Goal: Task Accomplishment & Management: Manage account settings

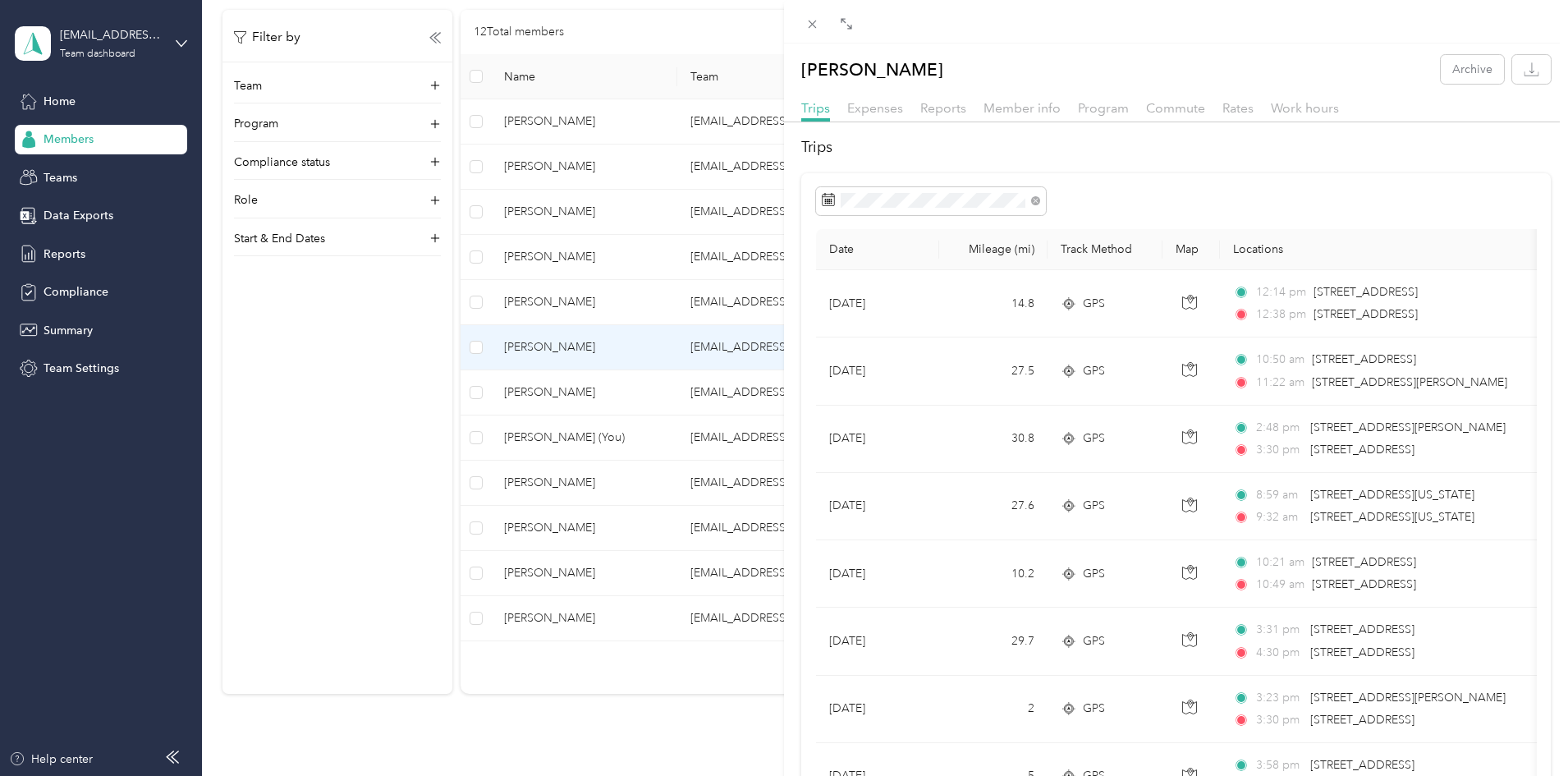
click at [397, 445] on div "[PERSON_NAME] Archive Trips Expenses Reports Member info Program Commute Rates …" at bounding box center [784, 388] width 1568 height 776
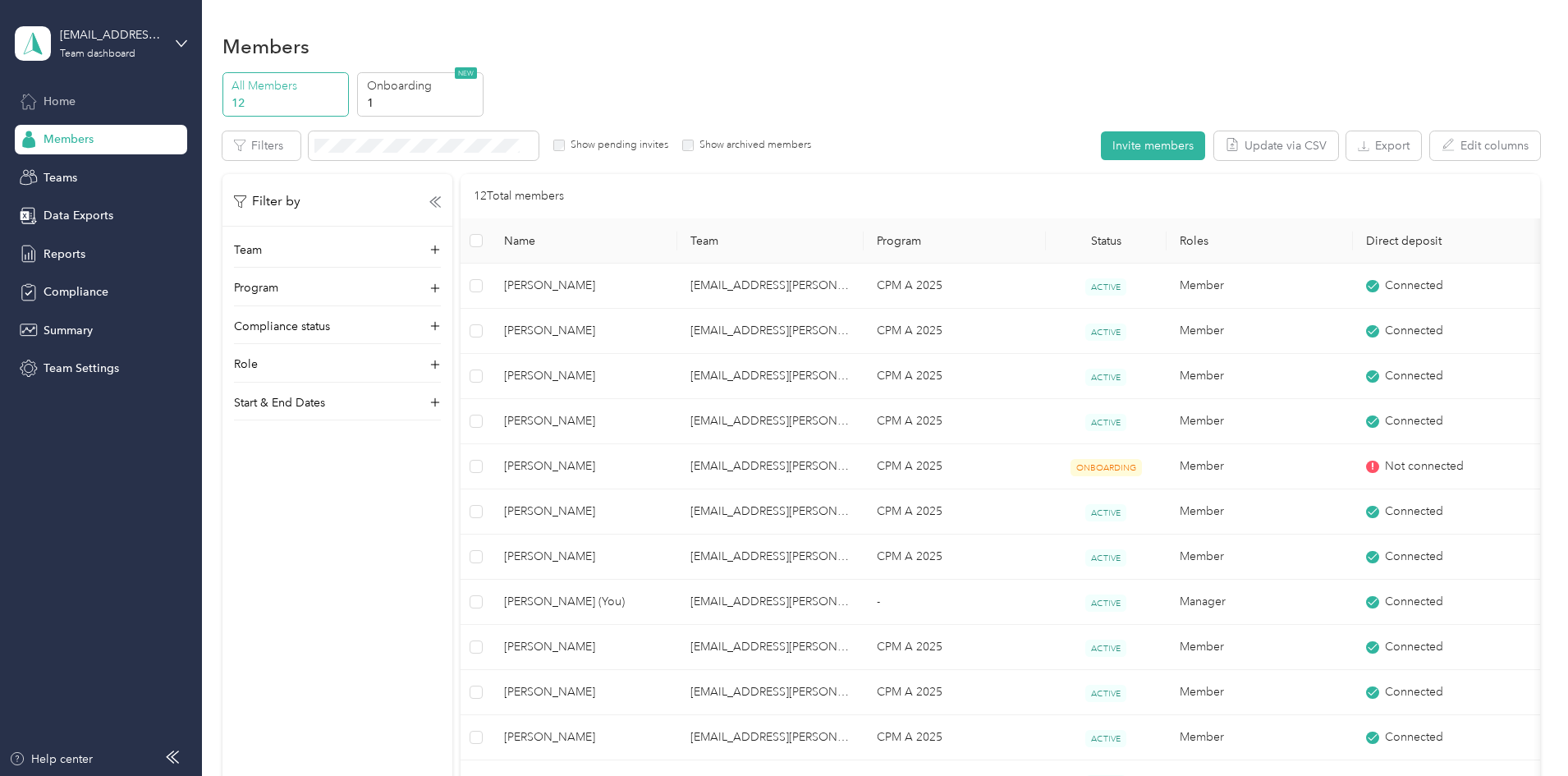
click at [47, 95] on span "Home" at bounding box center [59, 101] width 32 height 17
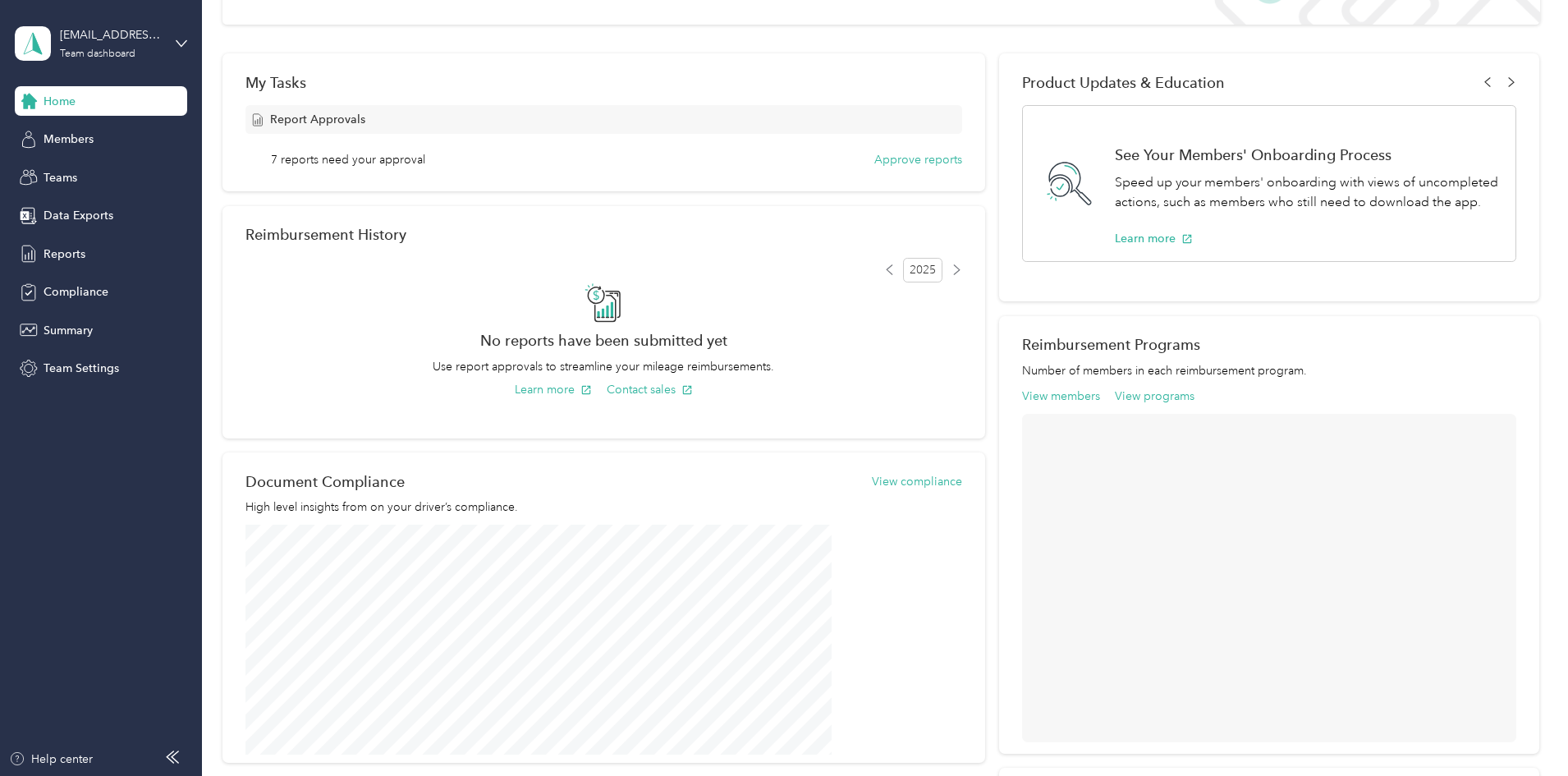
scroll to position [246, 0]
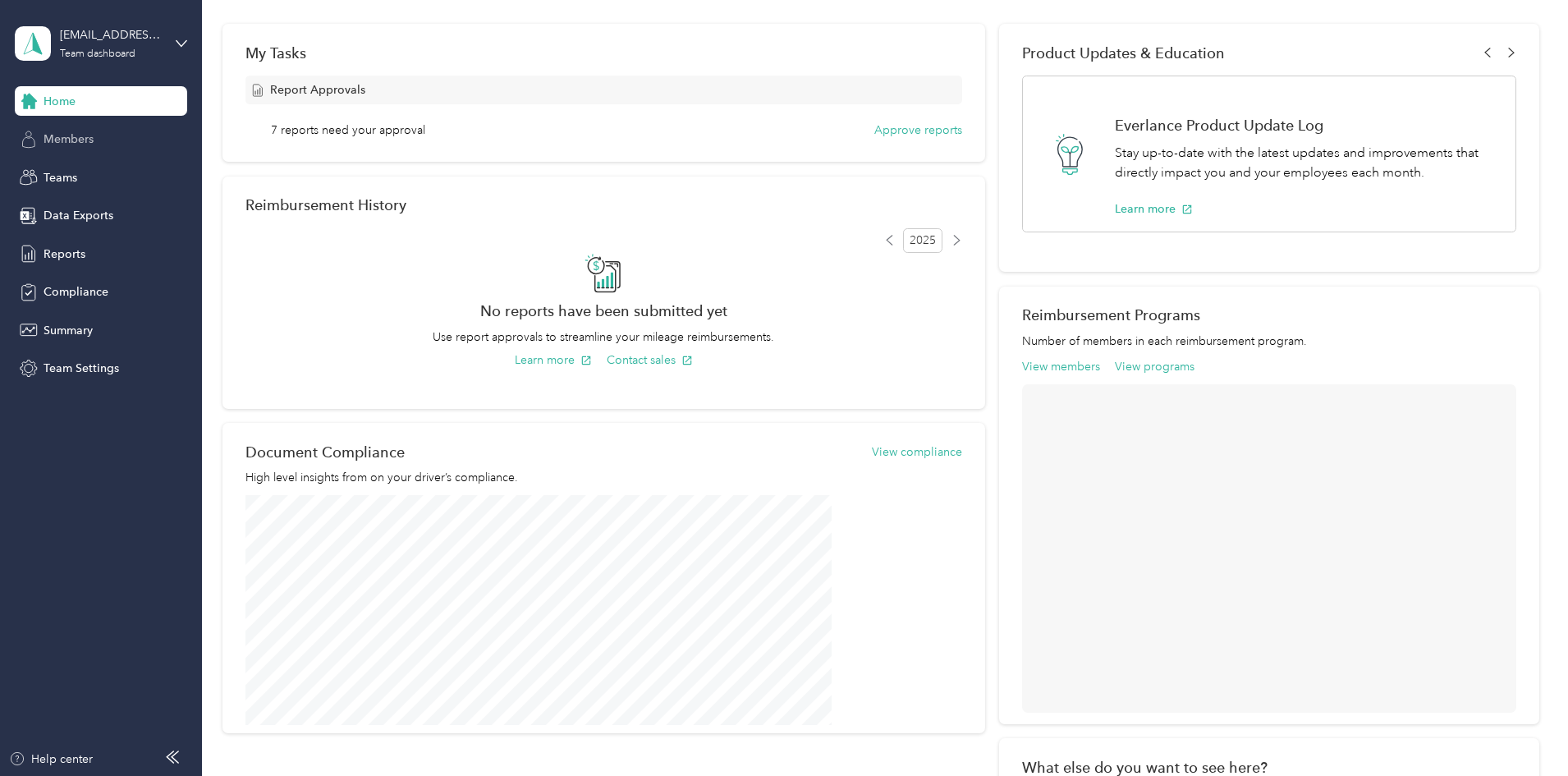
click at [62, 139] on span "Members" at bounding box center [68, 138] width 50 height 17
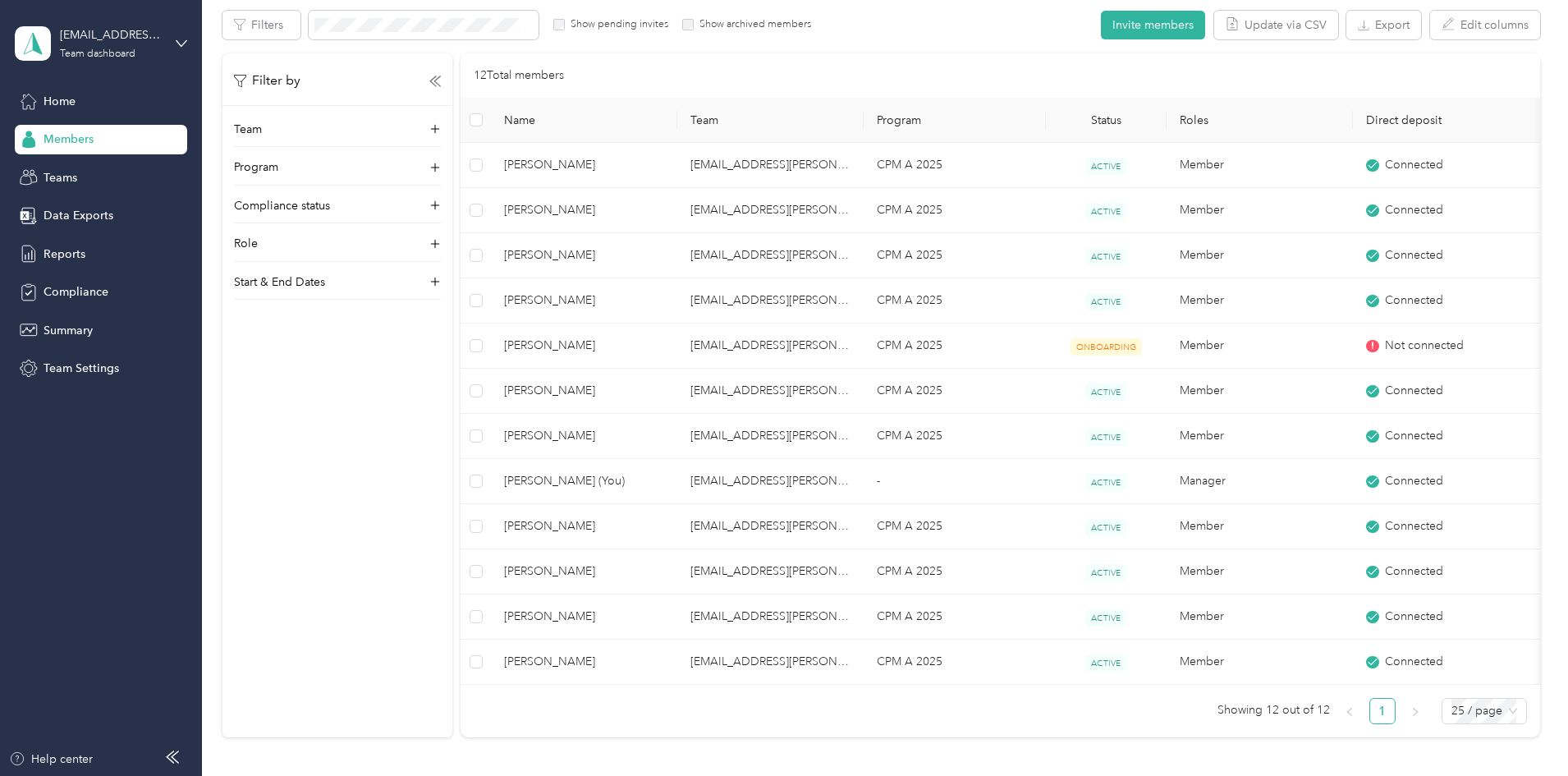
scroll to position [82, 0]
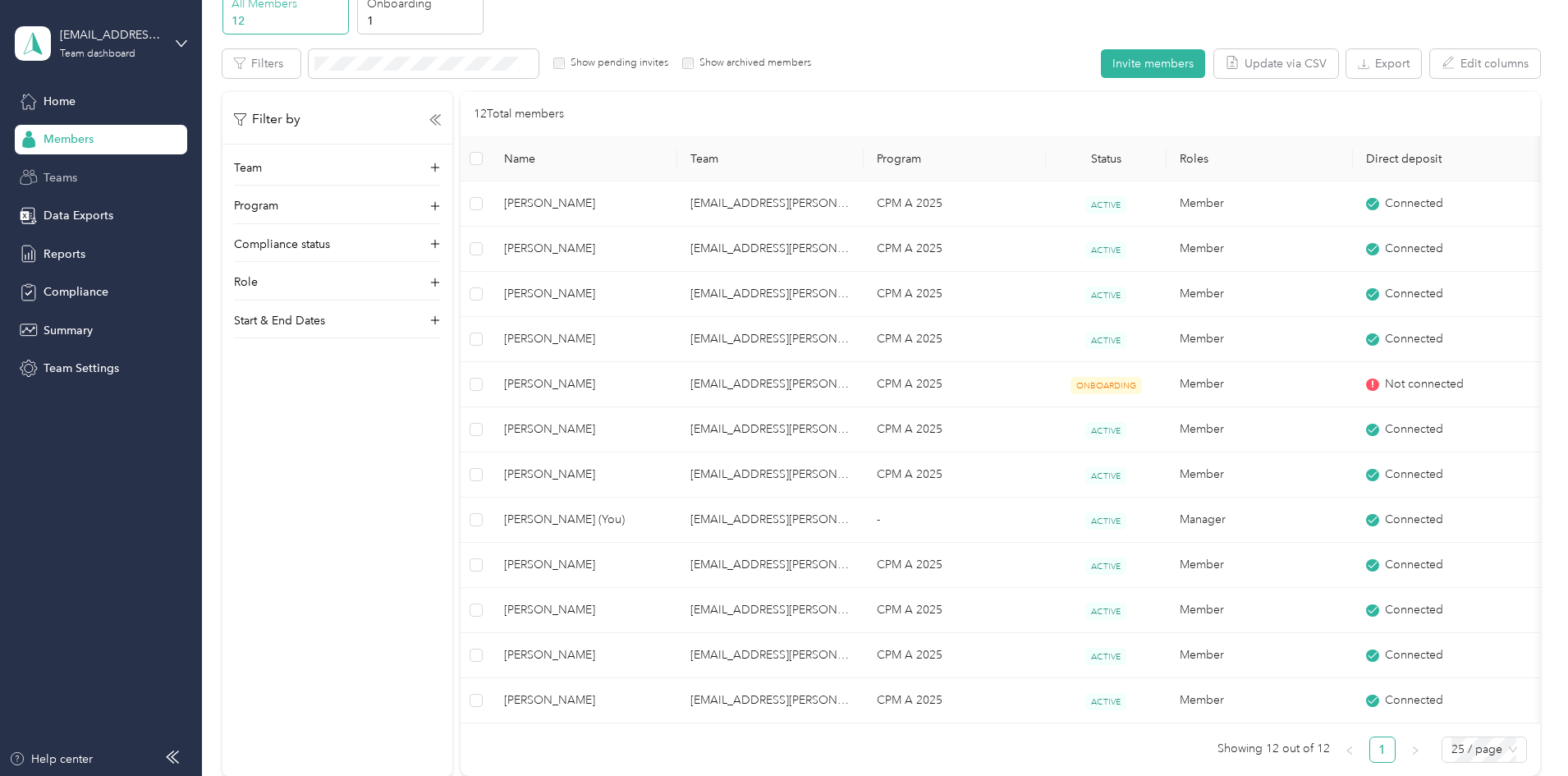
click at [67, 177] on span "Teams" at bounding box center [59, 177] width 33 height 17
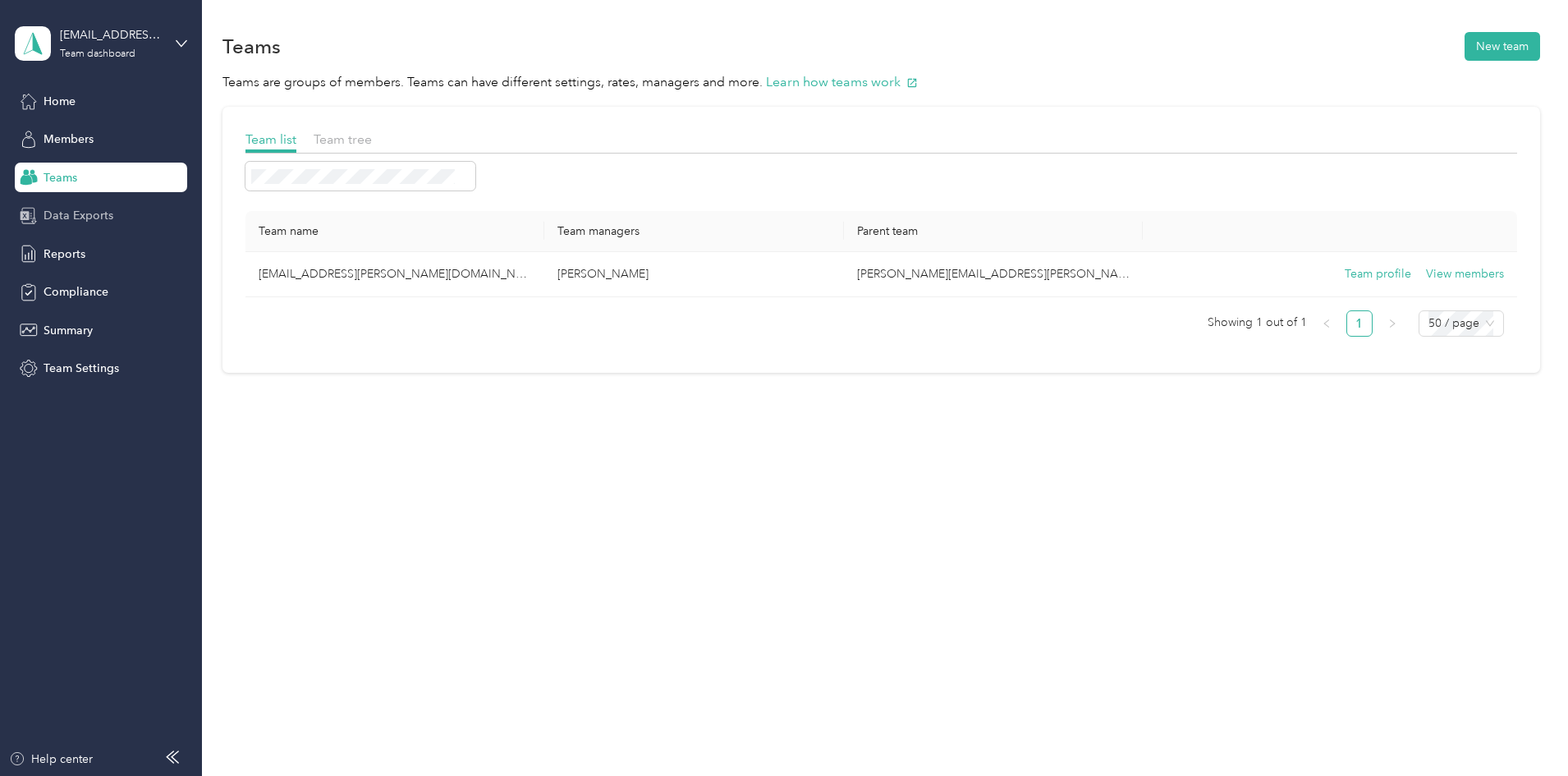
click at [64, 212] on span "Data Exports" at bounding box center [78, 215] width 70 height 17
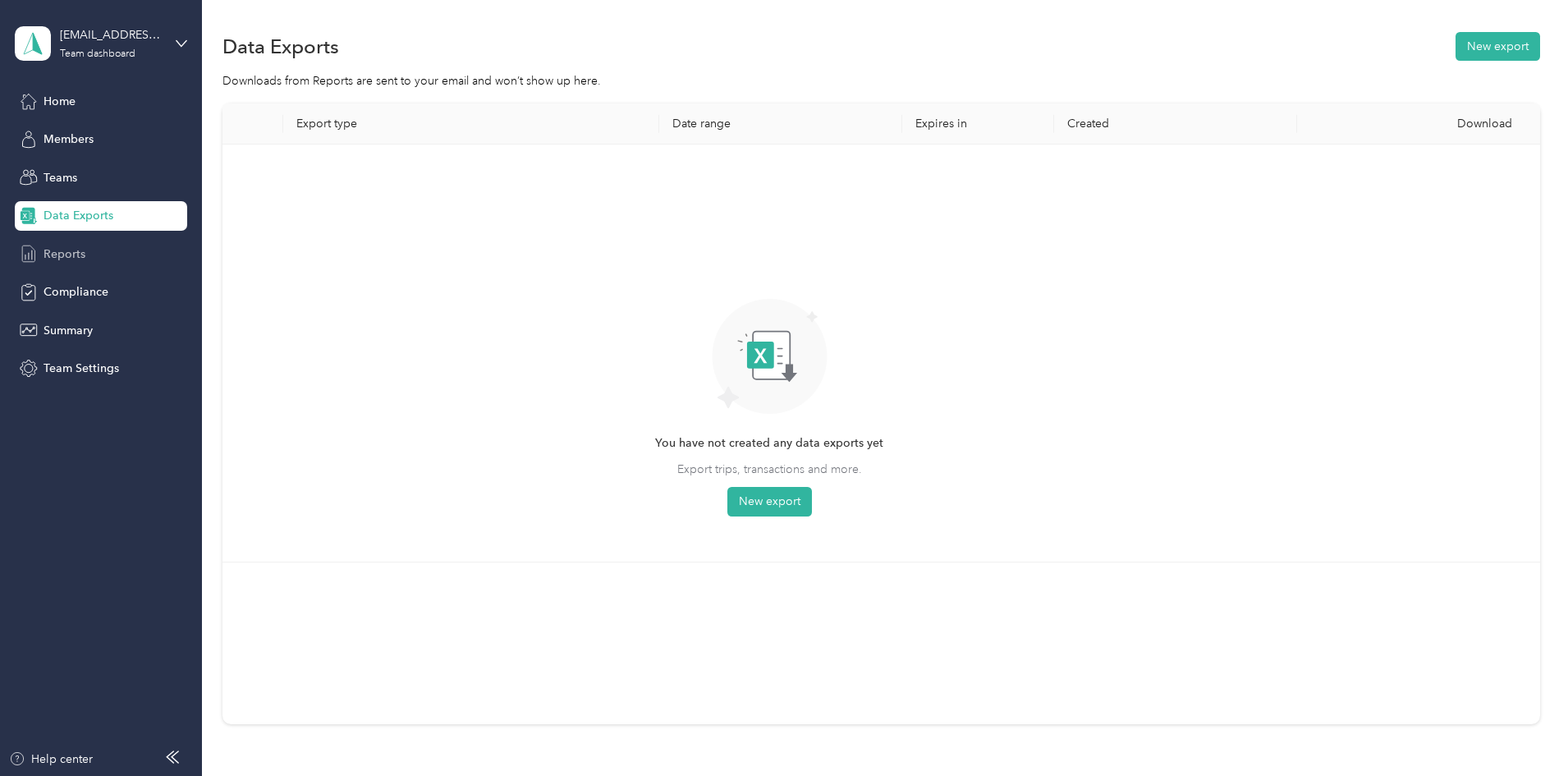
click at [62, 251] on span "Reports" at bounding box center [64, 253] width 42 height 17
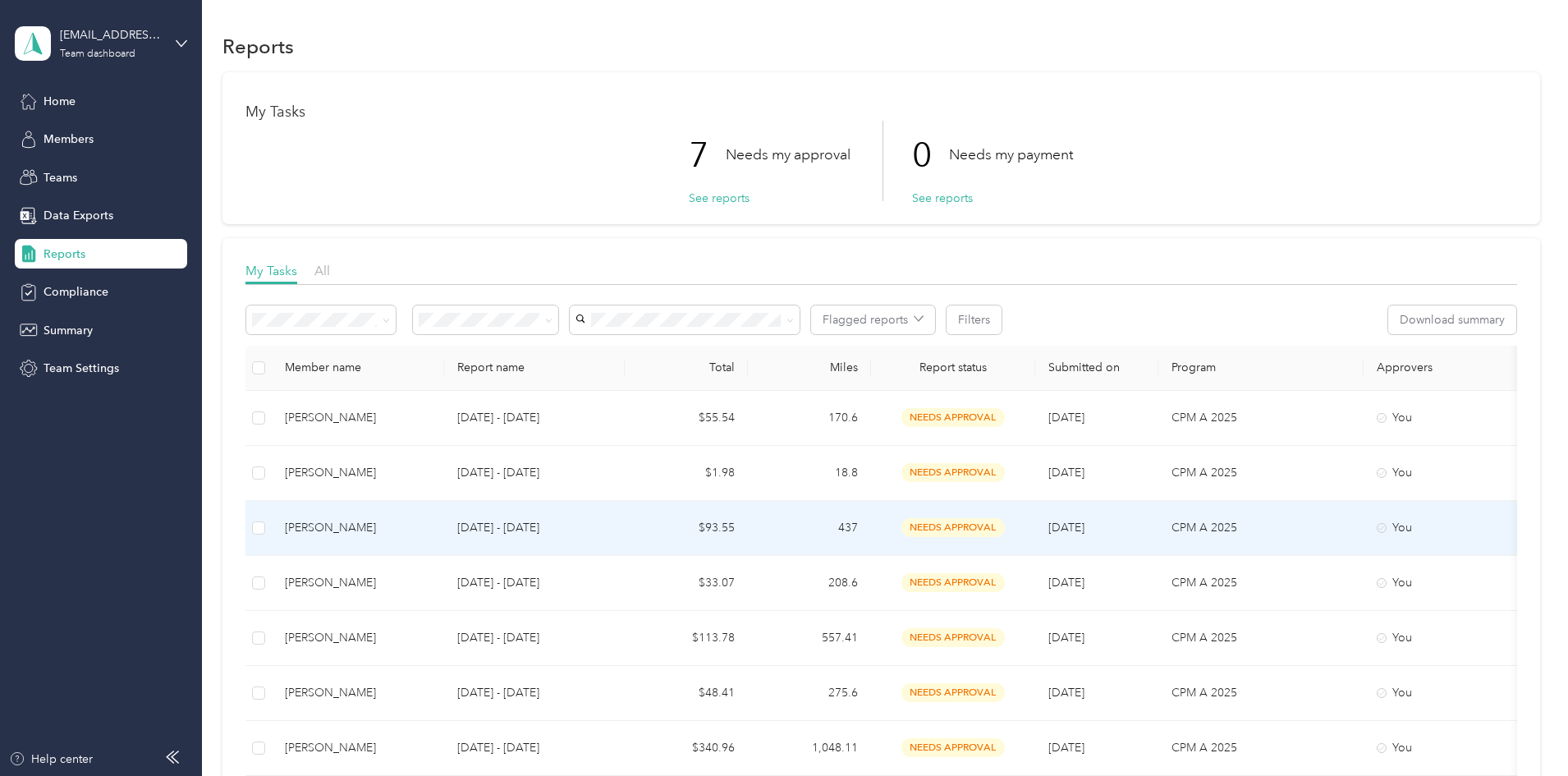
scroll to position [82, 0]
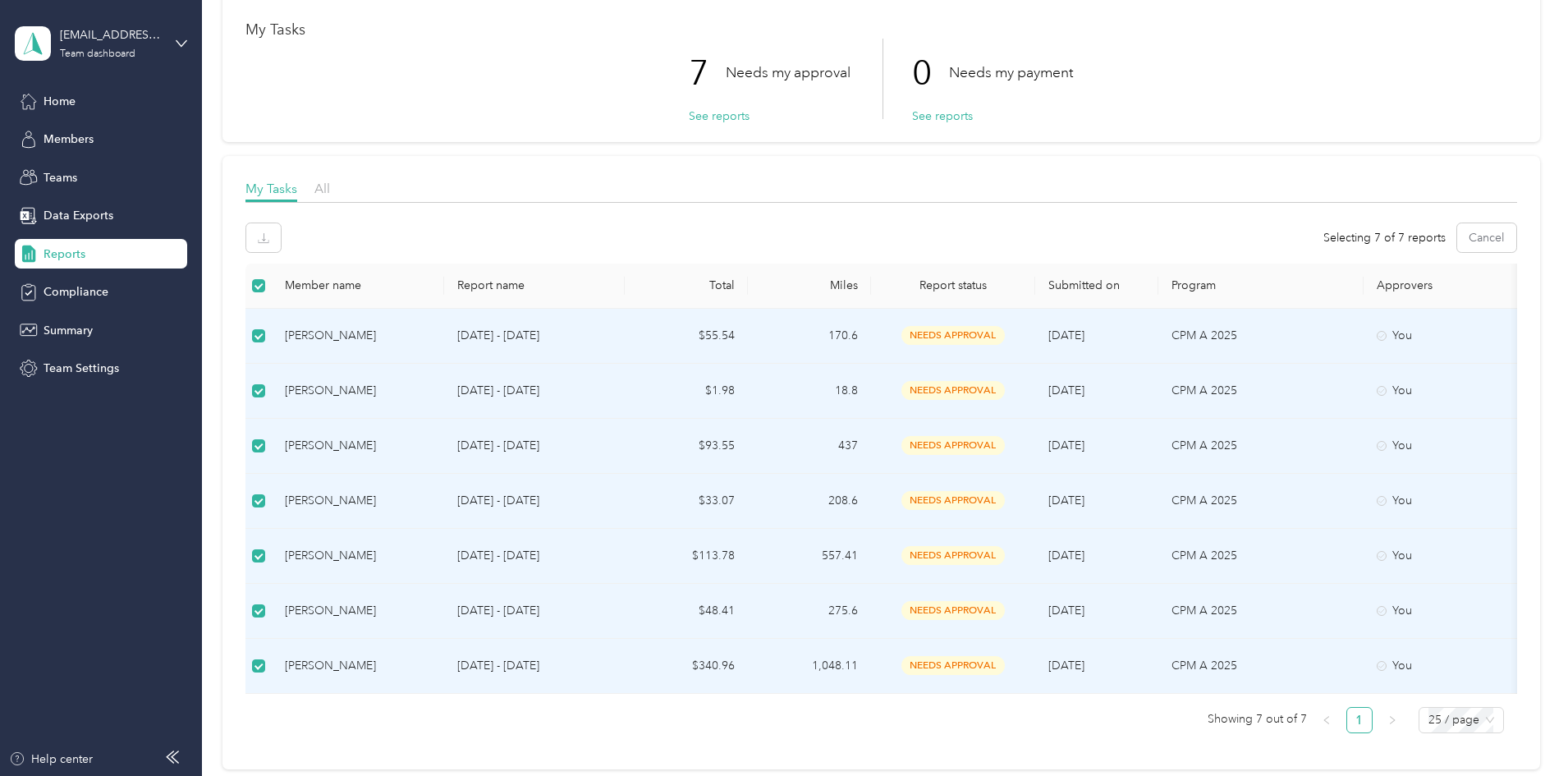
click at [279, 384] on div "My Tasks 7 Needs my approval See reports 0 Needs my payment See reports My Task…" at bounding box center [881, 380] width 1317 height 780
click at [1458, 237] on button "Cancel" at bounding box center [1487, 238] width 59 height 29
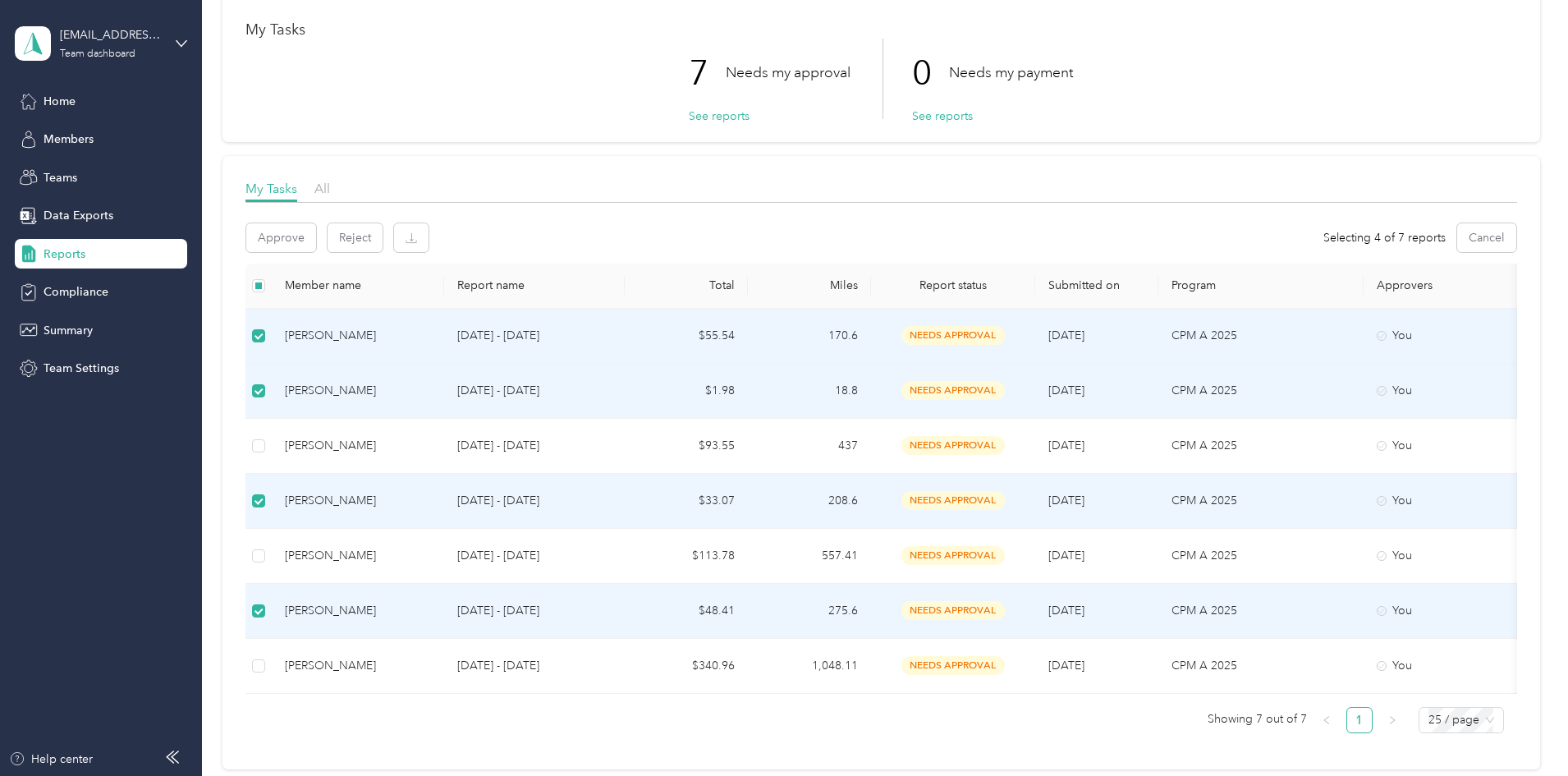
scroll to position [0, 0]
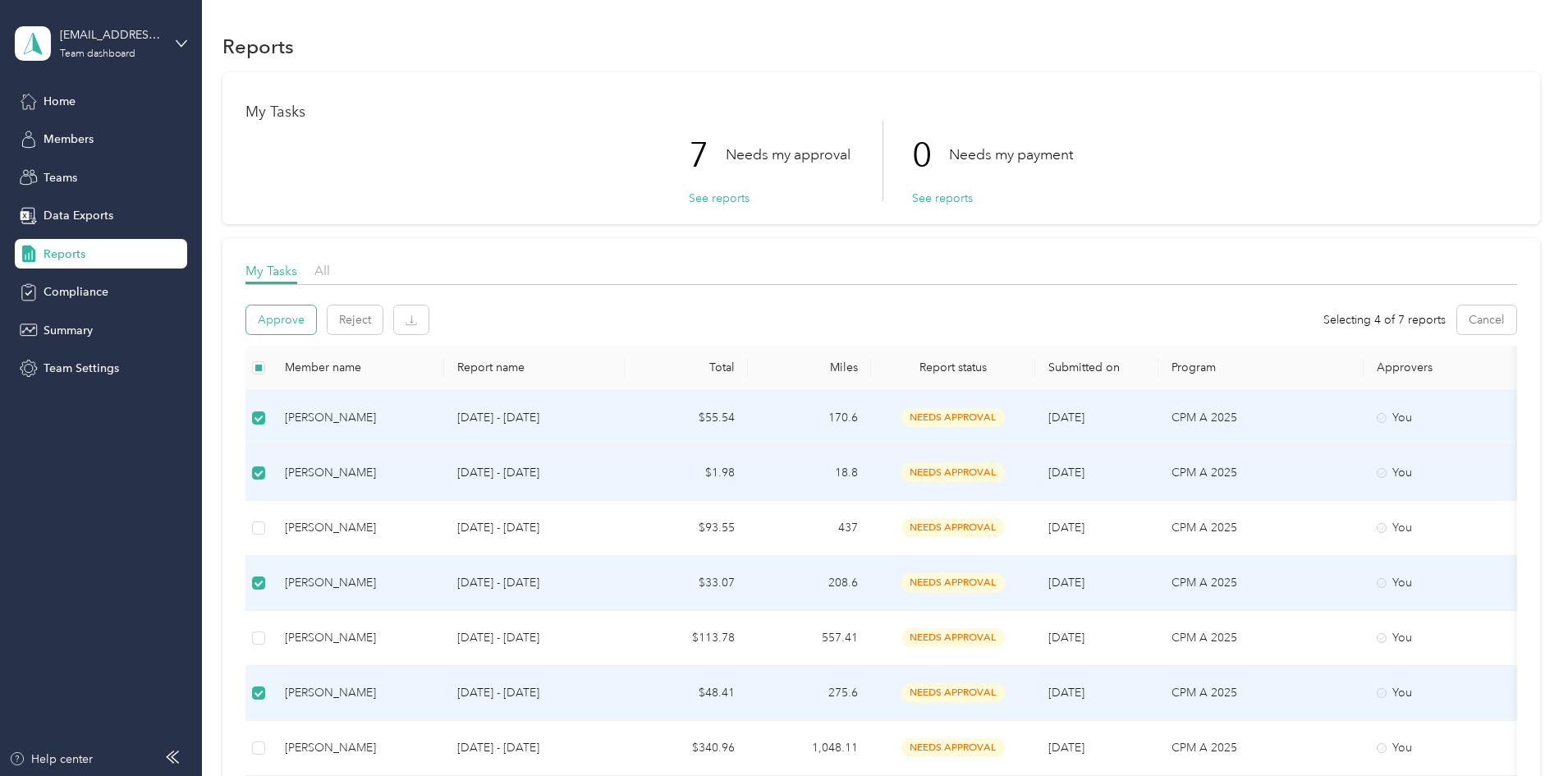
click at [316, 320] on button "Approve" at bounding box center [281, 320] width 70 height 29
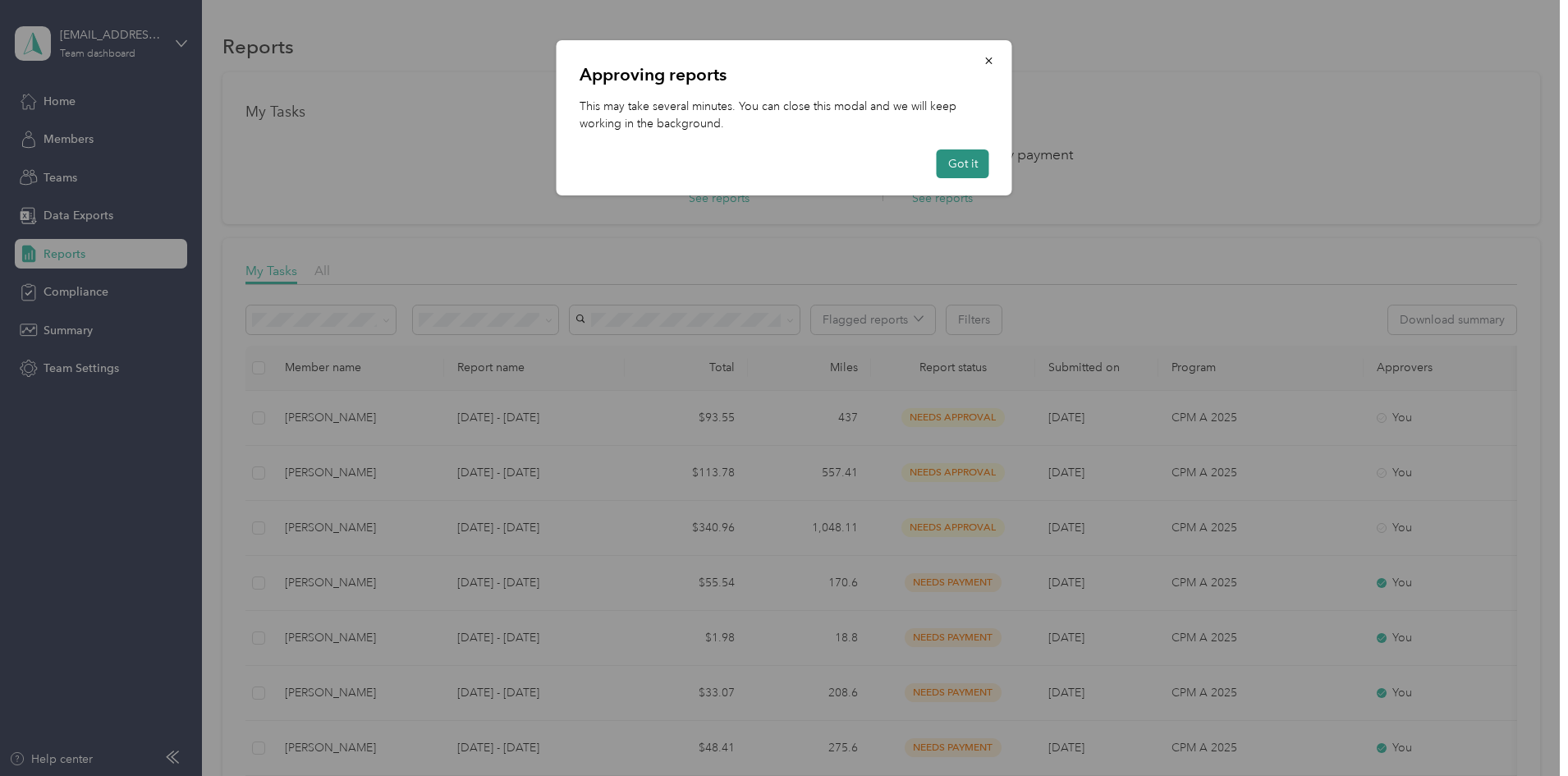
click at [961, 162] on button "Got it" at bounding box center [963, 163] width 53 height 29
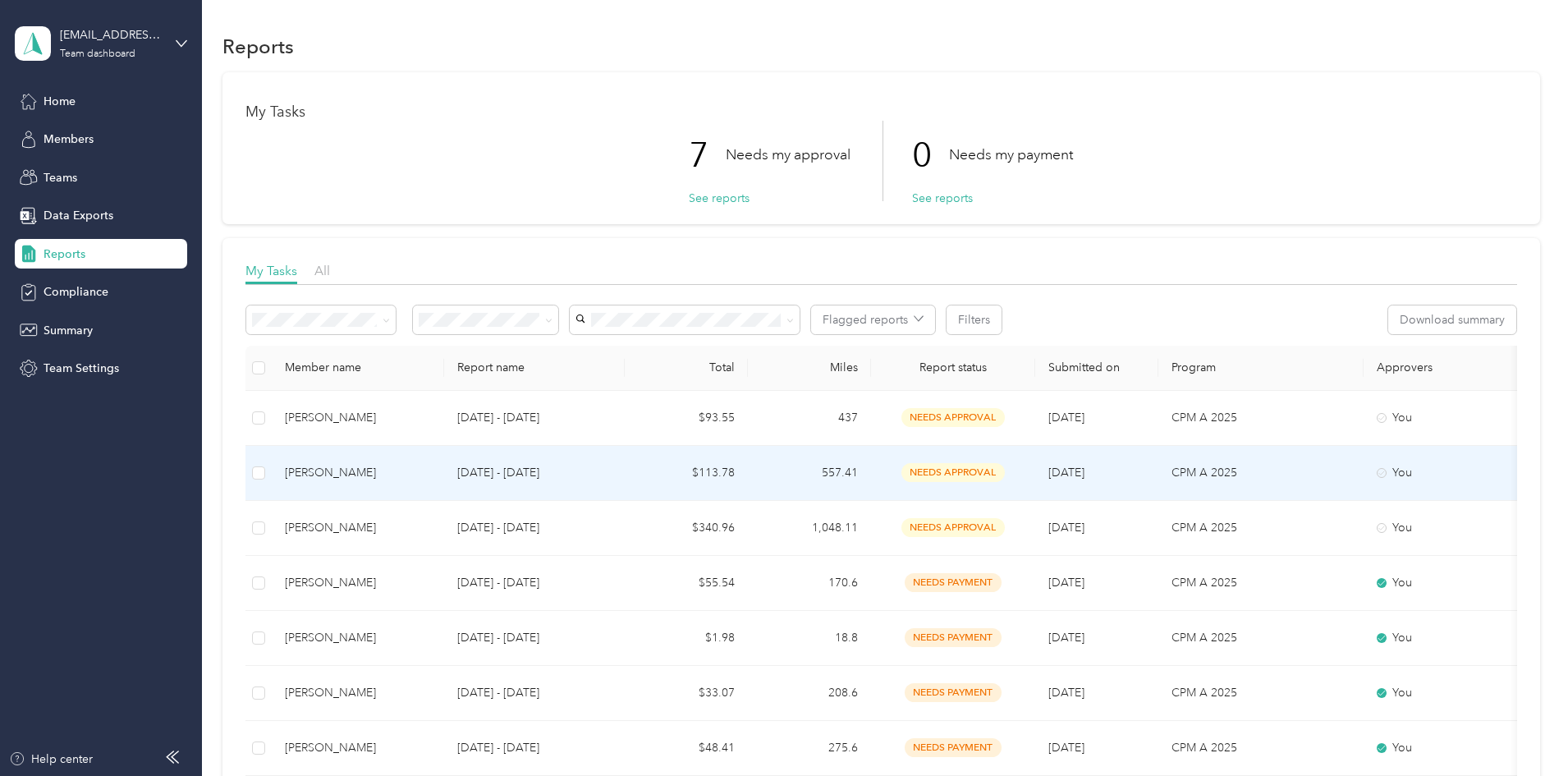
click at [425, 472] on div "[PERSON_NAME]" at bounding box center [357, 473] width 146 height 18
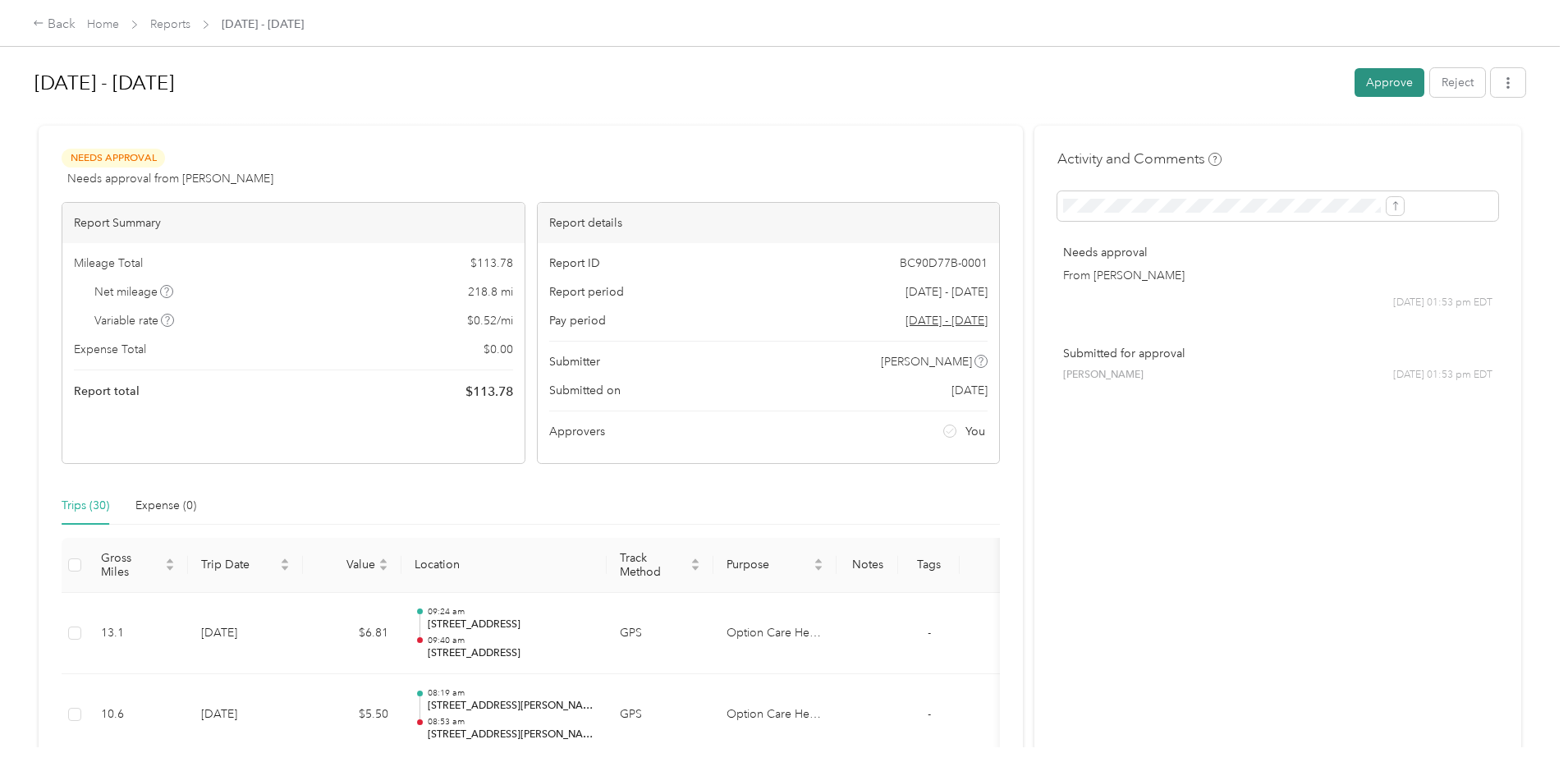
click at [1354, 77] on button "Approve" at bounding box center [1389, 83] width 70 height 29
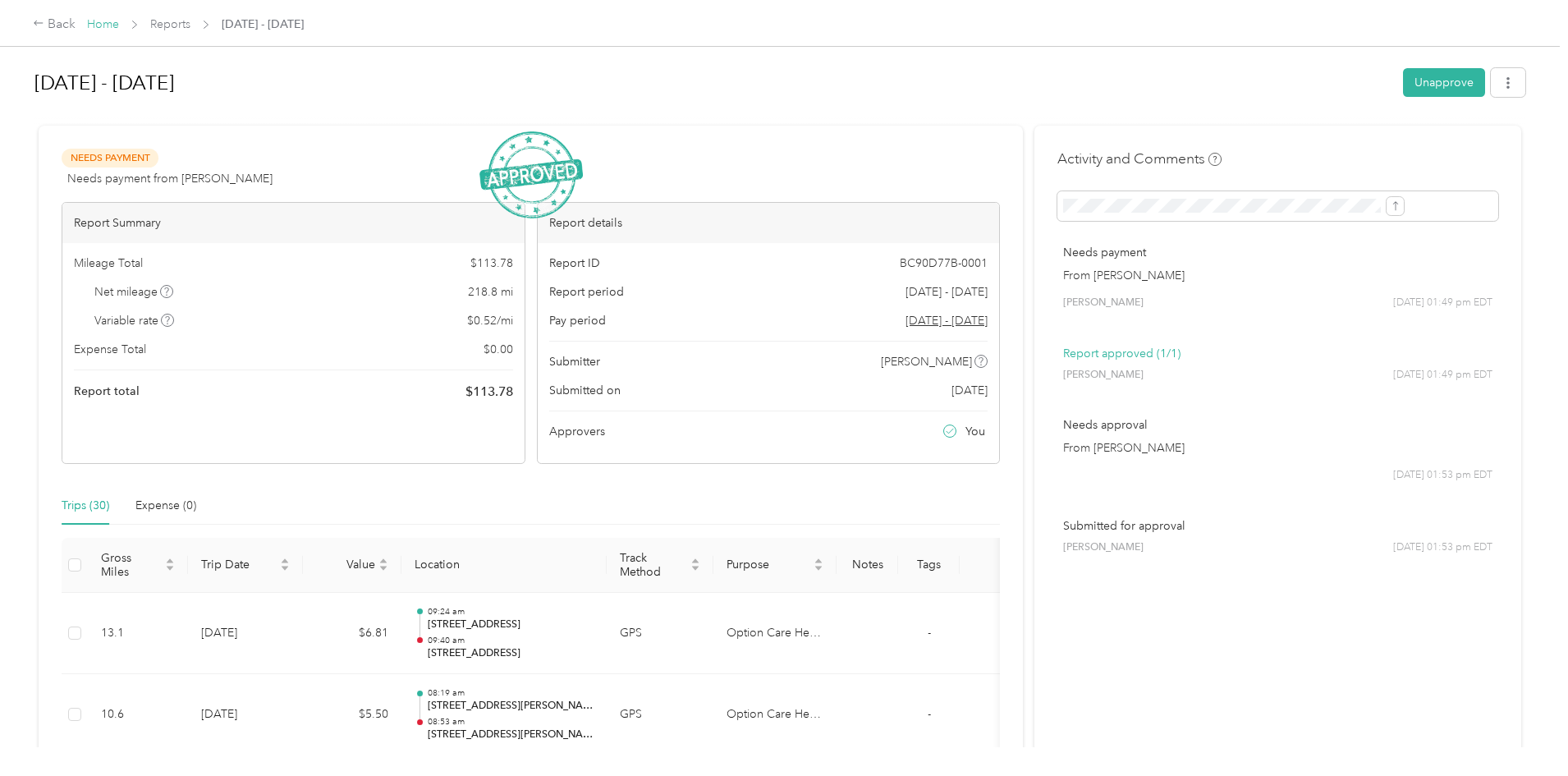
click at [119, 24] on link "Home" at bounding box center [103, 24] width 32 height 14
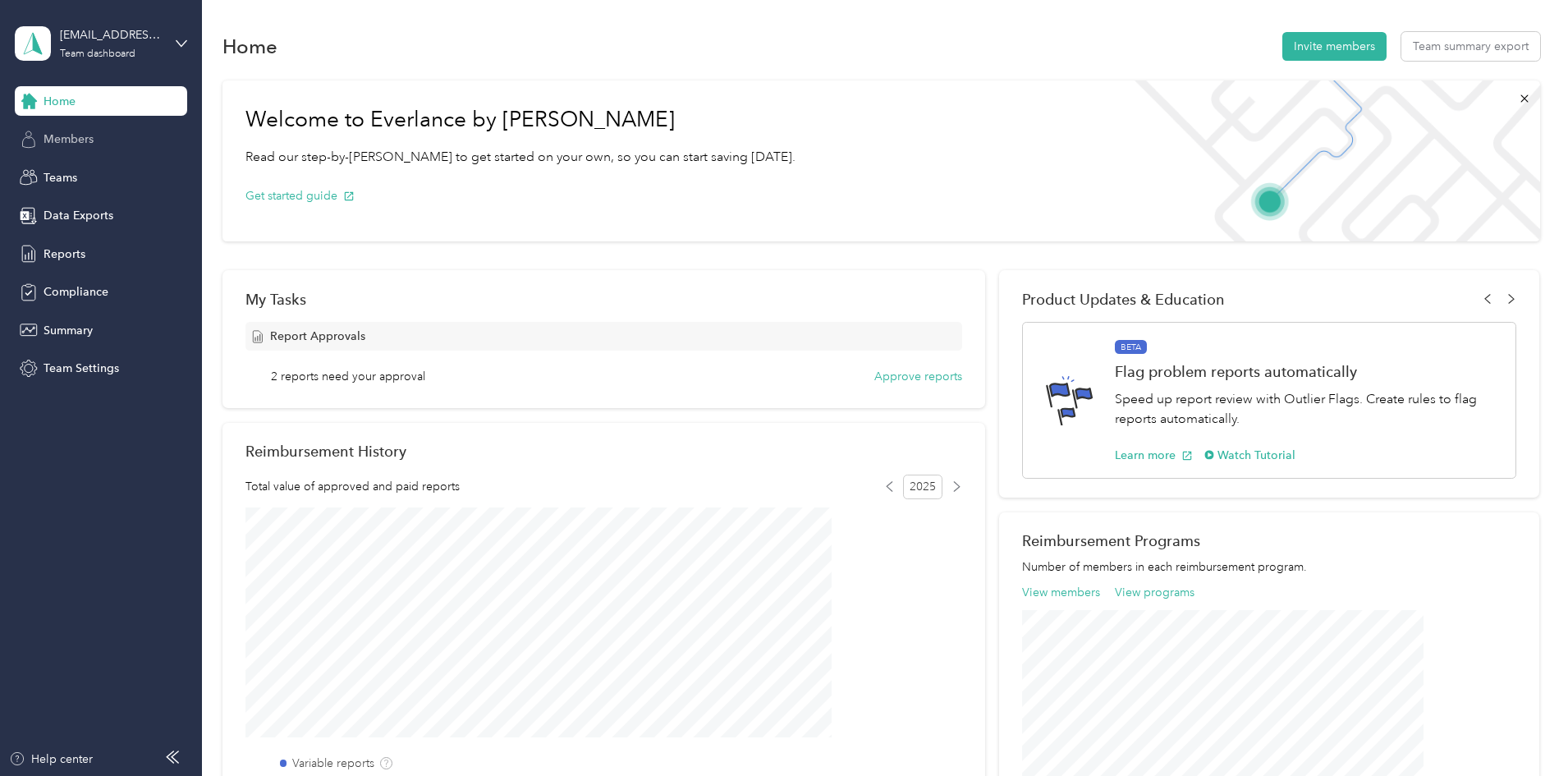
click at [57, 137] on span "Members" at bounding box center [68, 138] width 50 height 17
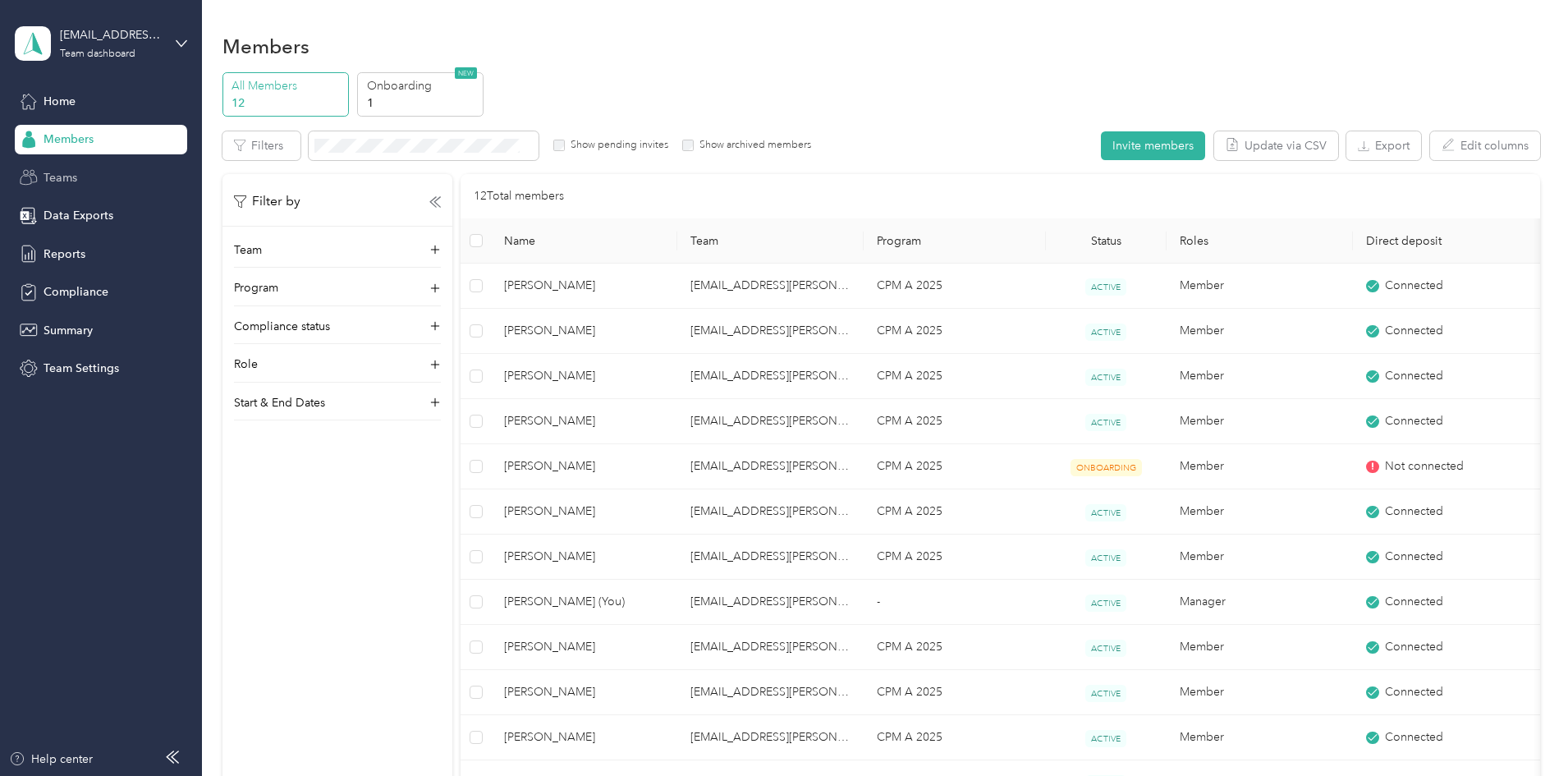
click at [56, 172] on span "Teams" at bounding box center [59, 177] width 33 height 17
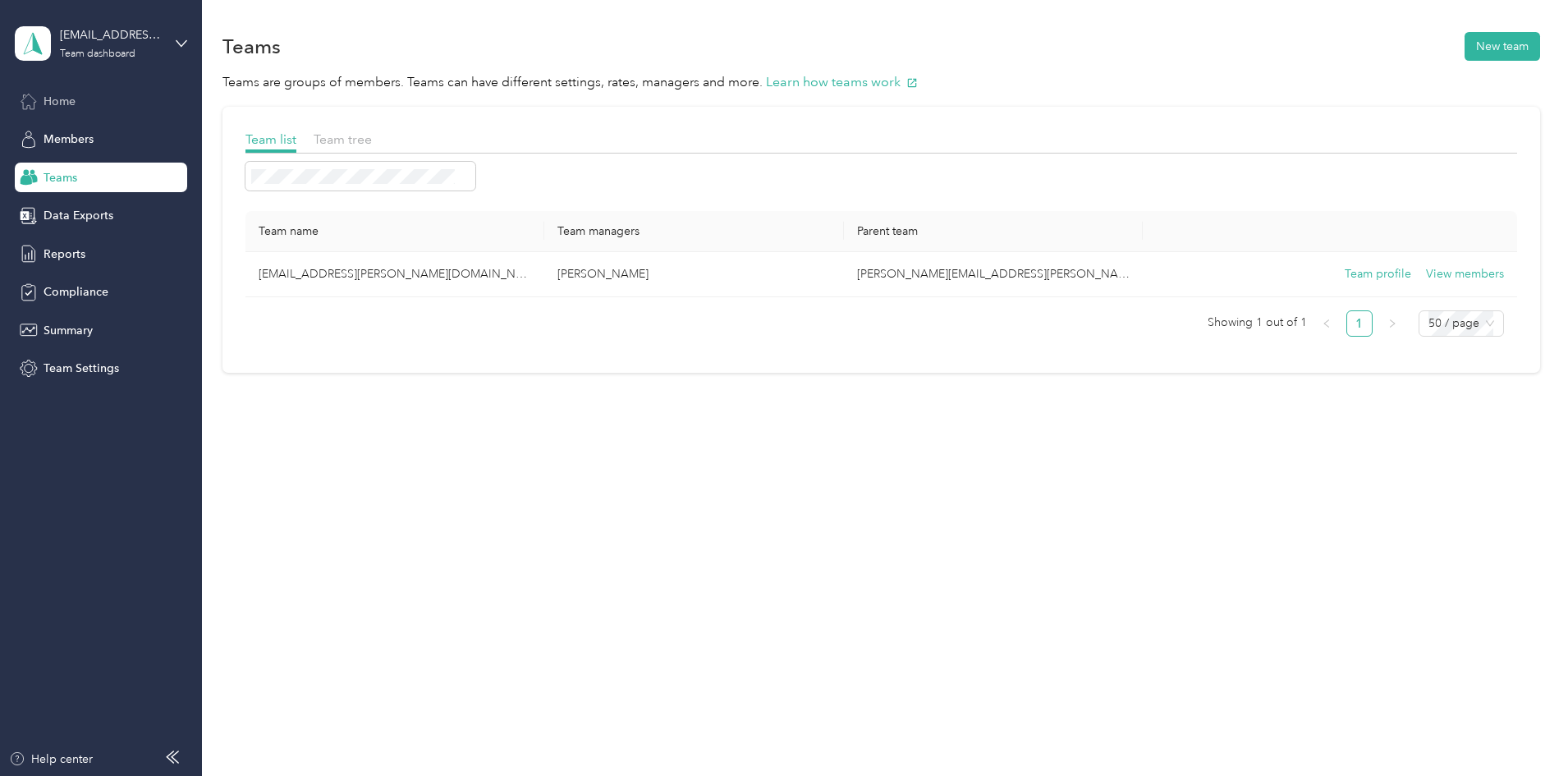
click at [55, 93] on span "Home" at bounding box center [59, 101] width 32 height 17
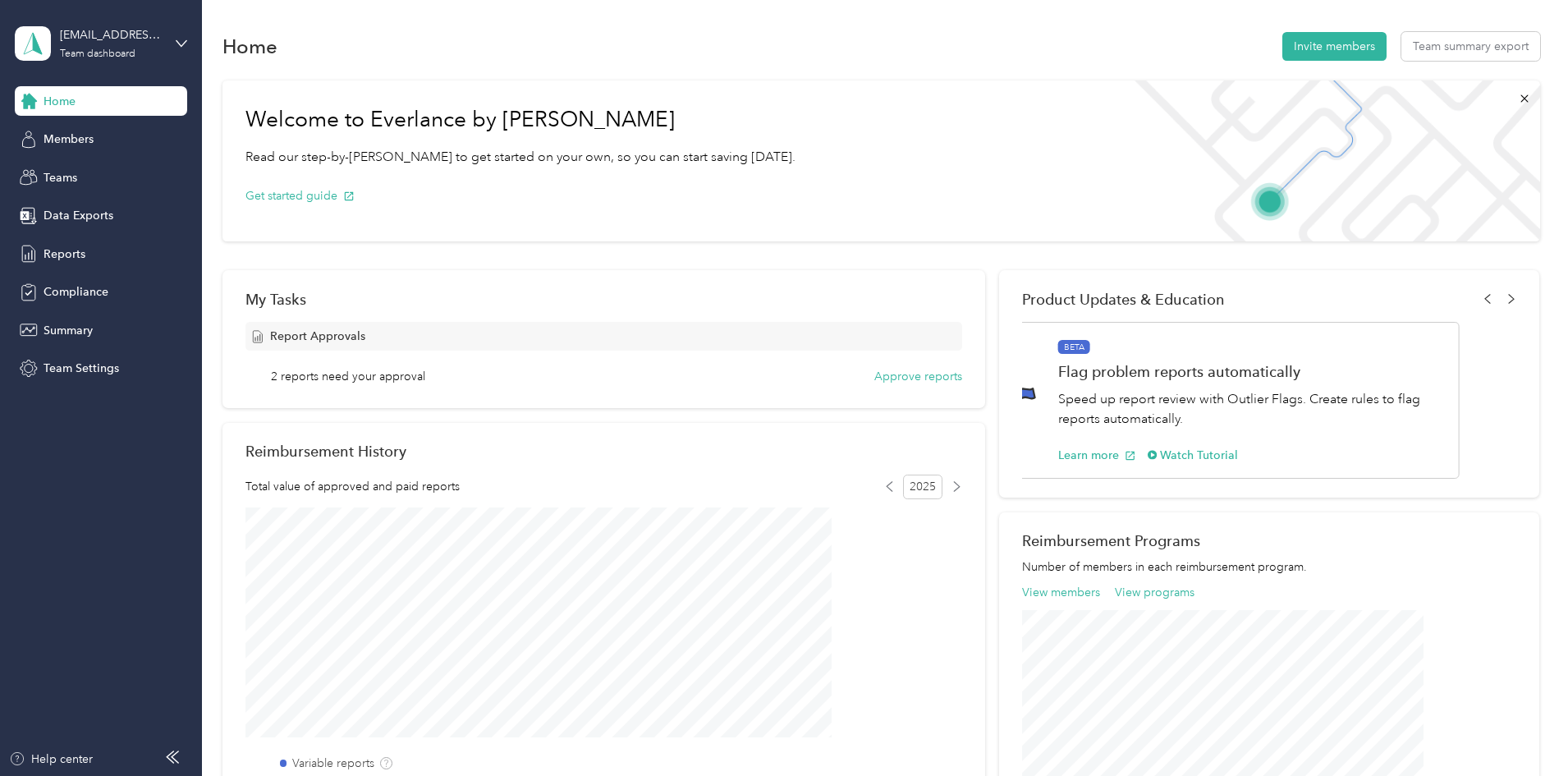
click at [426, 377] on span "2 reports need your approval" at bounding box center [348, 376] width 154 height 17
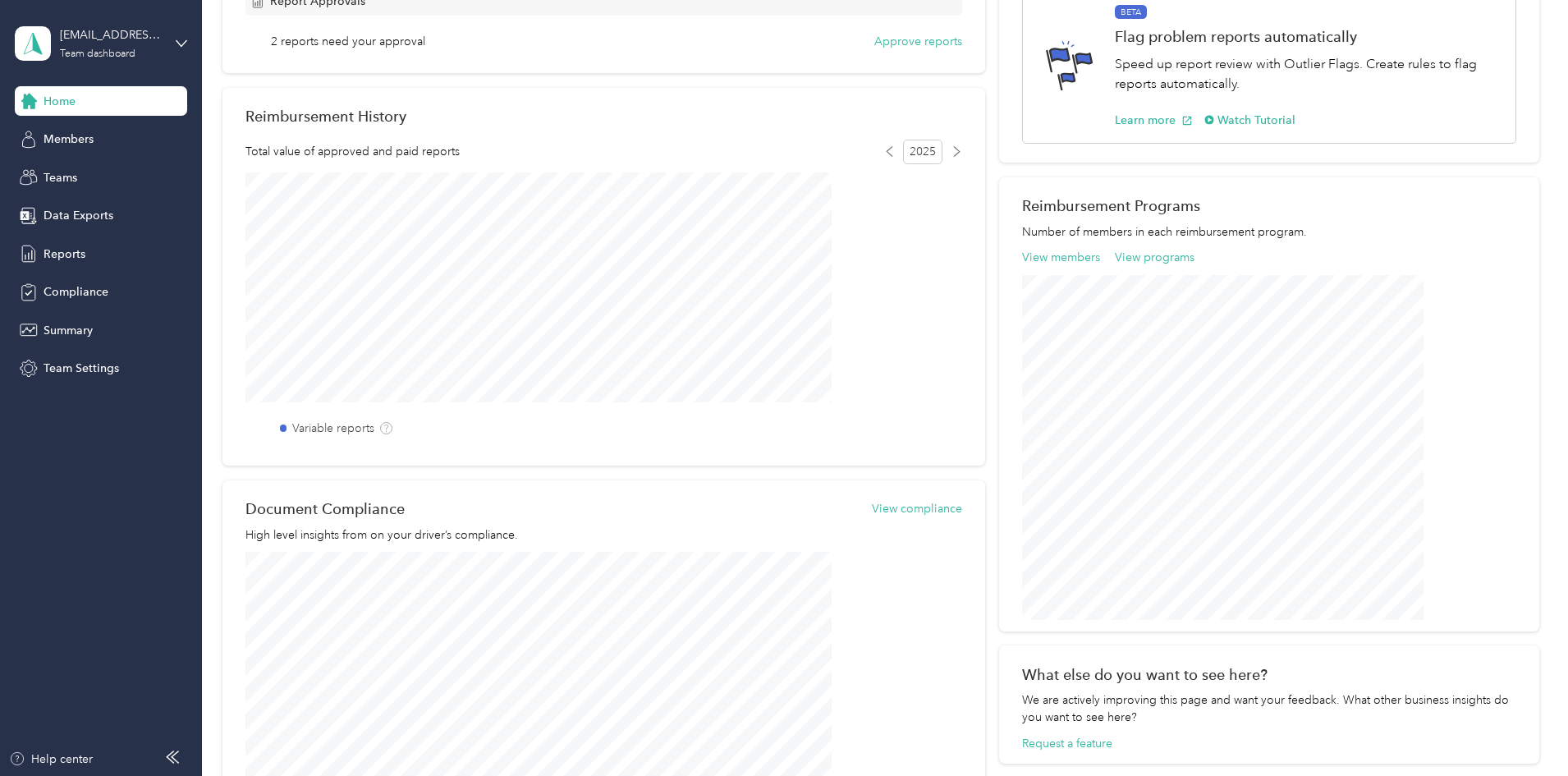
scroll to position [329, 0]
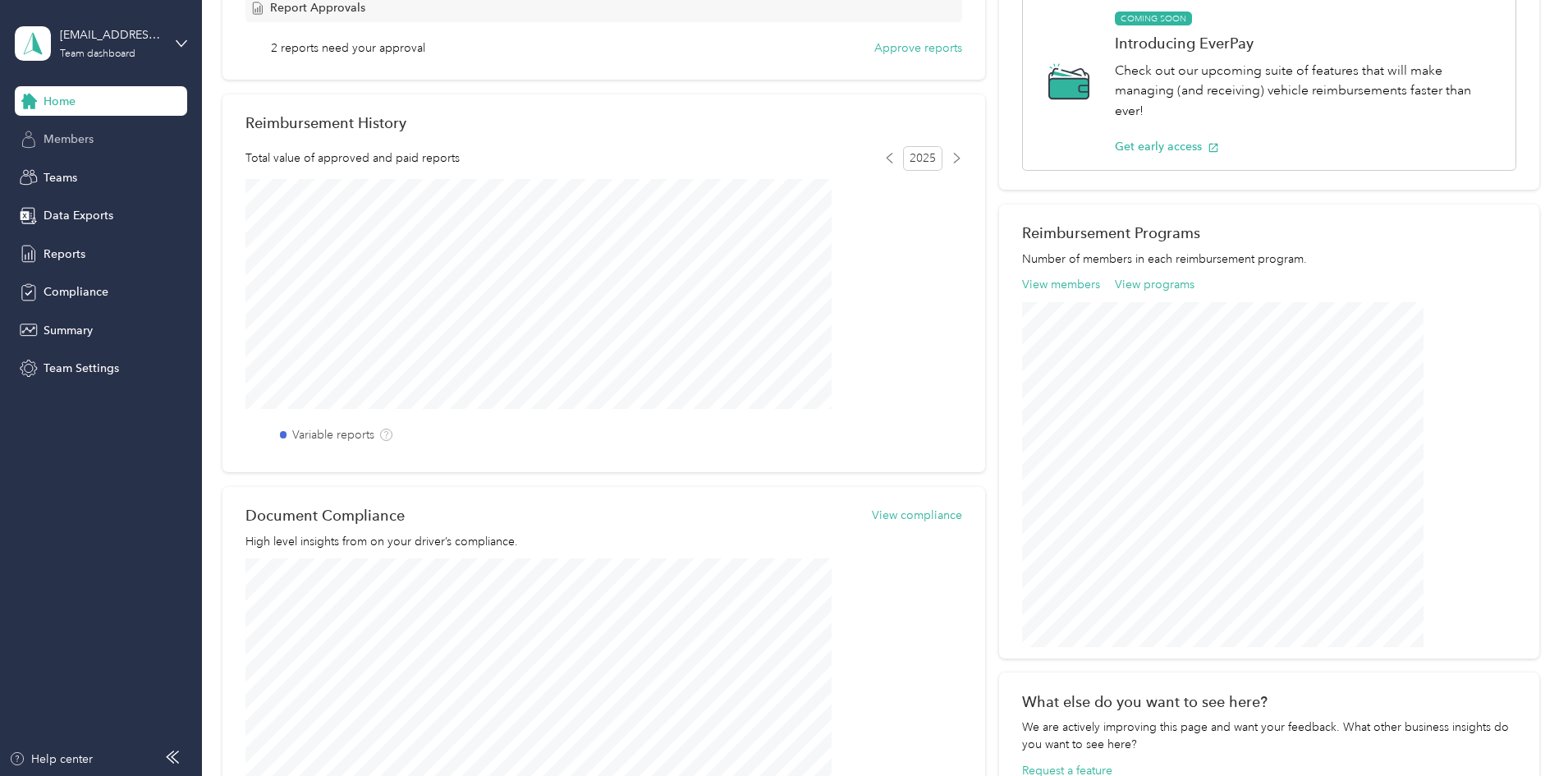
click at [72, 136] on span "Members" at bounding box center [68, 138] width 50 height 17
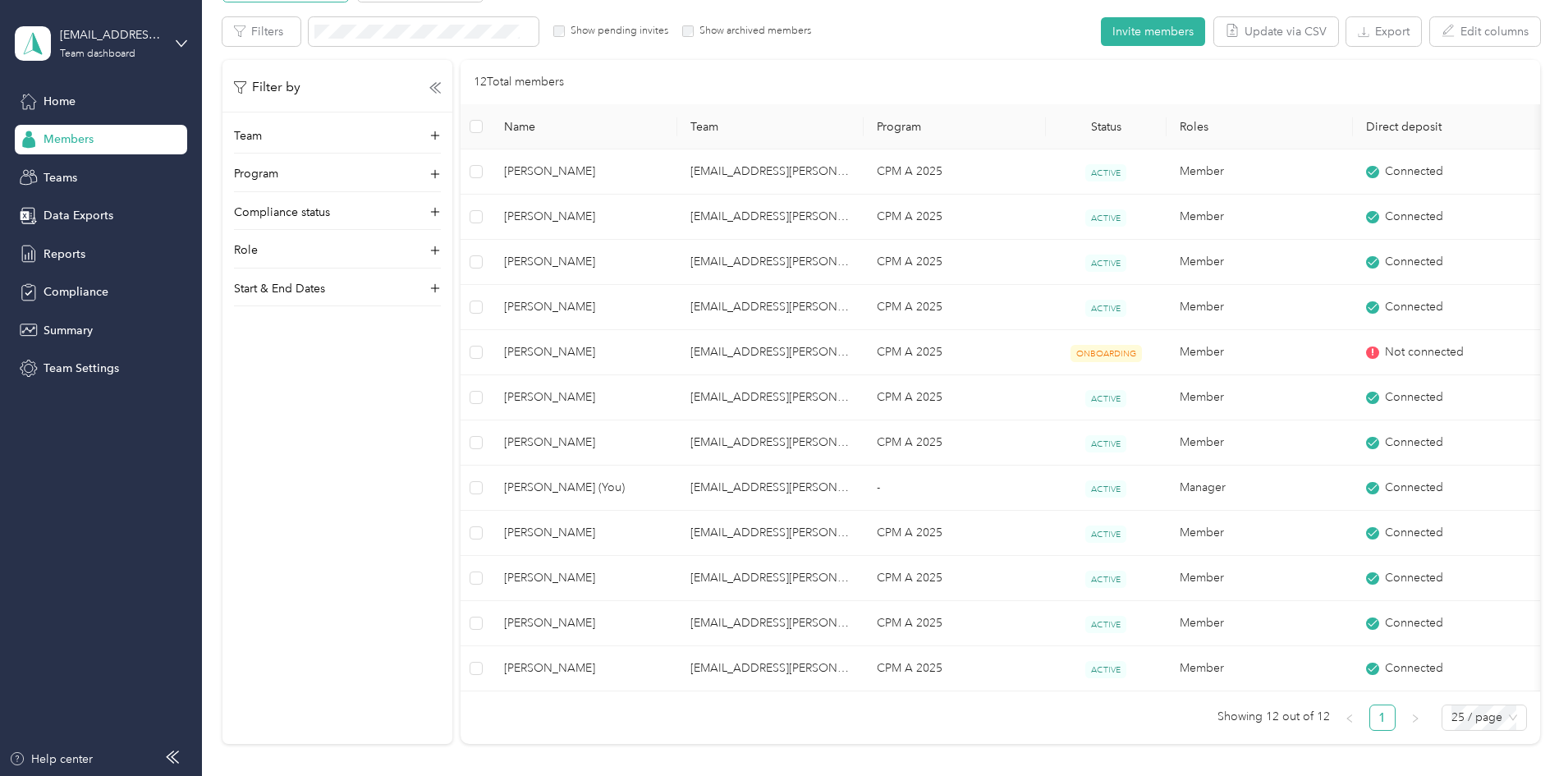
scroll to position [32, 0]
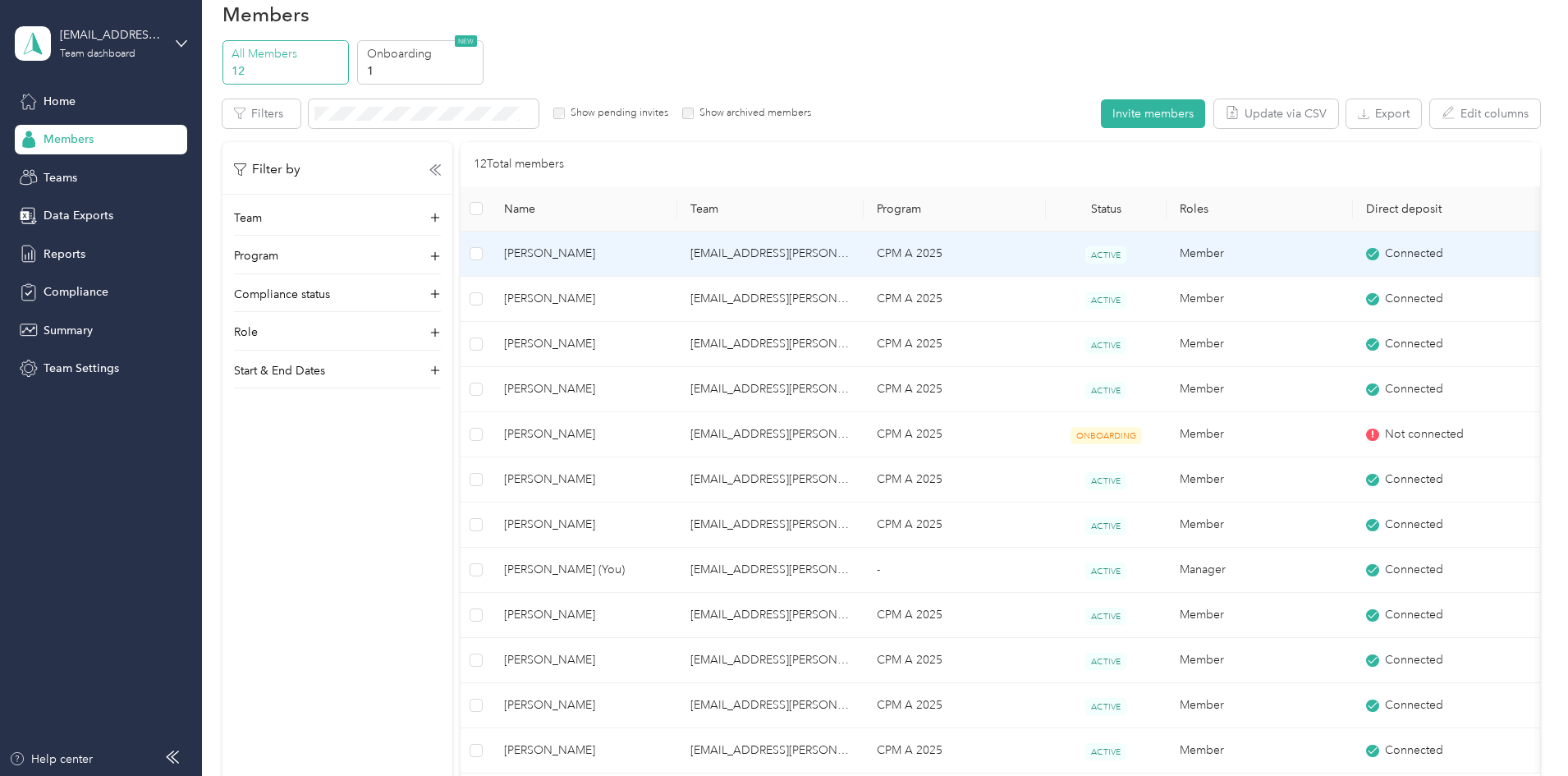
click at [641, 252] on span "[PERSON_NAME]" at bounding box center [584, 253] width 160 height 18
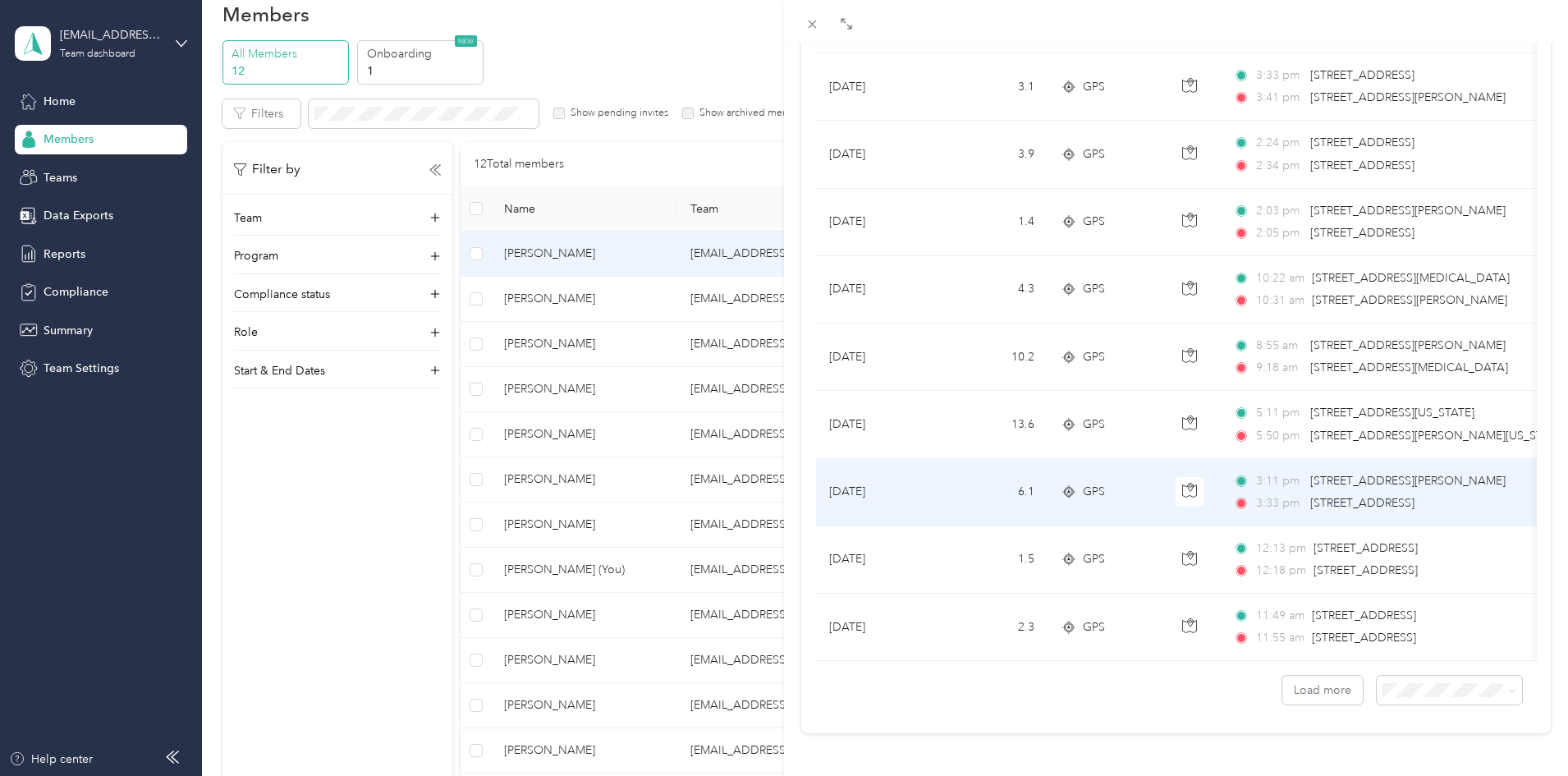
scroll to position [1322, 0]
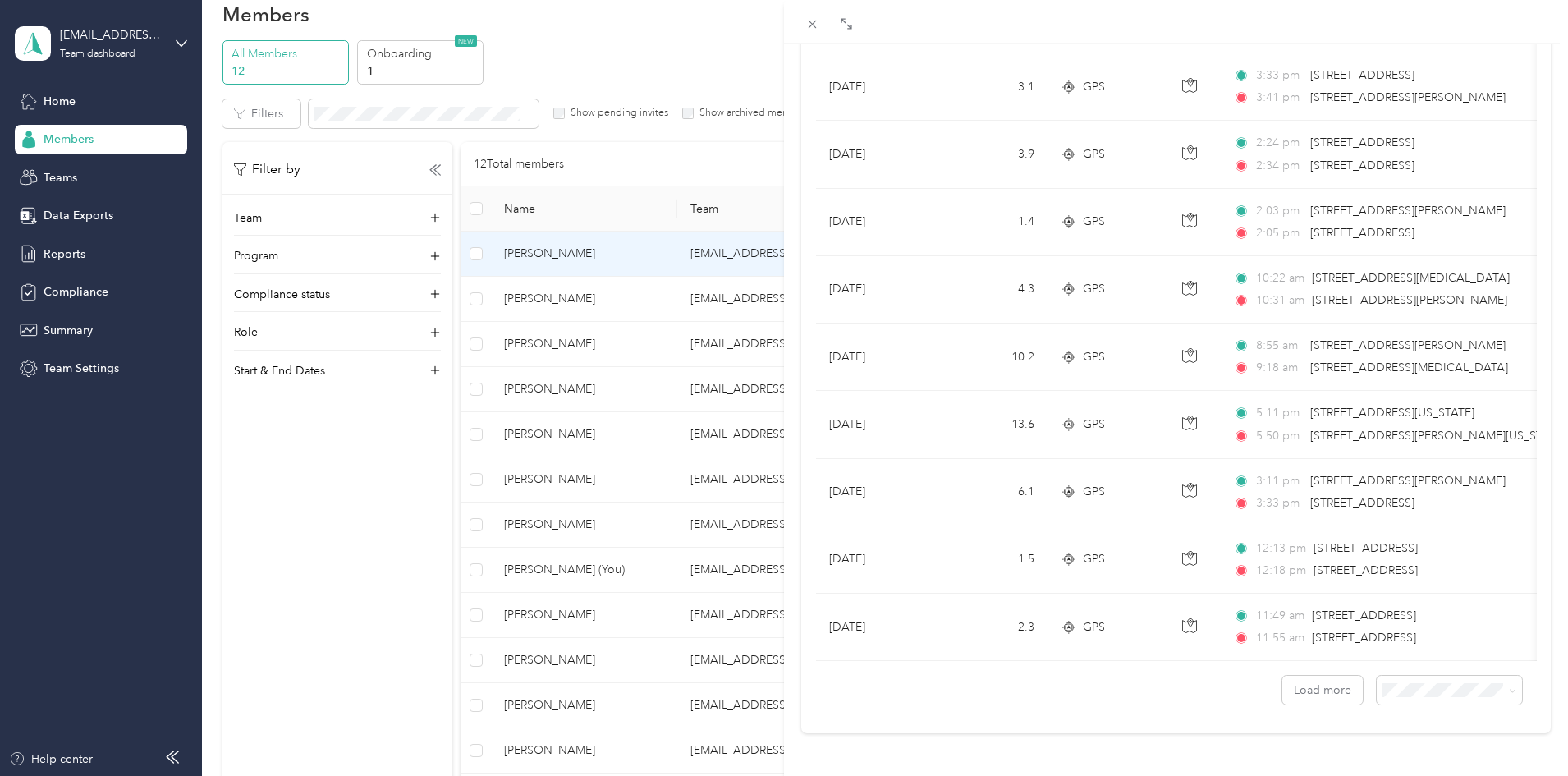
click at [54, 177] on div "[PERSON_NAME] Archive Trips Expenses Reports Member info Program Commute Rates …" at bounding box center [784, 388] width 1568 height 776
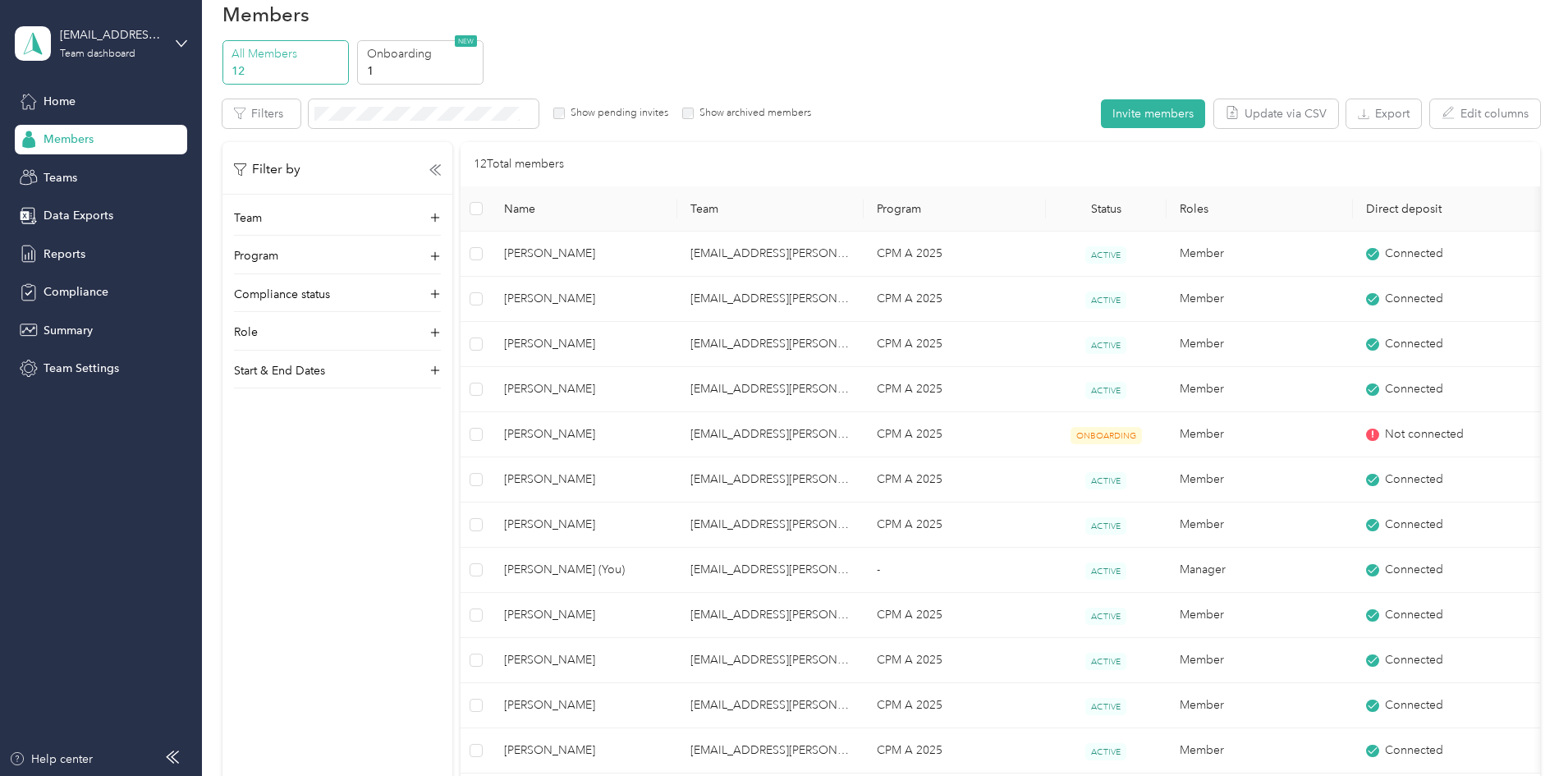
scroll to position [52, 0]
click at [60, 216] on span "Data Exports" at bounding box center [78, 215] width 70 height 17
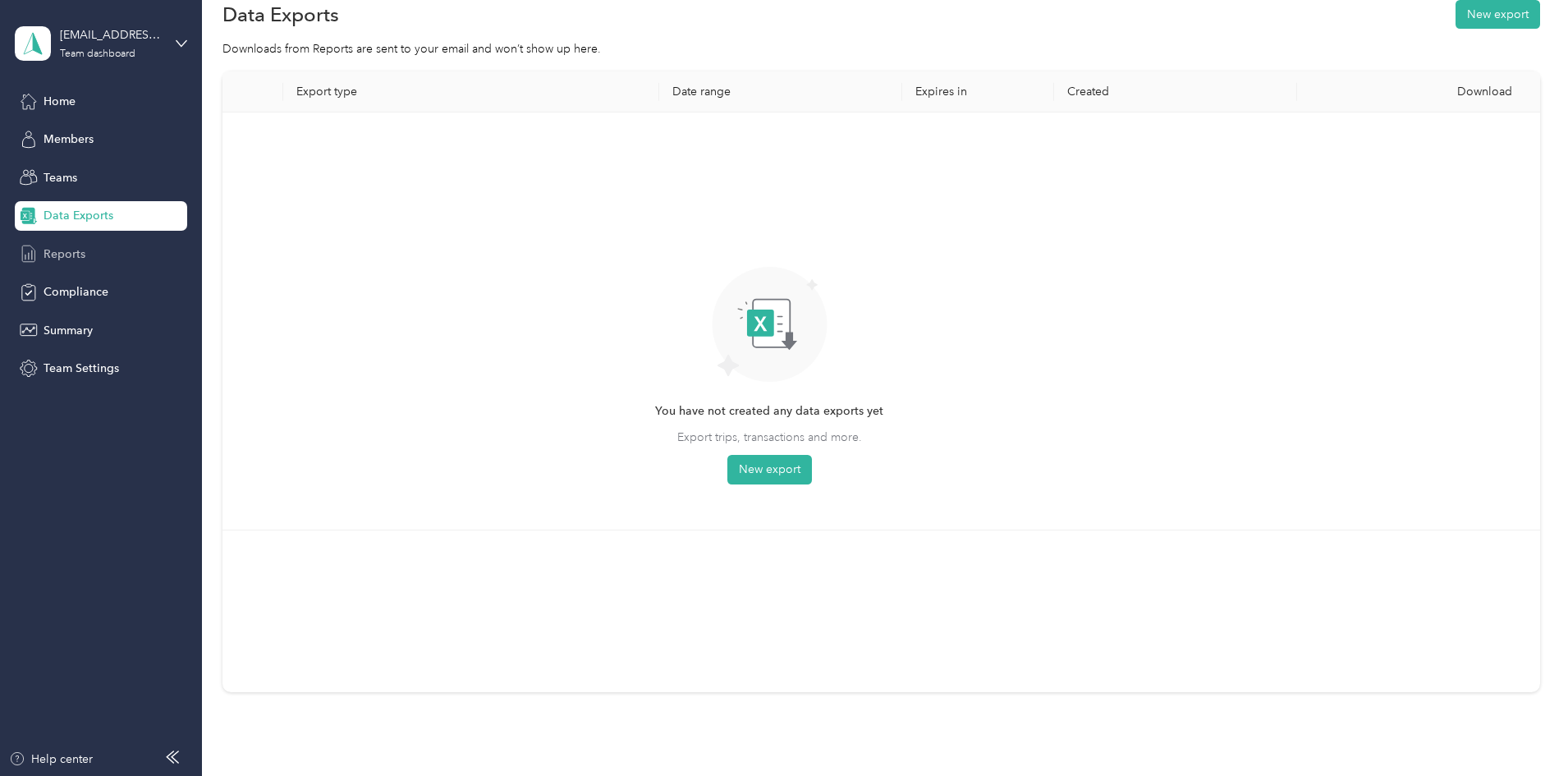
click at [66, 255] on span "Reports" at bounding box center [64, 253] width 42 height 17
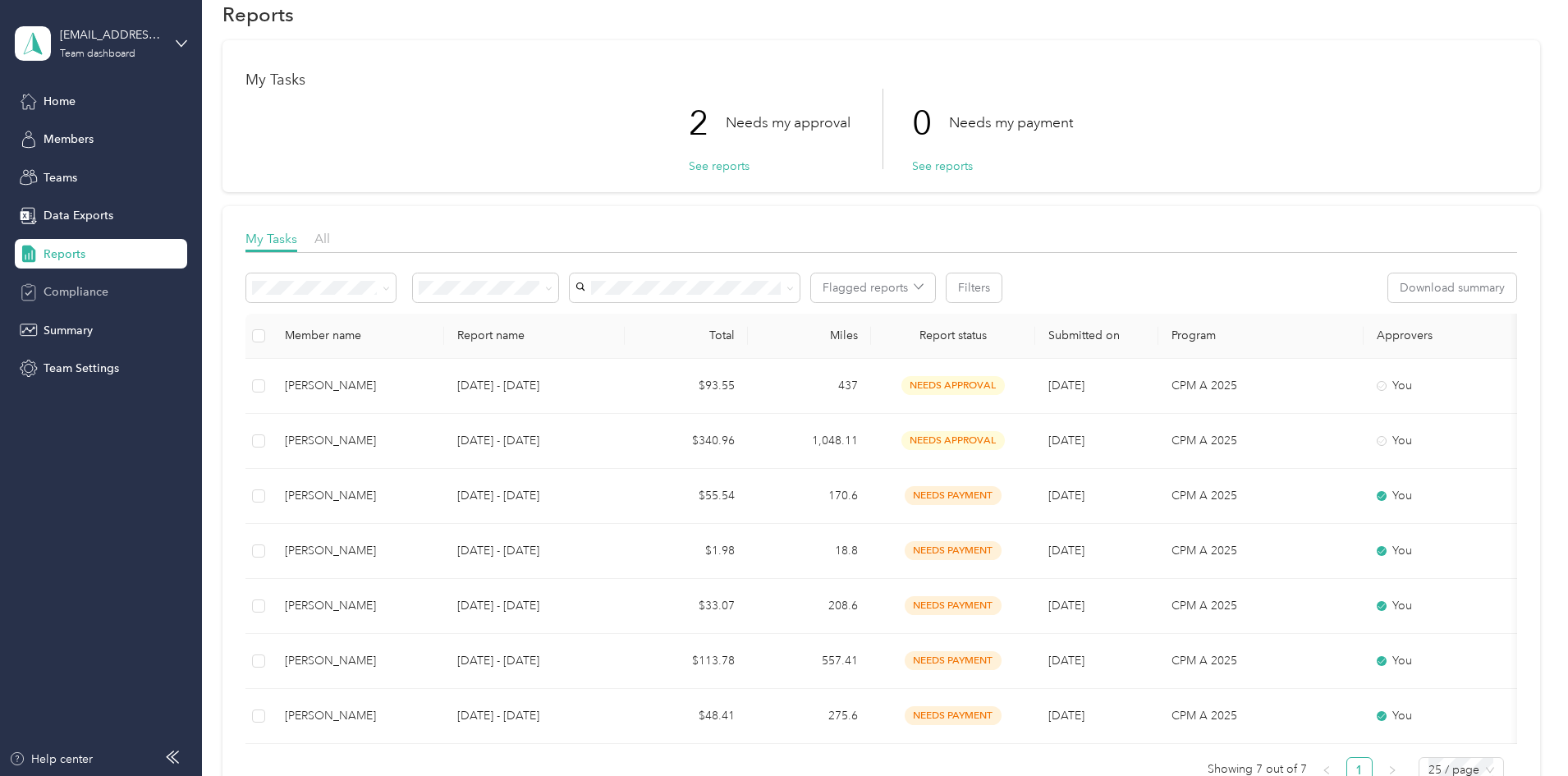
click at [72, 293] on span "Compliance" at bounding box center [75, 291] width 65 height 17
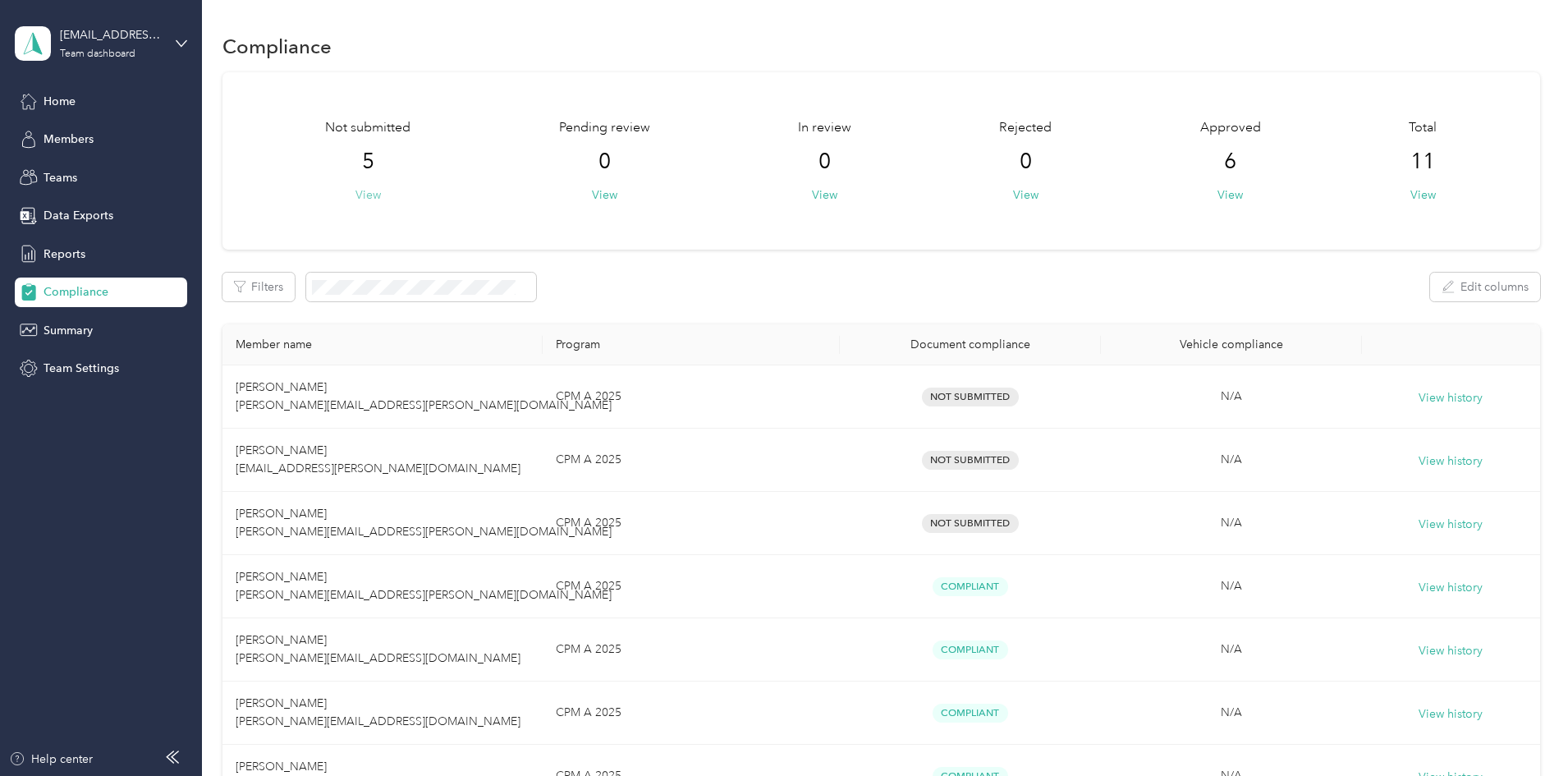
click at [381, 192] on button "View" at bounding box center [368, 195] width 25 height 17
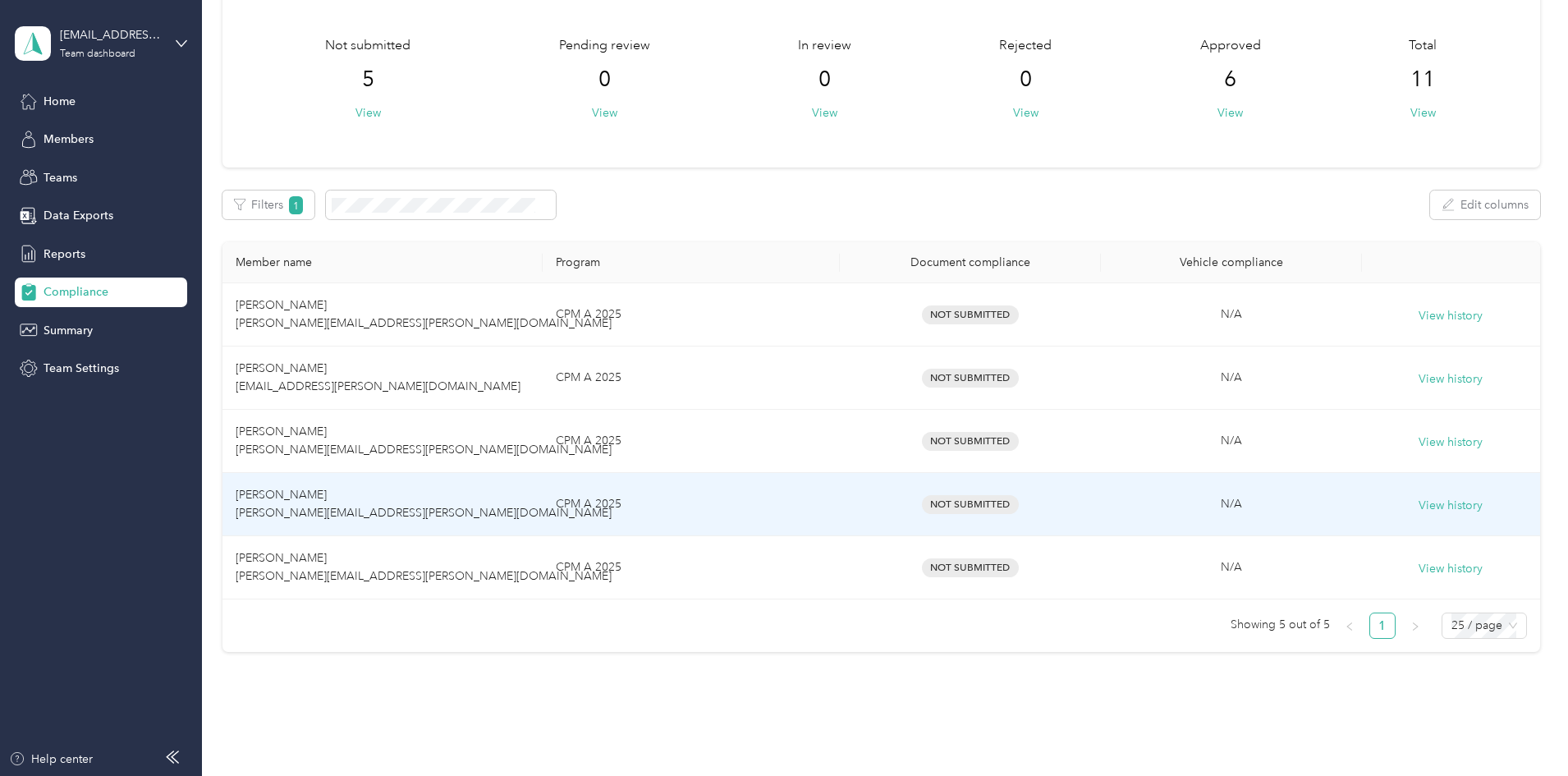
scroll to position [128, 0]
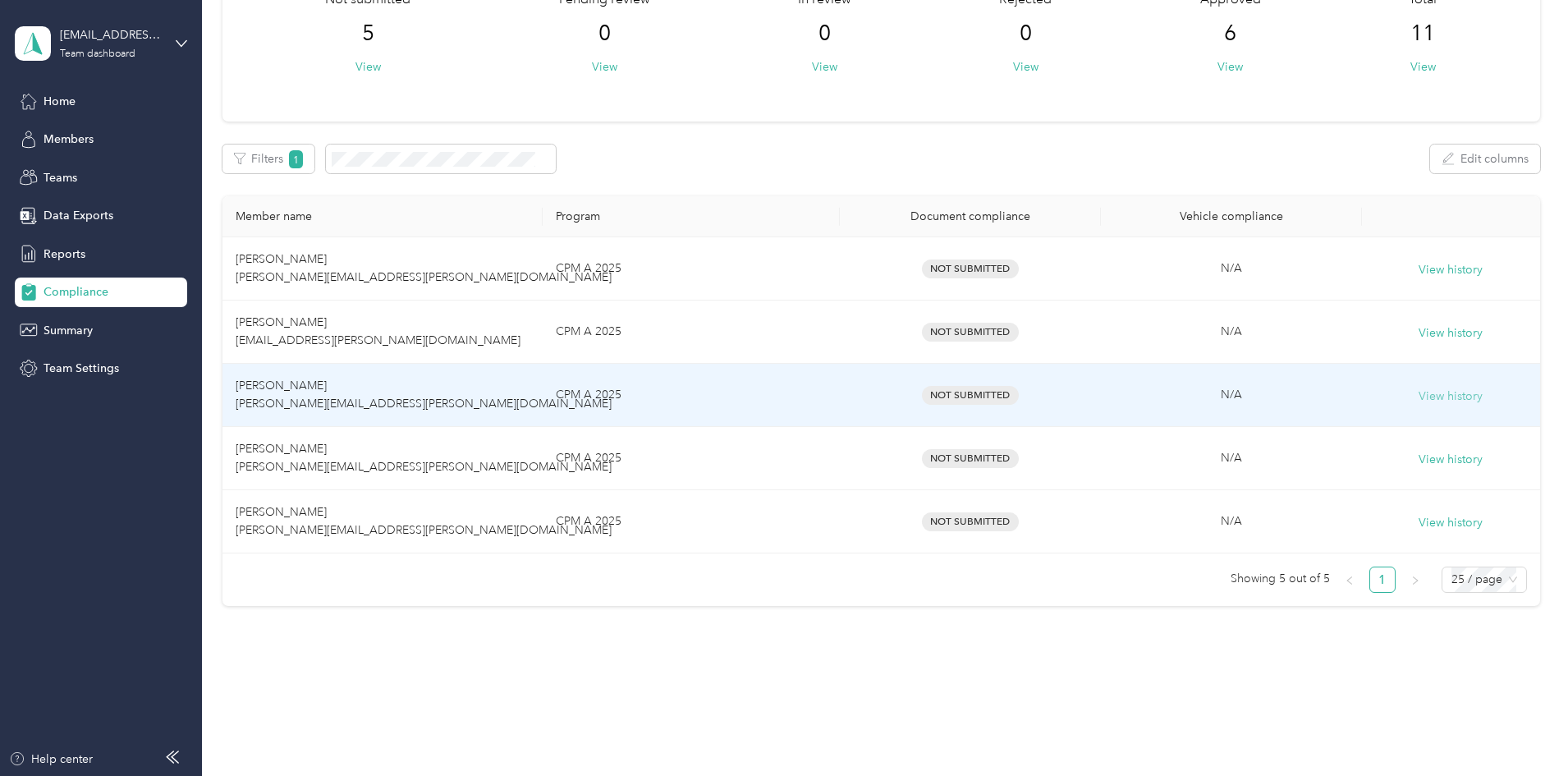
click at [1419, 389] on button "View history" at bounding box center [1450, 396] width 64 height 18
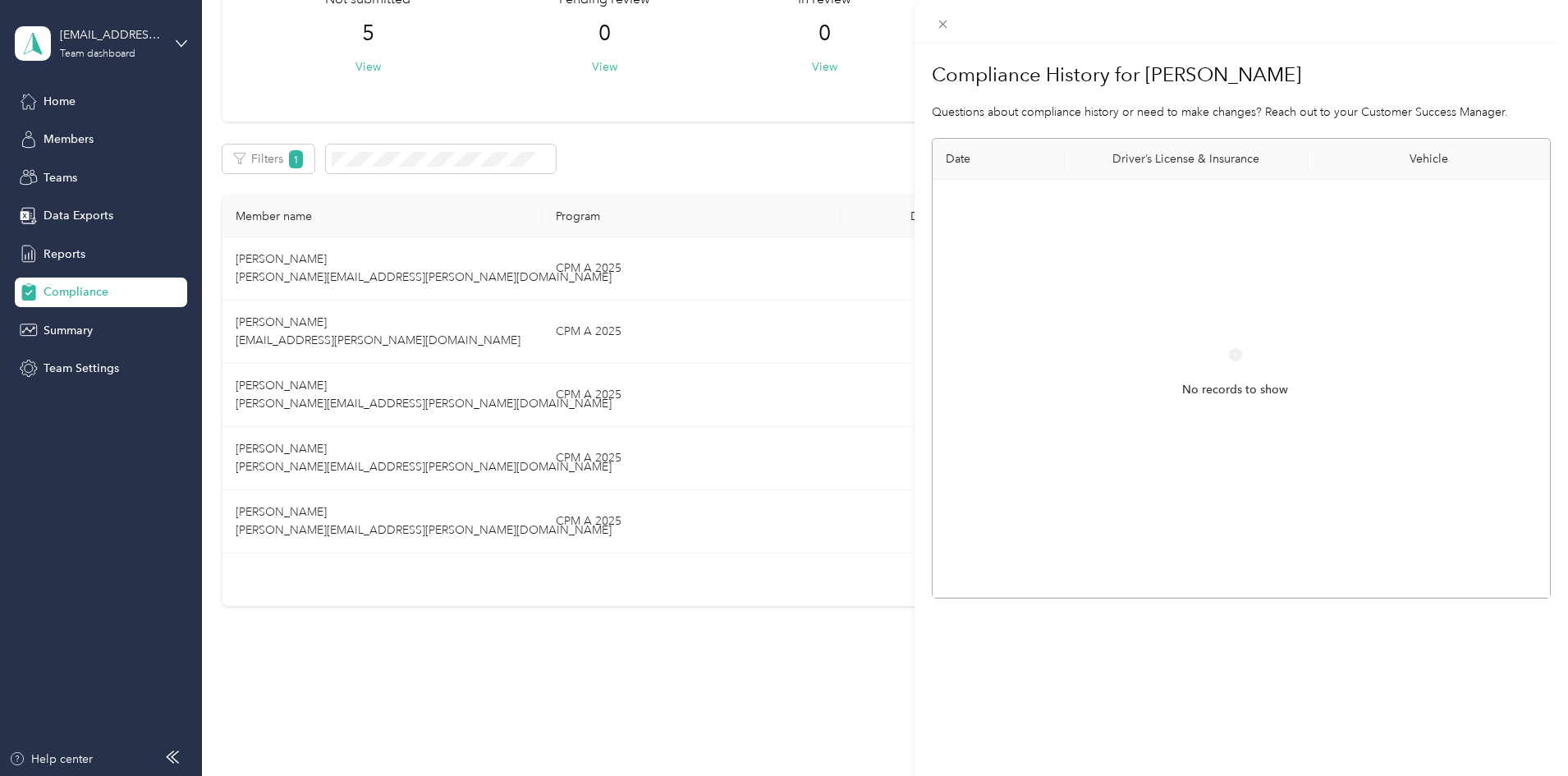
click at [843, 560] on div "Compliance History for [PERSON_NAME] Questions about compliance history or need…" at bounding box center [784, 388] width 1568 height 776
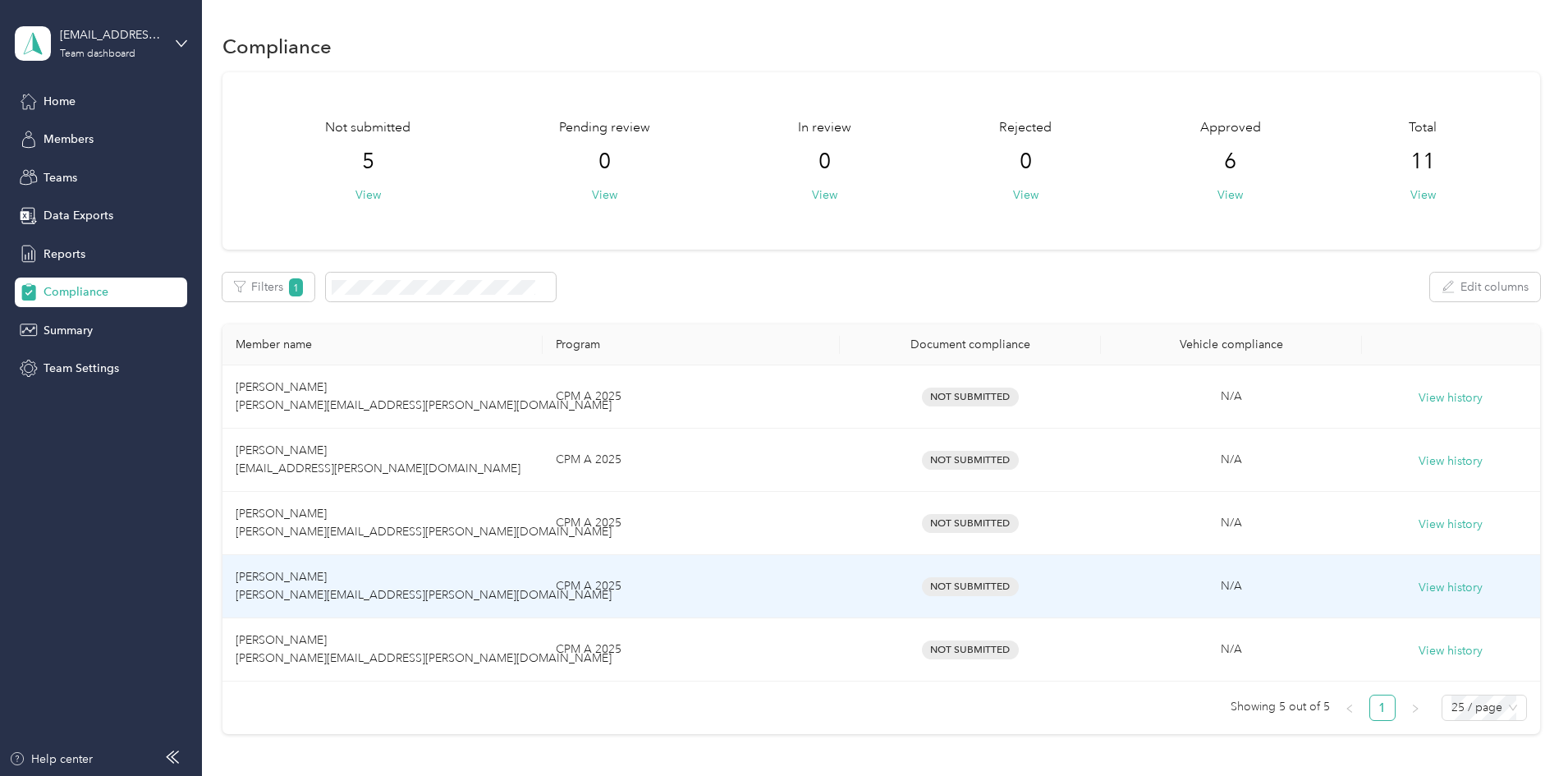
scroll to position [82, 0]
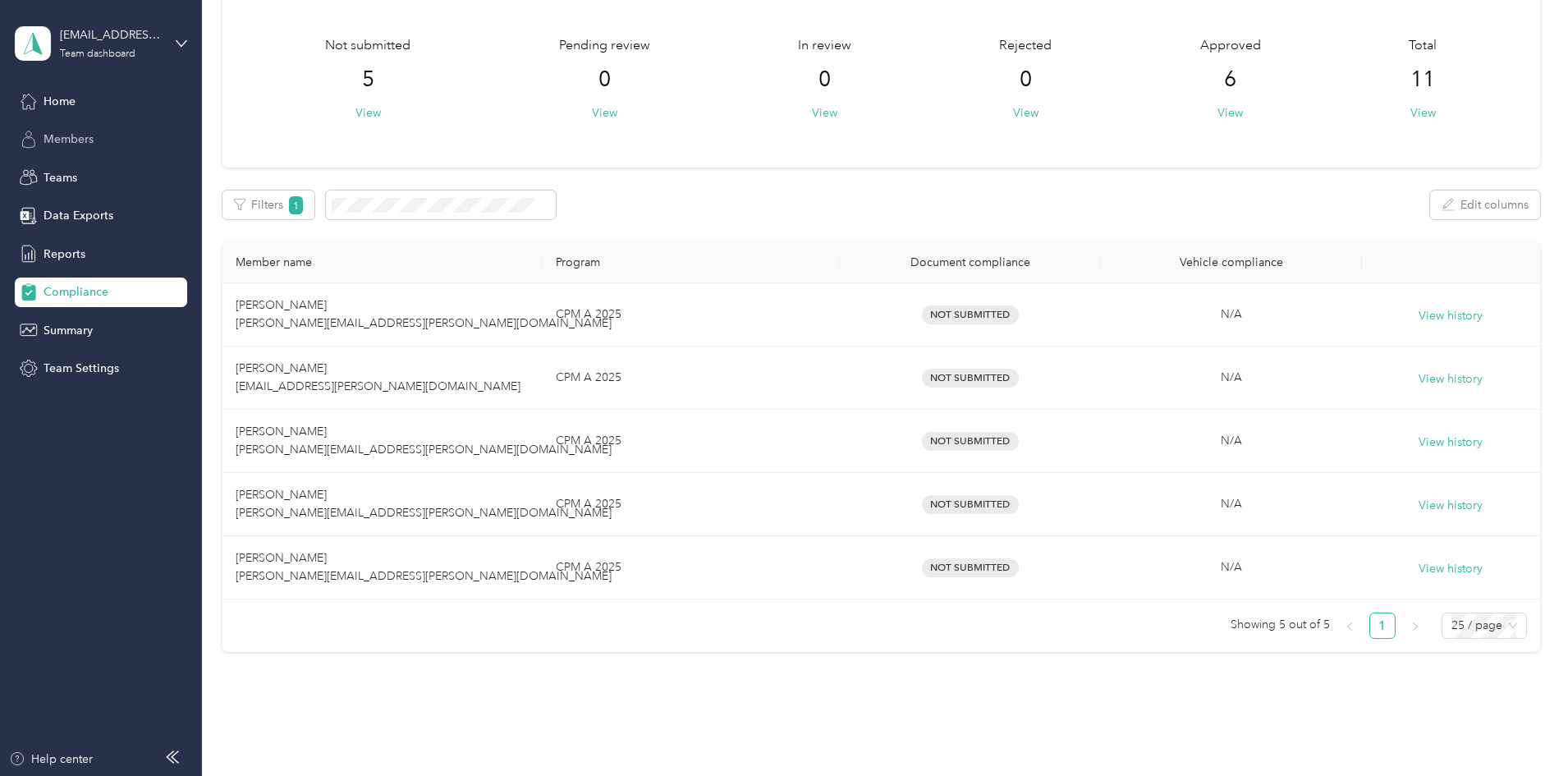
click at [68, 133] on span "Members" at bounding box center [68, 138] width 50 height 17
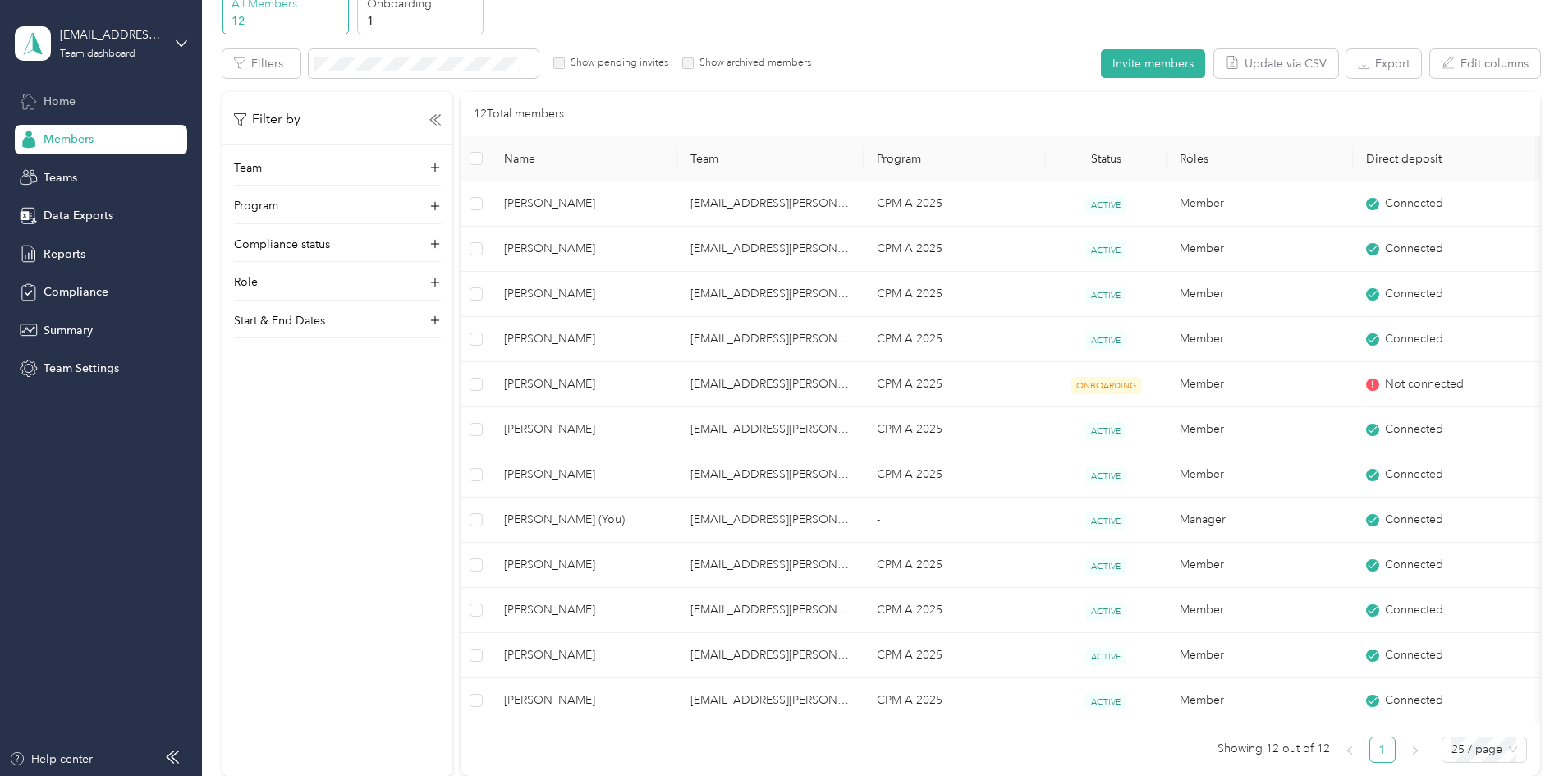
click at [53, 96] on span "Home" at bounding box center [59, 101] width 32 height 17
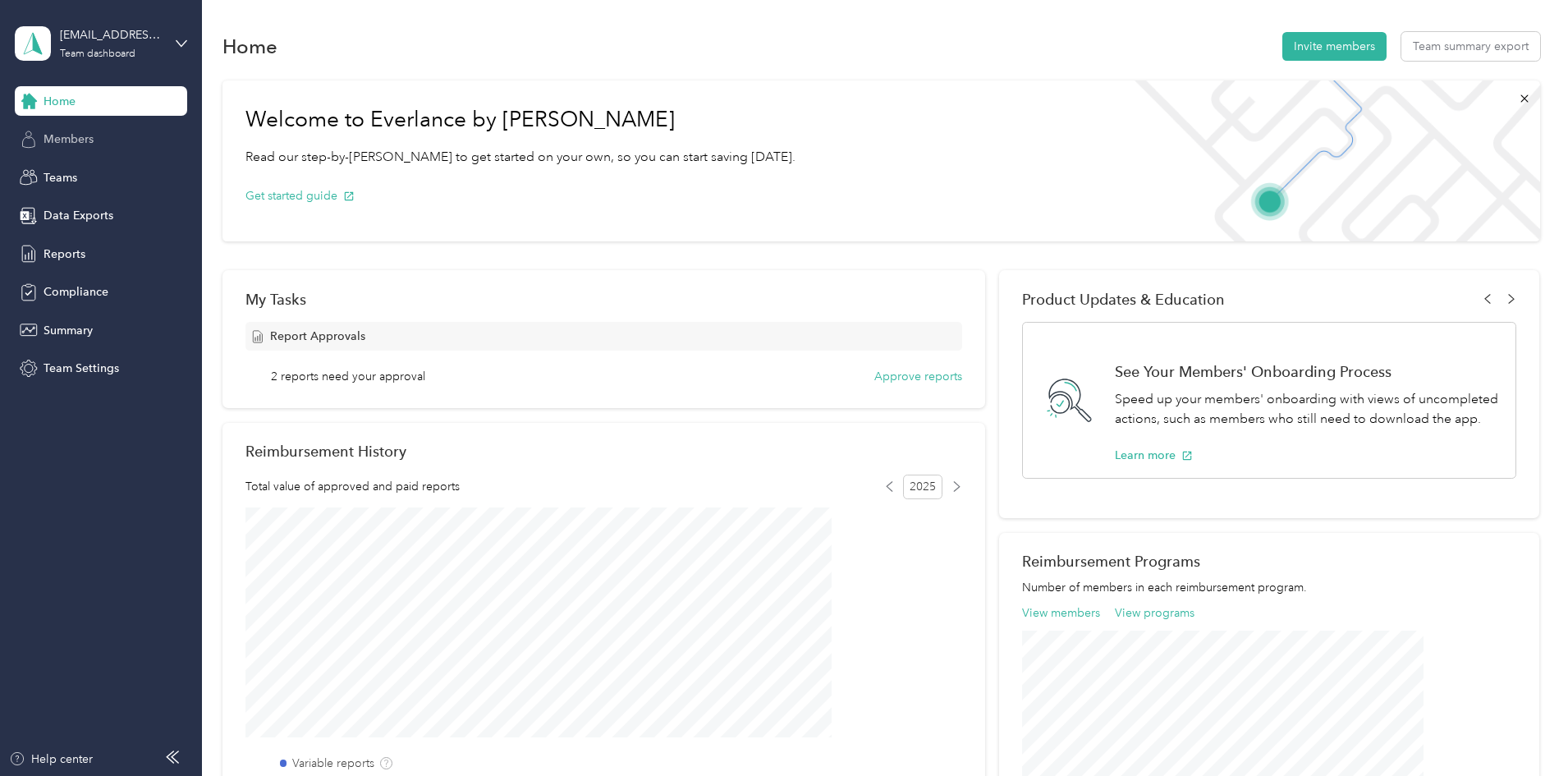
click at [60, 138] on span "Members" at bounding box center [68, 138] width 50 height 17
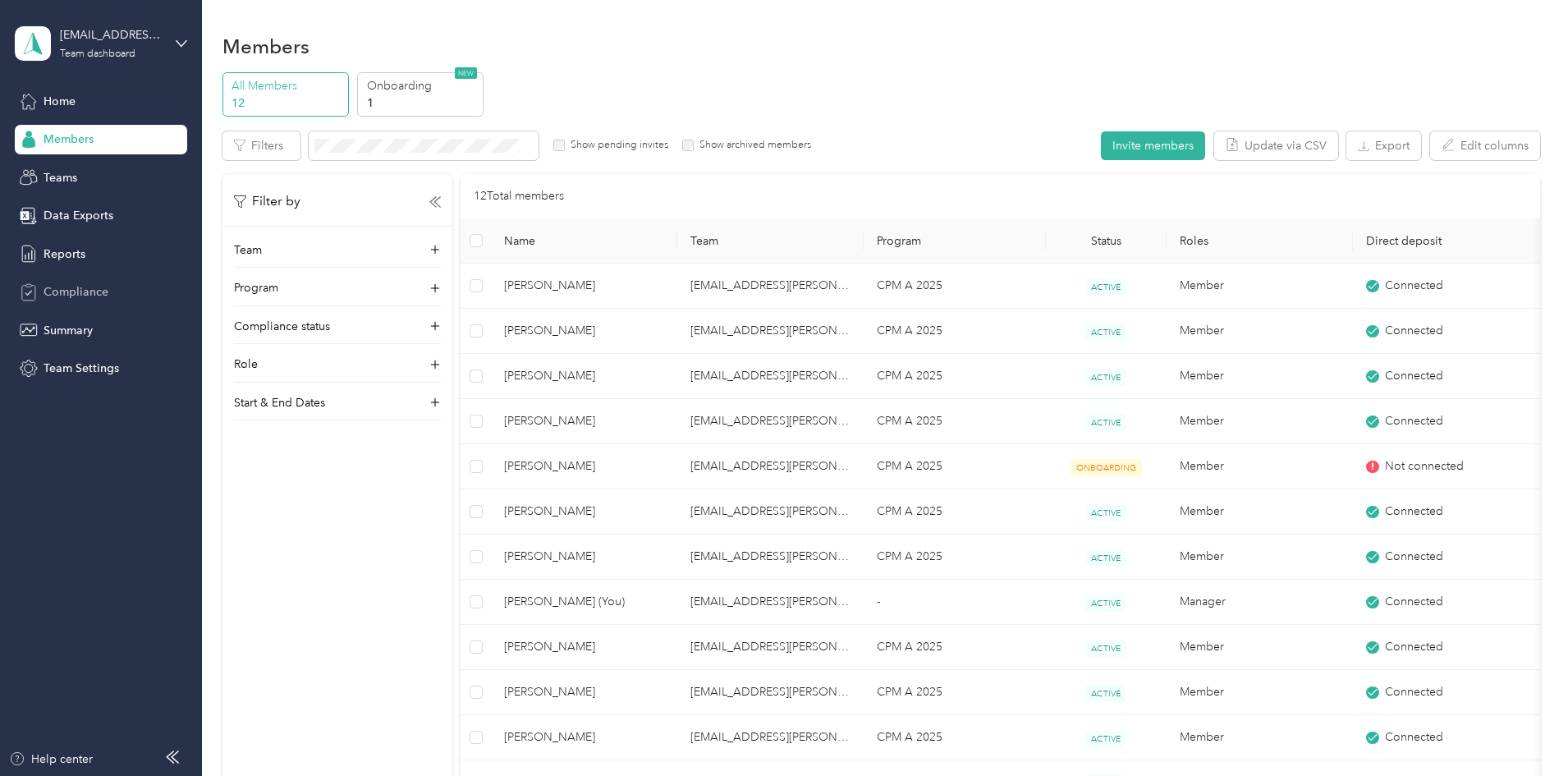
click at [58, 292] on span "Compliance" at bounding box center [75, 291] width 65 height 17
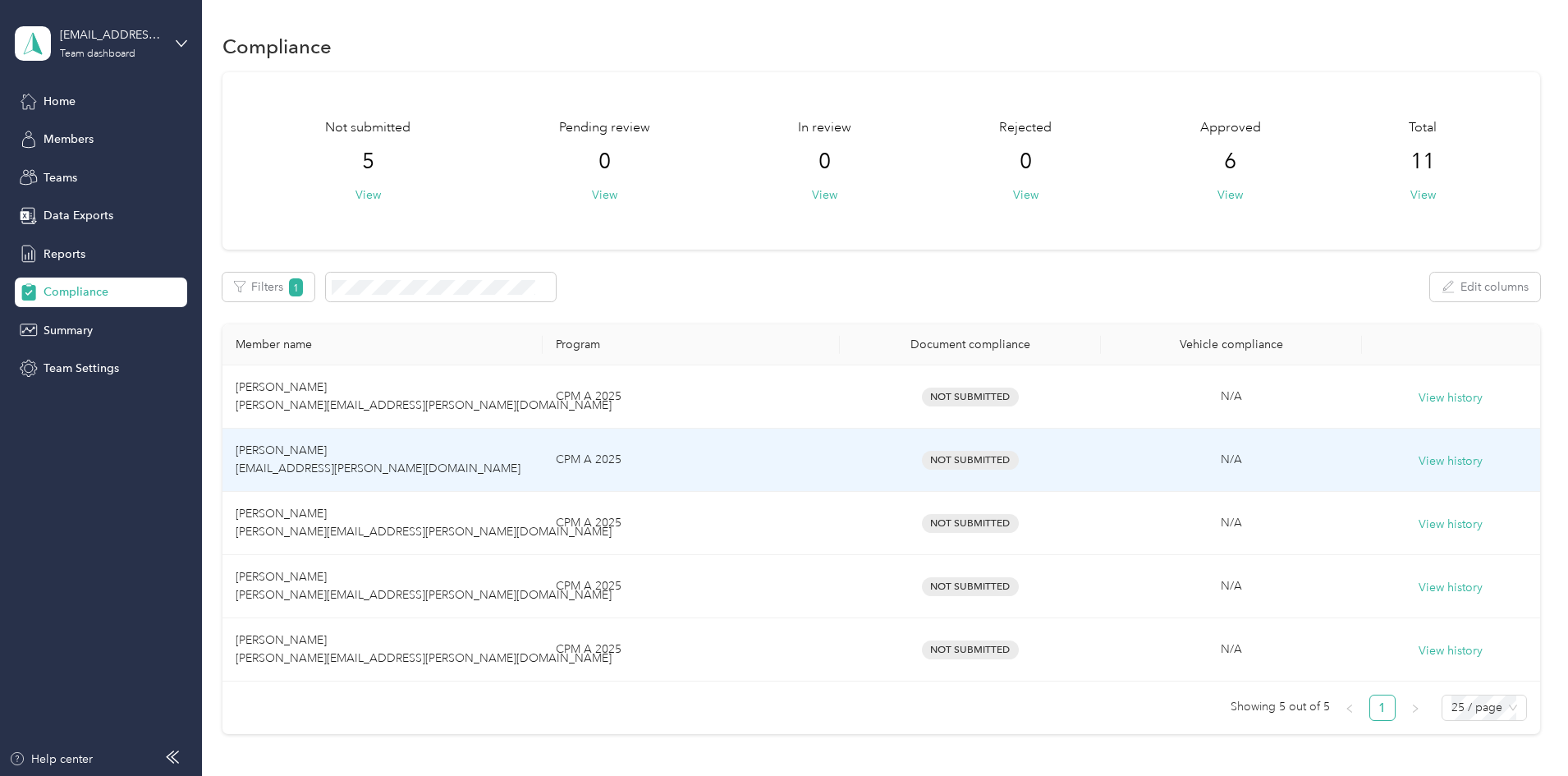
scroll to position [82, 0]
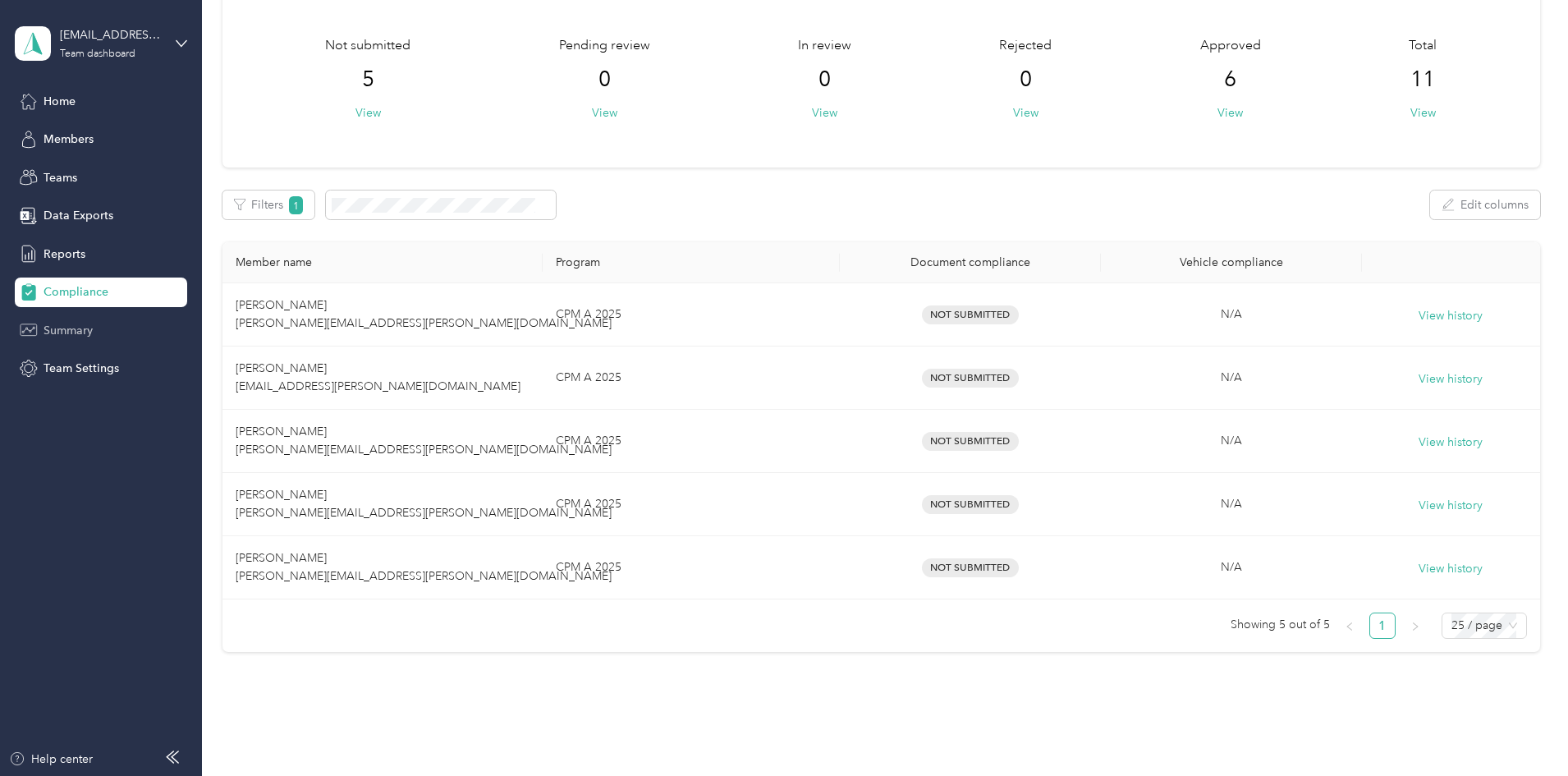
click at [67, 322] on span "Summary" at bounding box center [67, 330] width 49 height 17
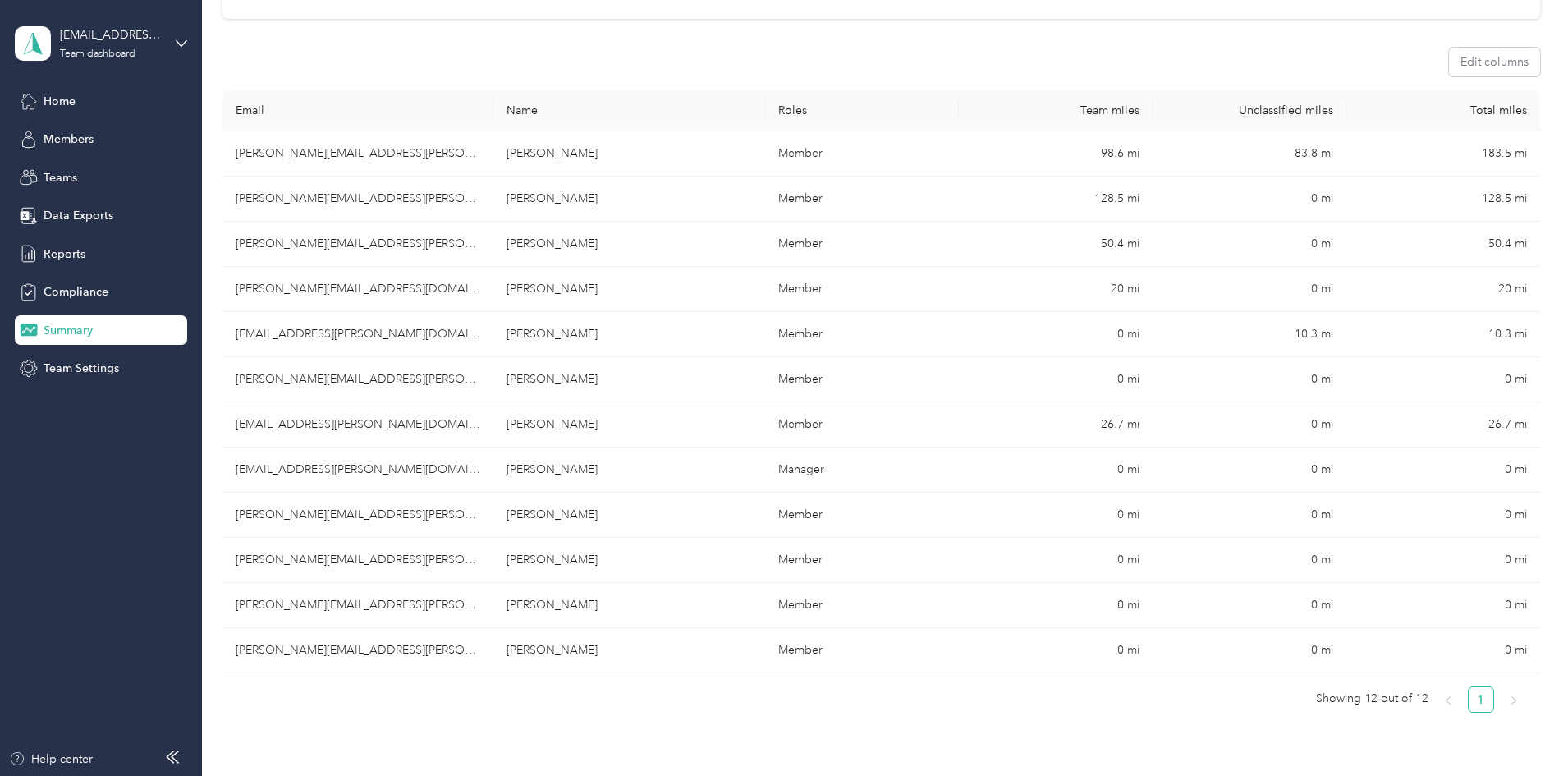
scroll to position [82, 0]
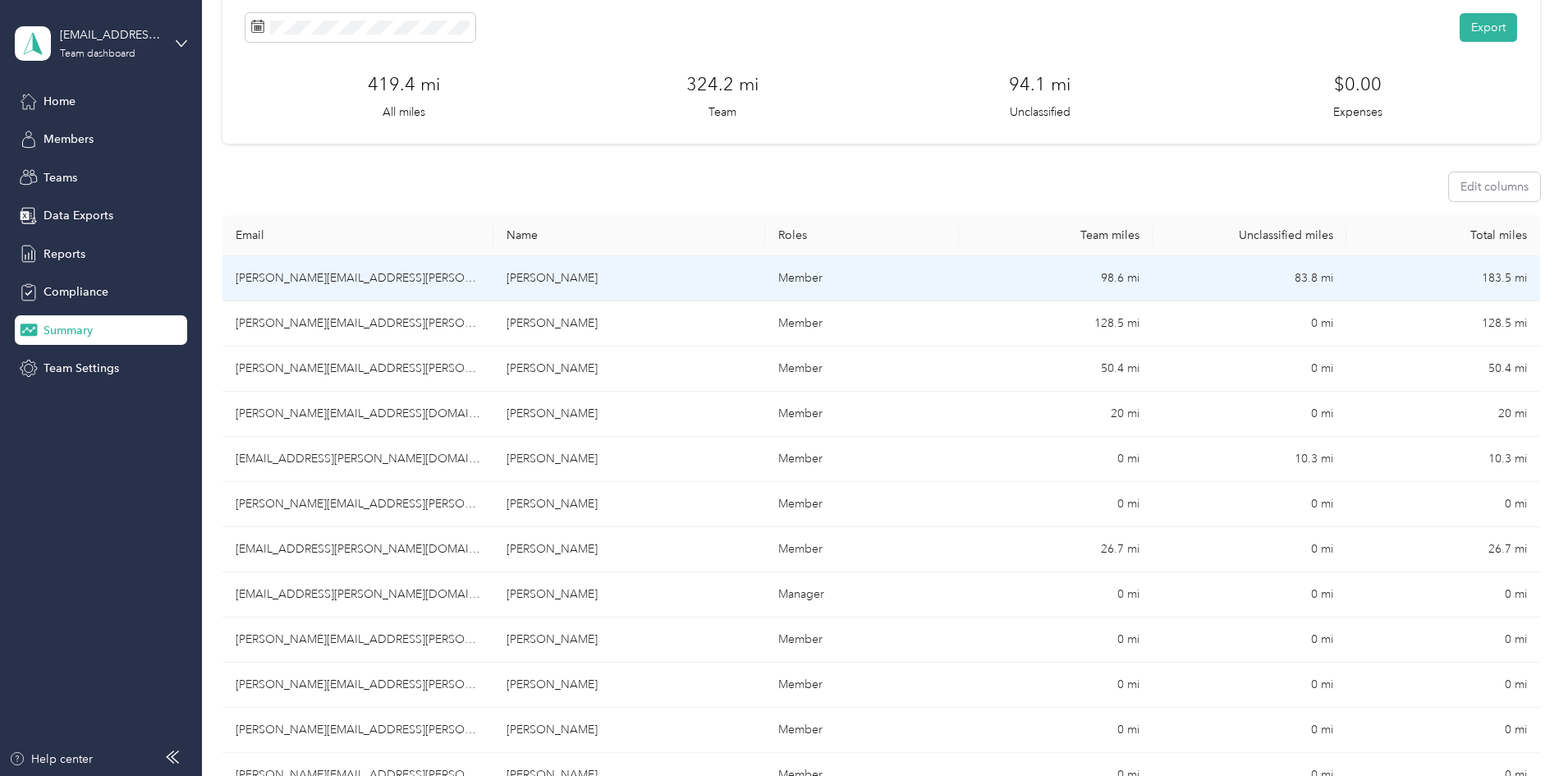
click at [402, 275] on td "[PERSON_NAME][EMAIL_ADDRESS][PERSON_NAME][DOMAIN_NAME]" at bounding box center [358, 278] width 271 height 45
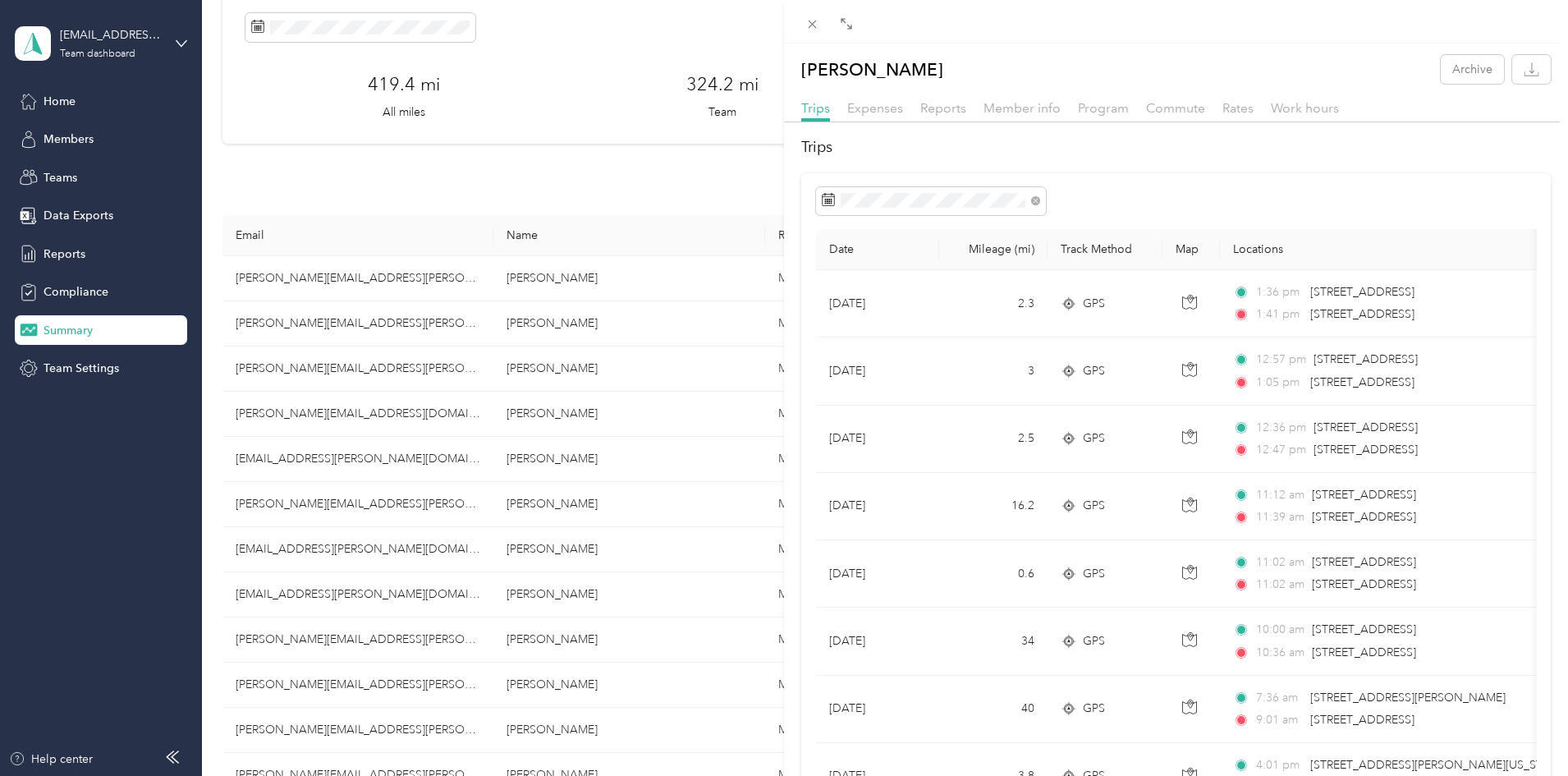
click at [339, 168] on div "[PERSON_NAME] Archive Trips Expenses Reports Member info Program Commute Rates …" at bounding box center [784, 388] width 1568 height 776
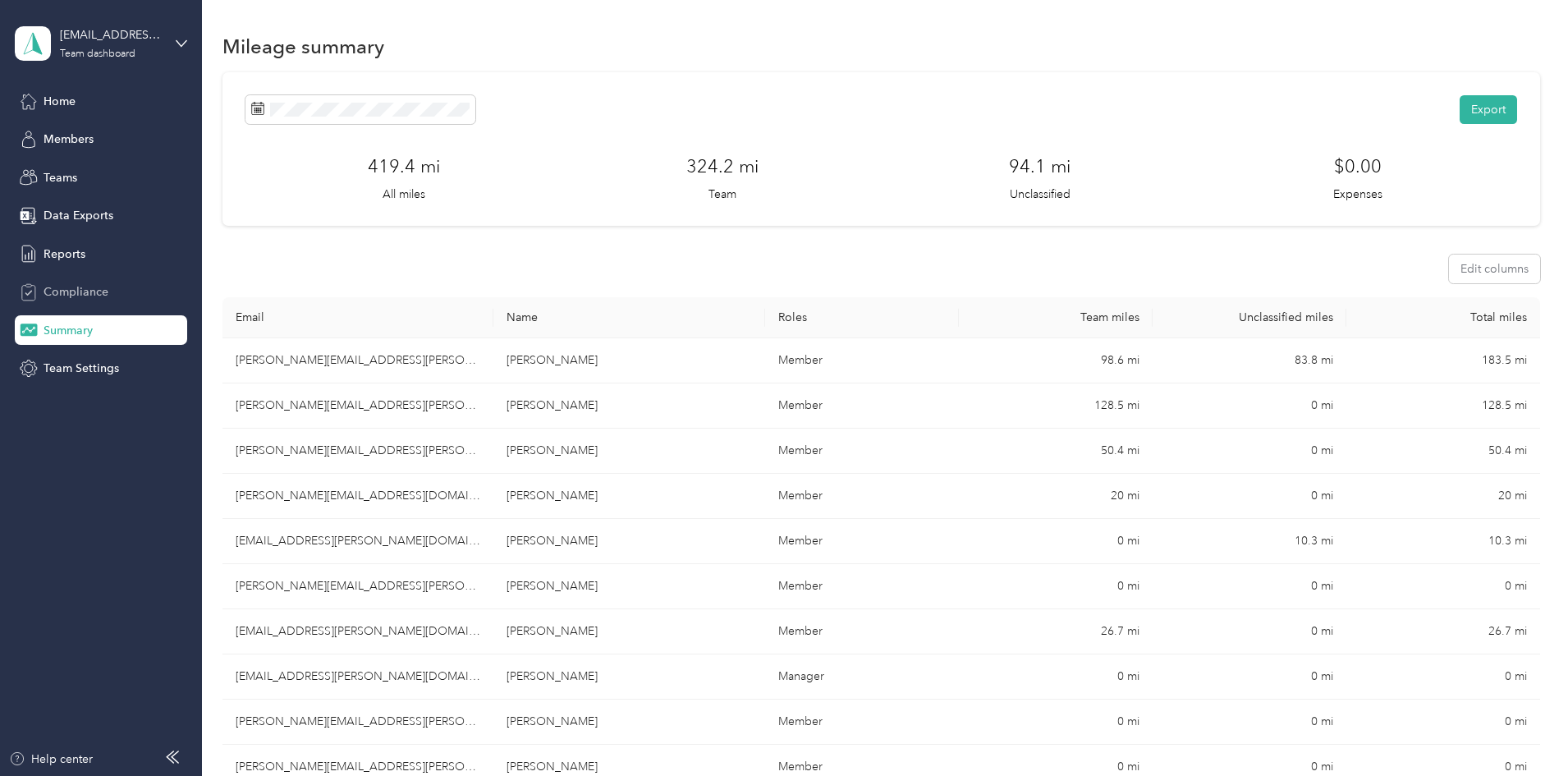
click at [72, 286] on span "Compliance" at bounding box center [75, 291] width 65 height 17
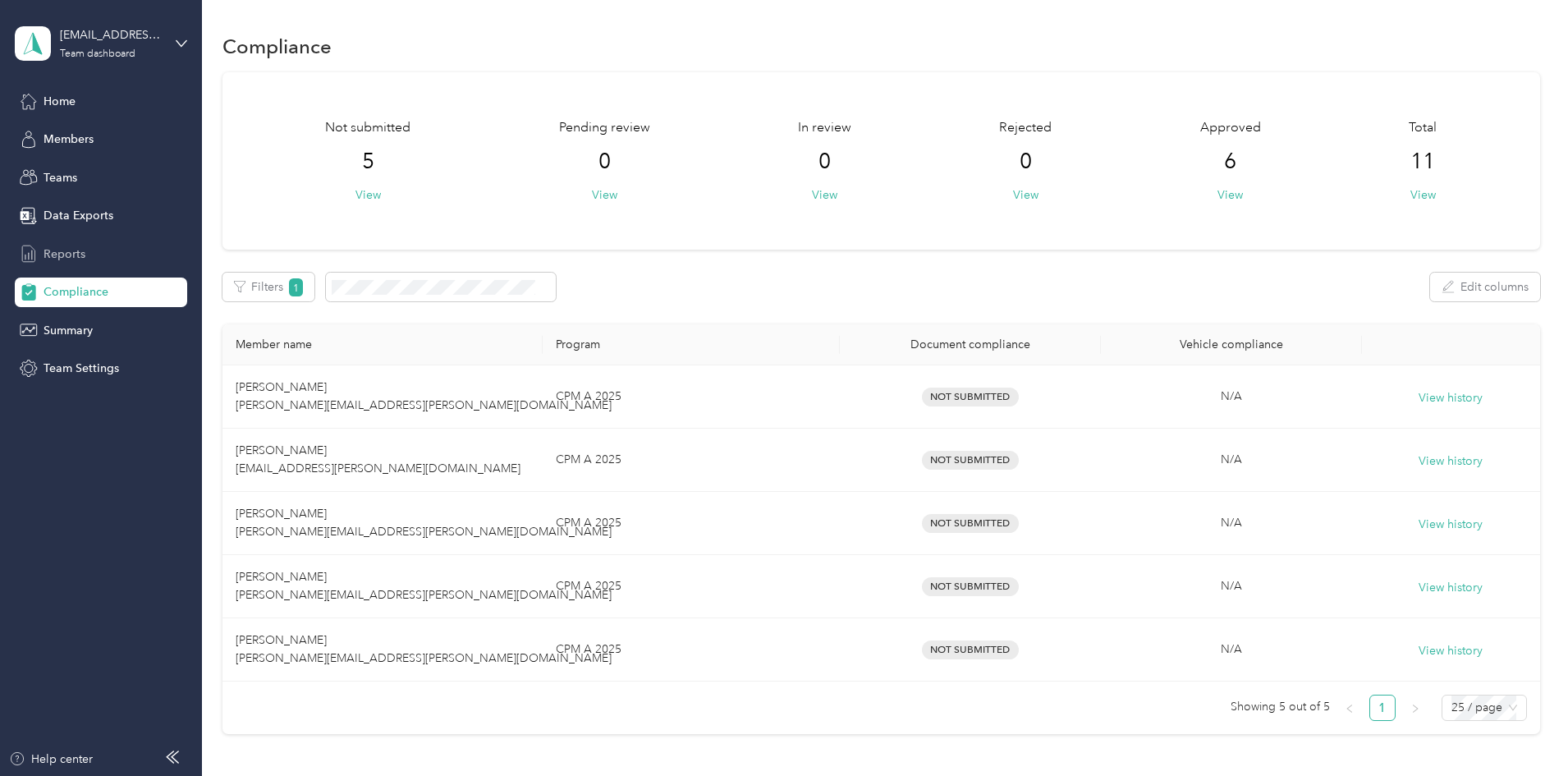
click at [67, 252] on span "Reports" at bounding box center [64, 253] width 42 height 17
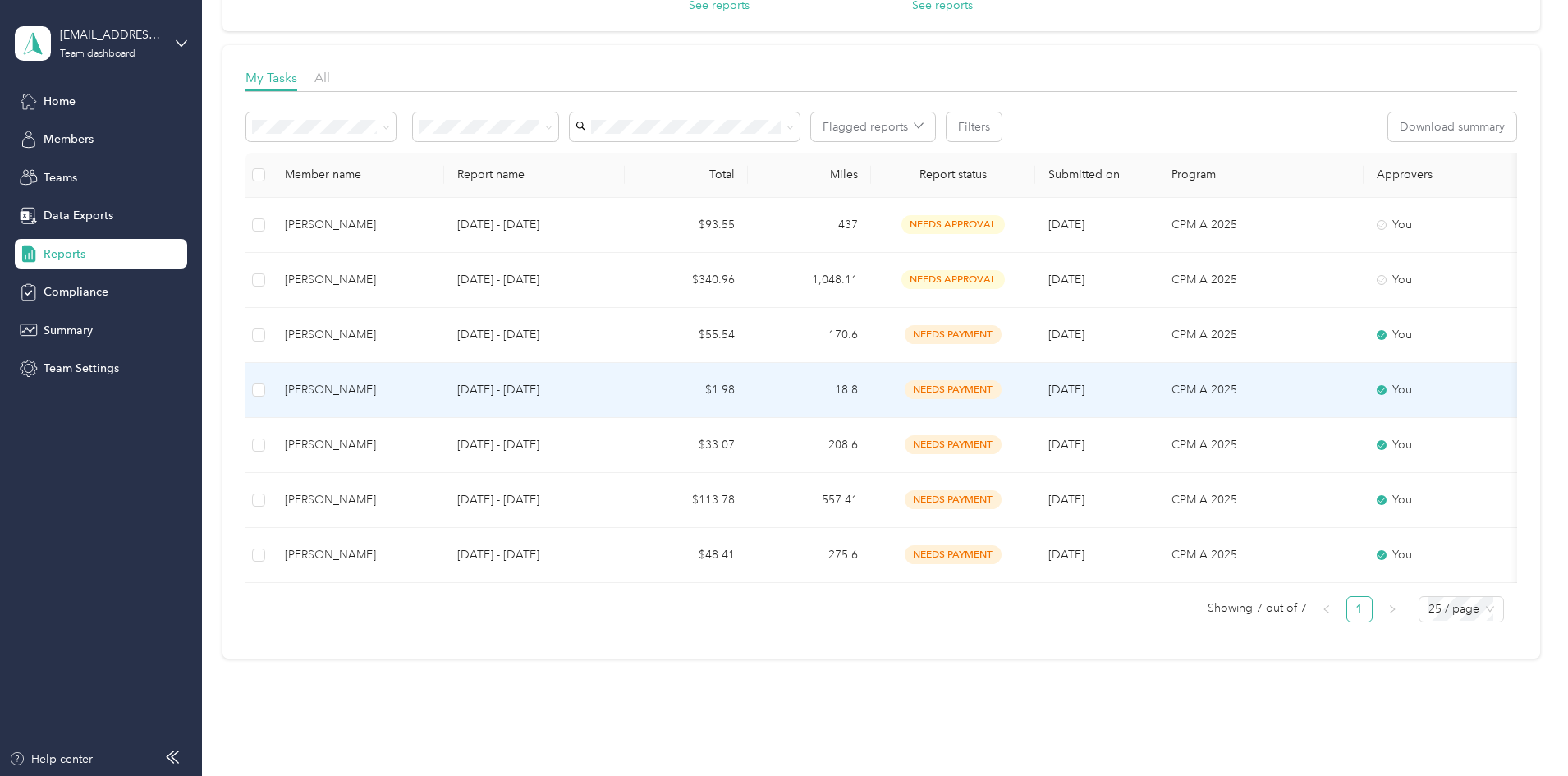
scroll to position [164, 0]
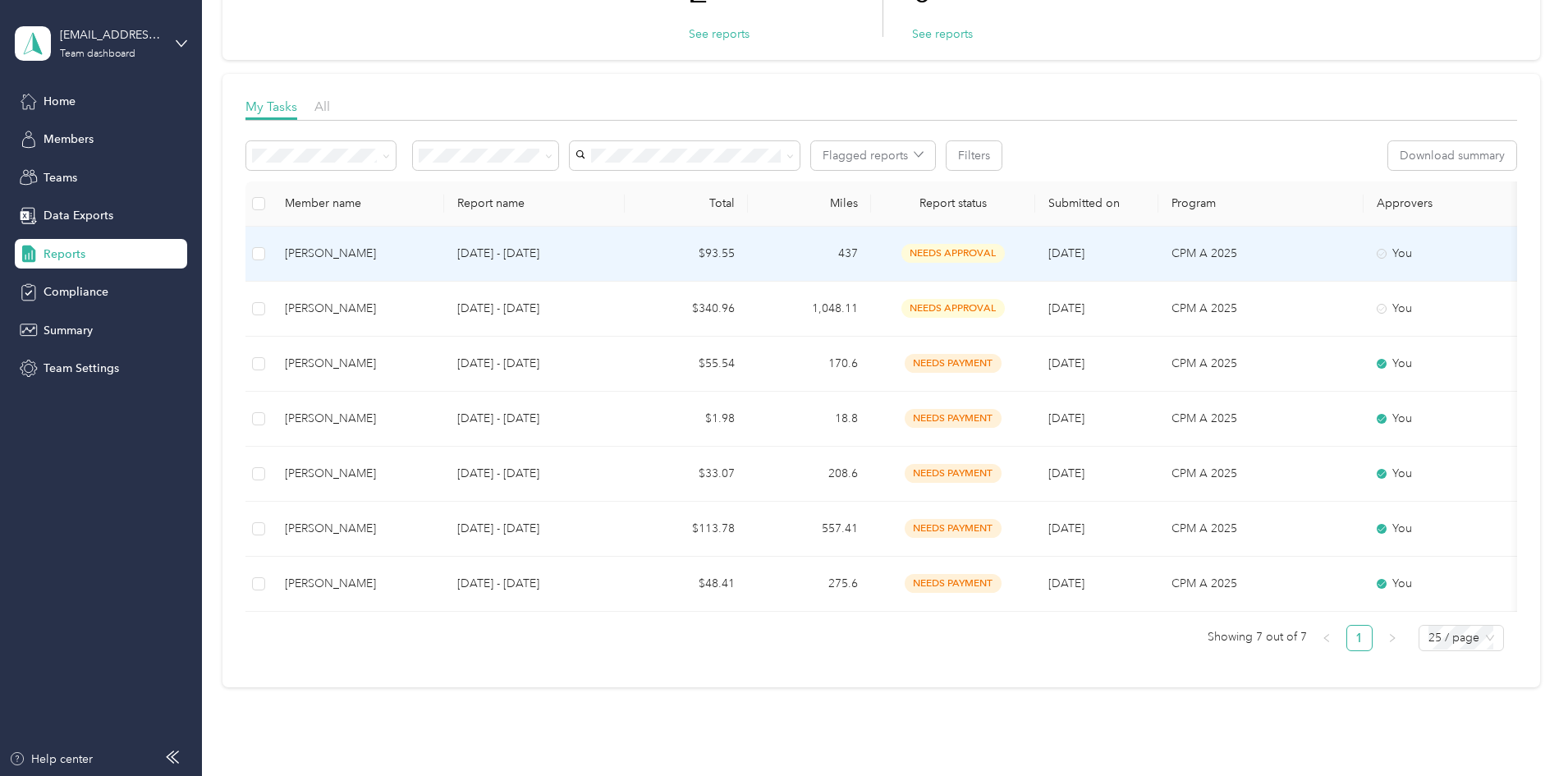
click at [431, 247] on div "[PERSON_NAME]" at bounding box center [357, 253] width 146 height 18
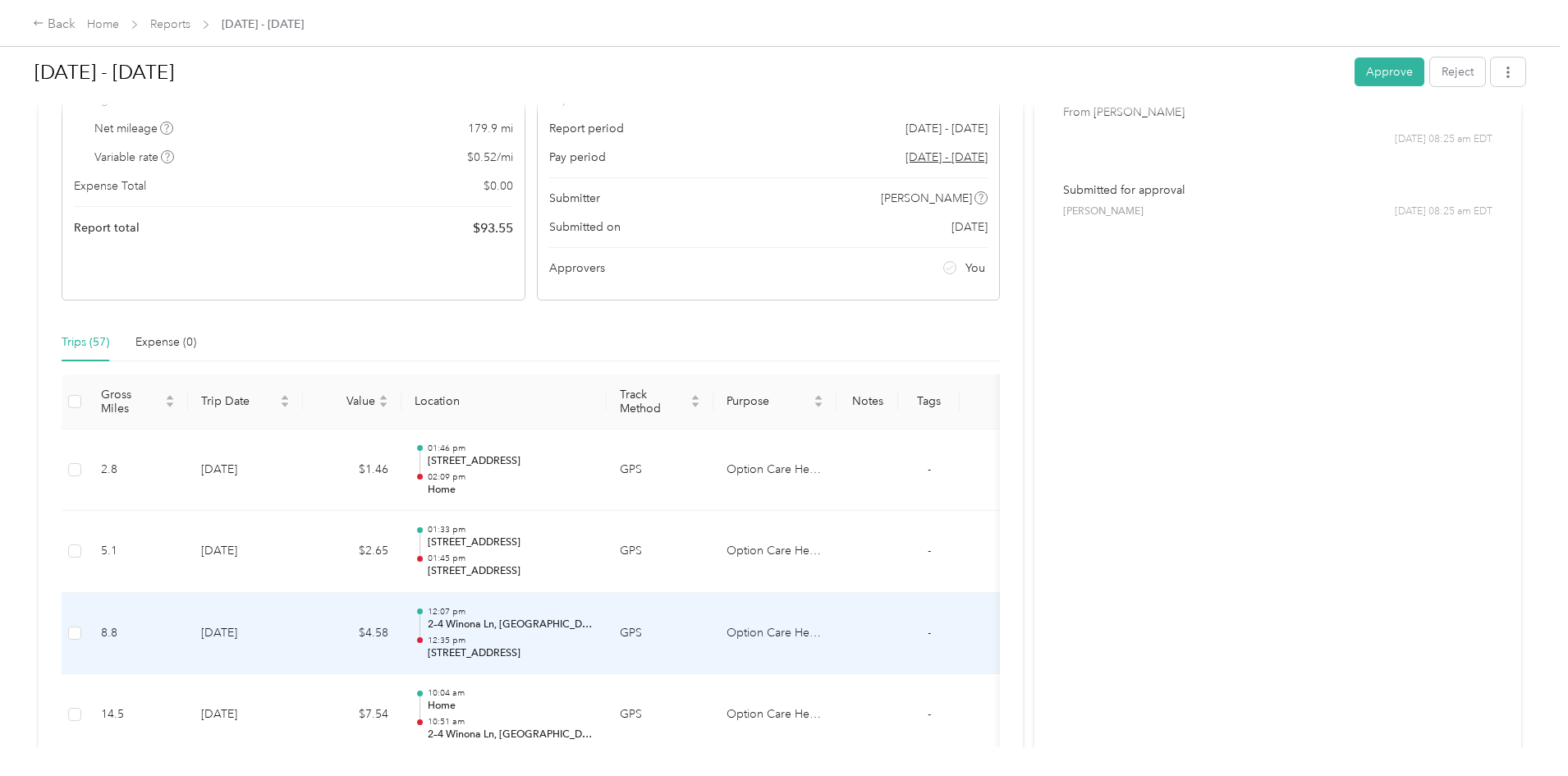
scroll to position [164, 0]
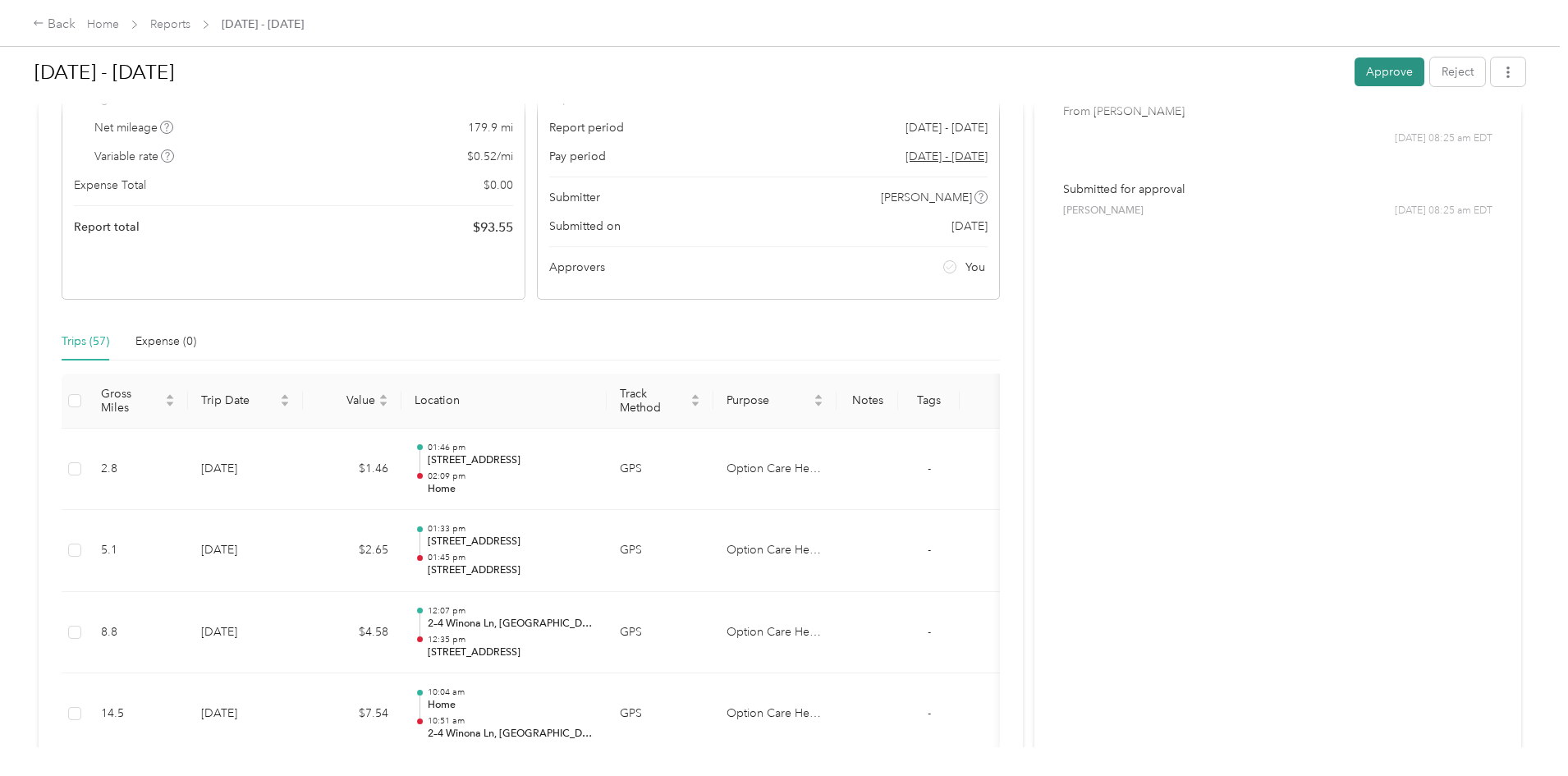
click at [1354, 71] on button "Approve" at bounding box center [1389, 72] width 70 height 29
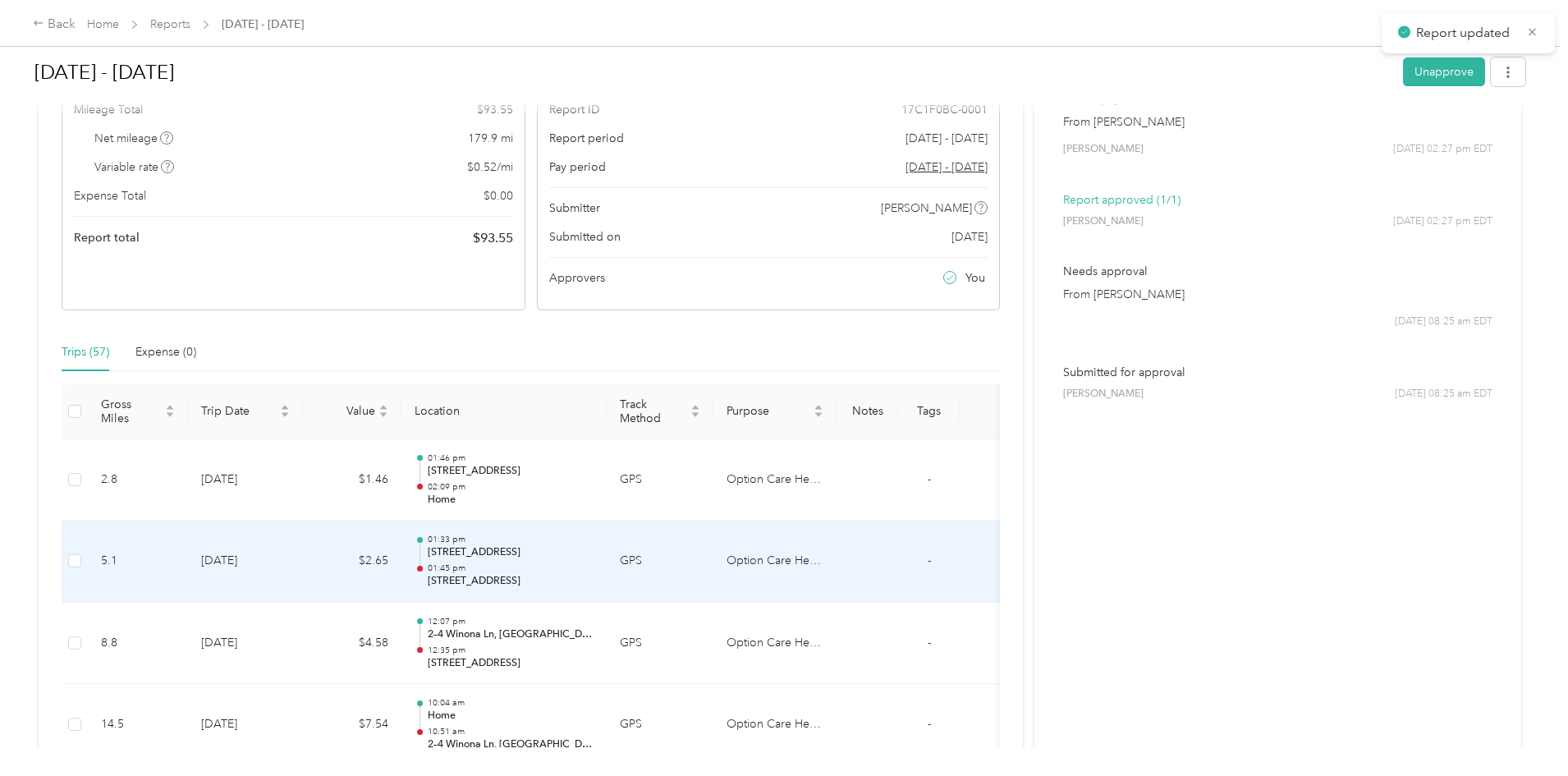
scroll to position [0, 0]
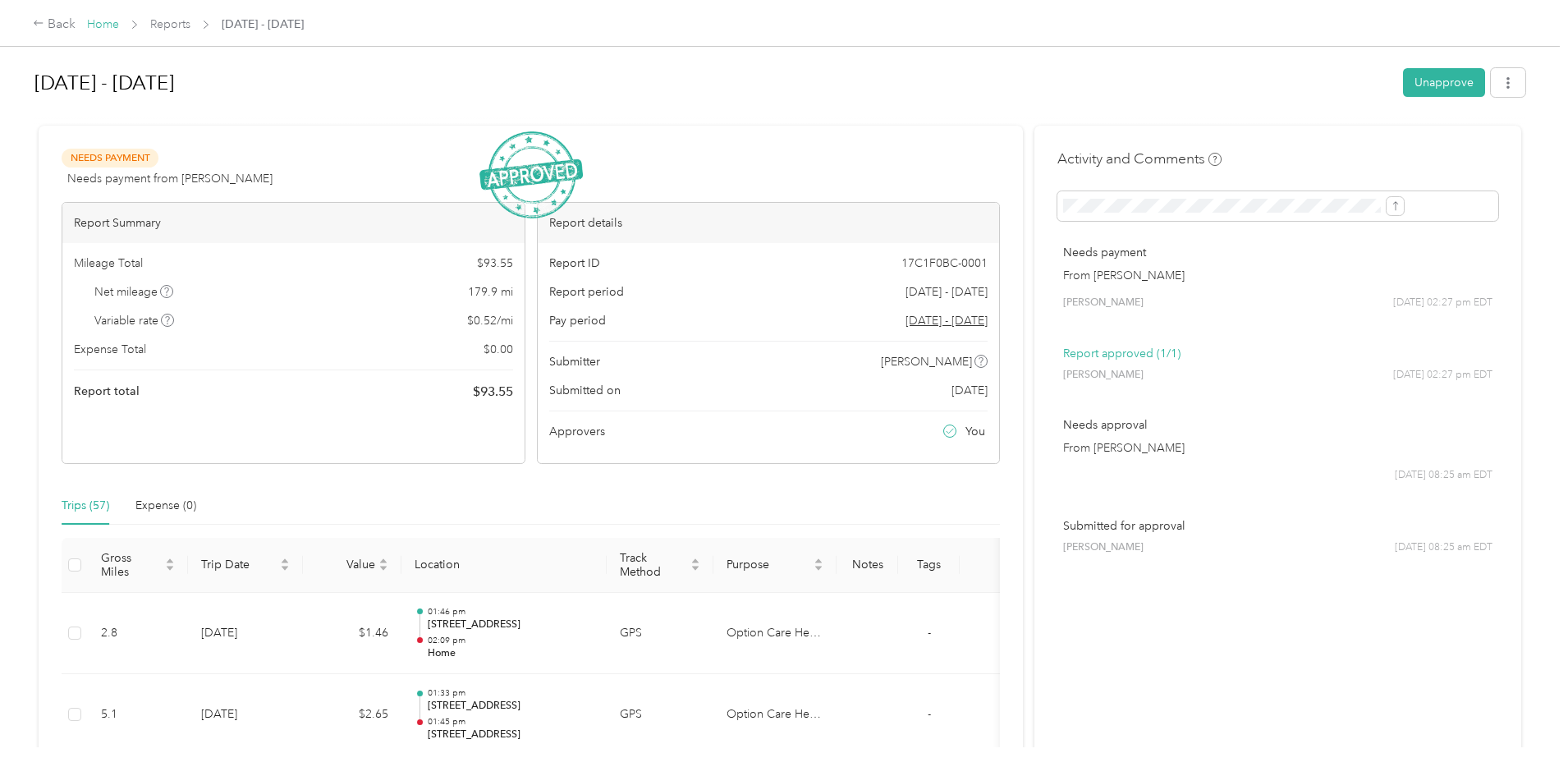
click at [119, 21] on link "Home" at bounding box center [103, 24] width 32 height 14
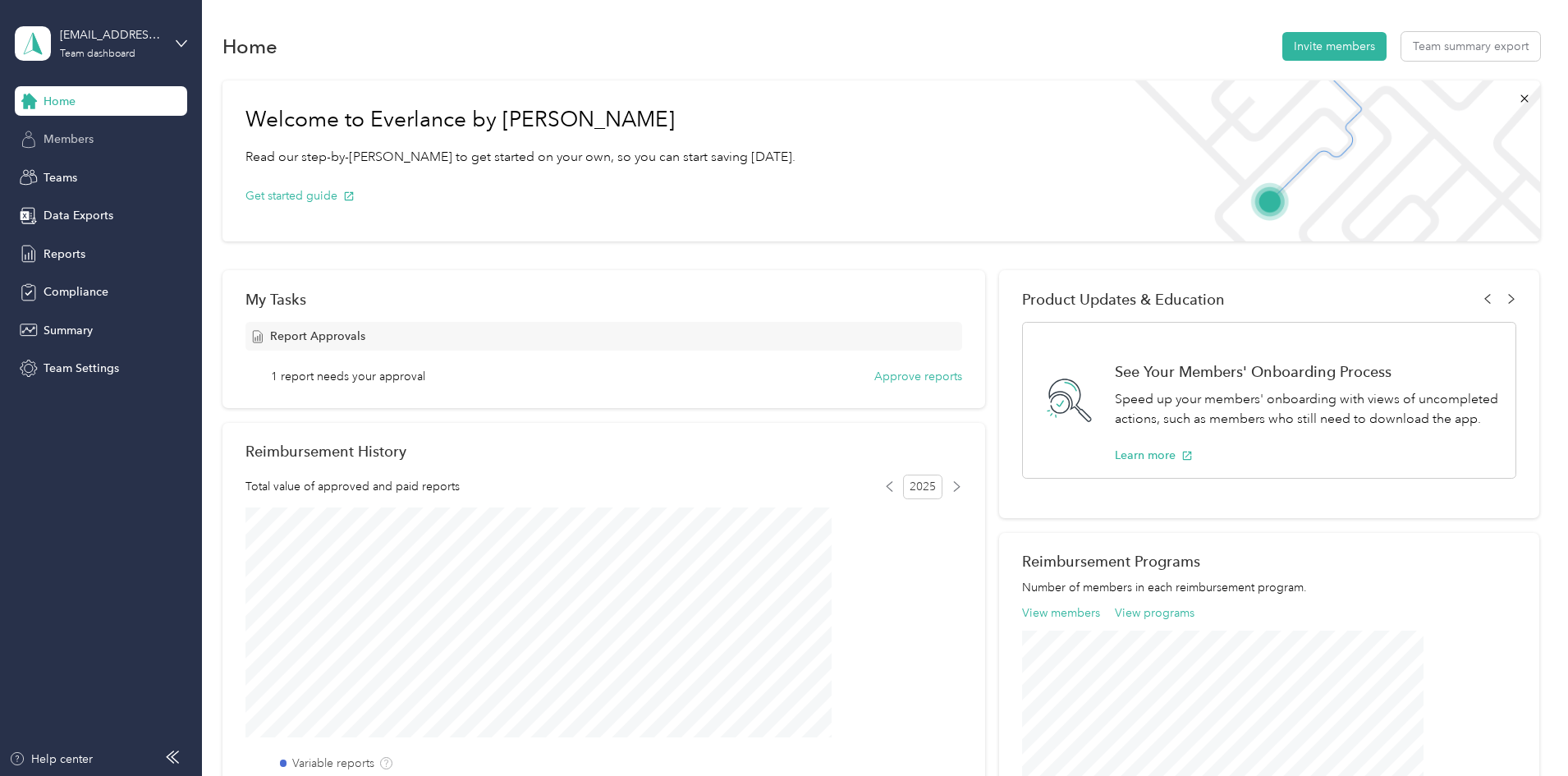
click at [79, 137] on span "Members" at bounding box center [68, 138] width 50 height 17
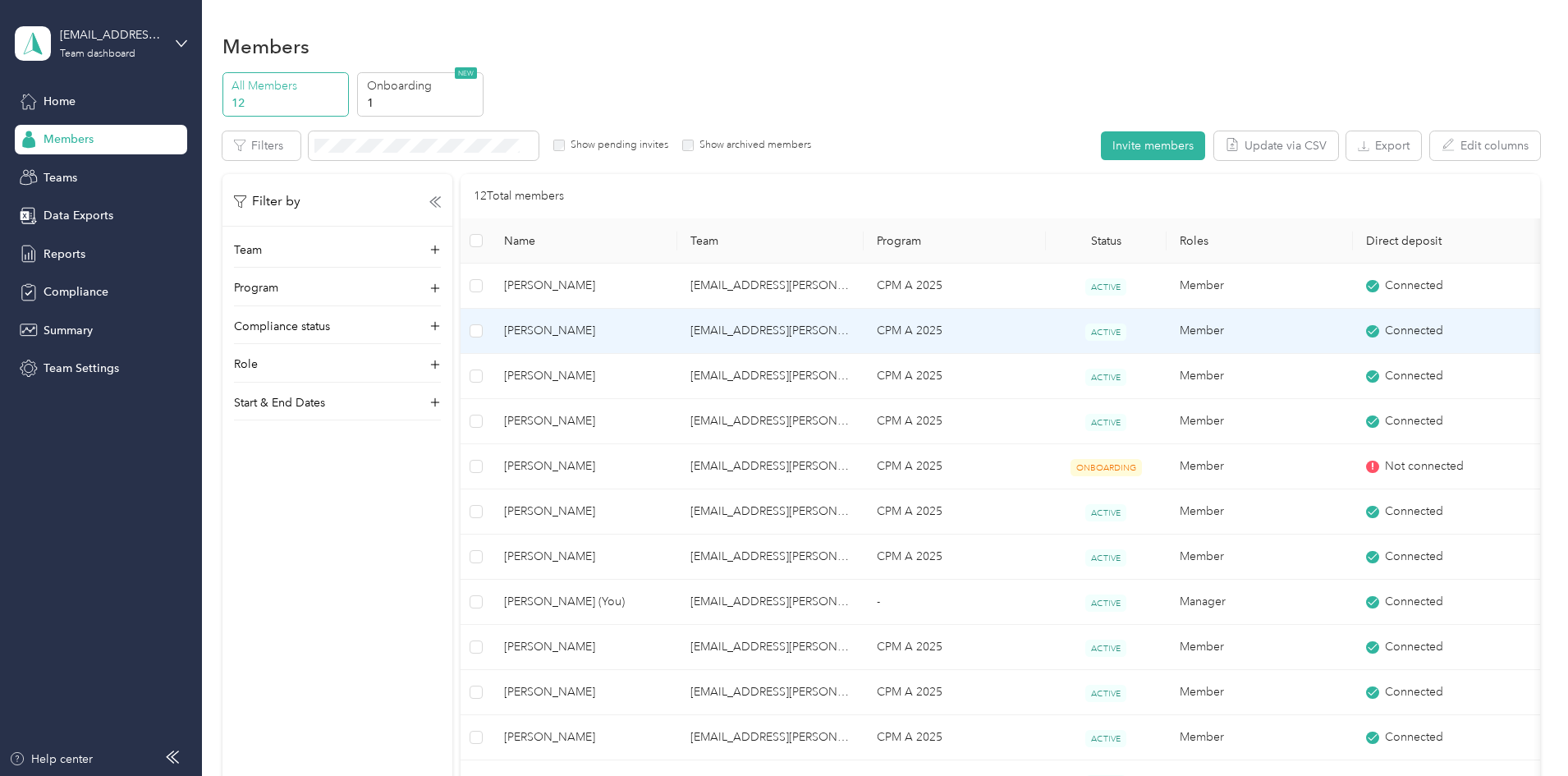
click at [640, 330] on span "[PERSON_NAME]" at bounding box center [584, 331] width 160 height 18
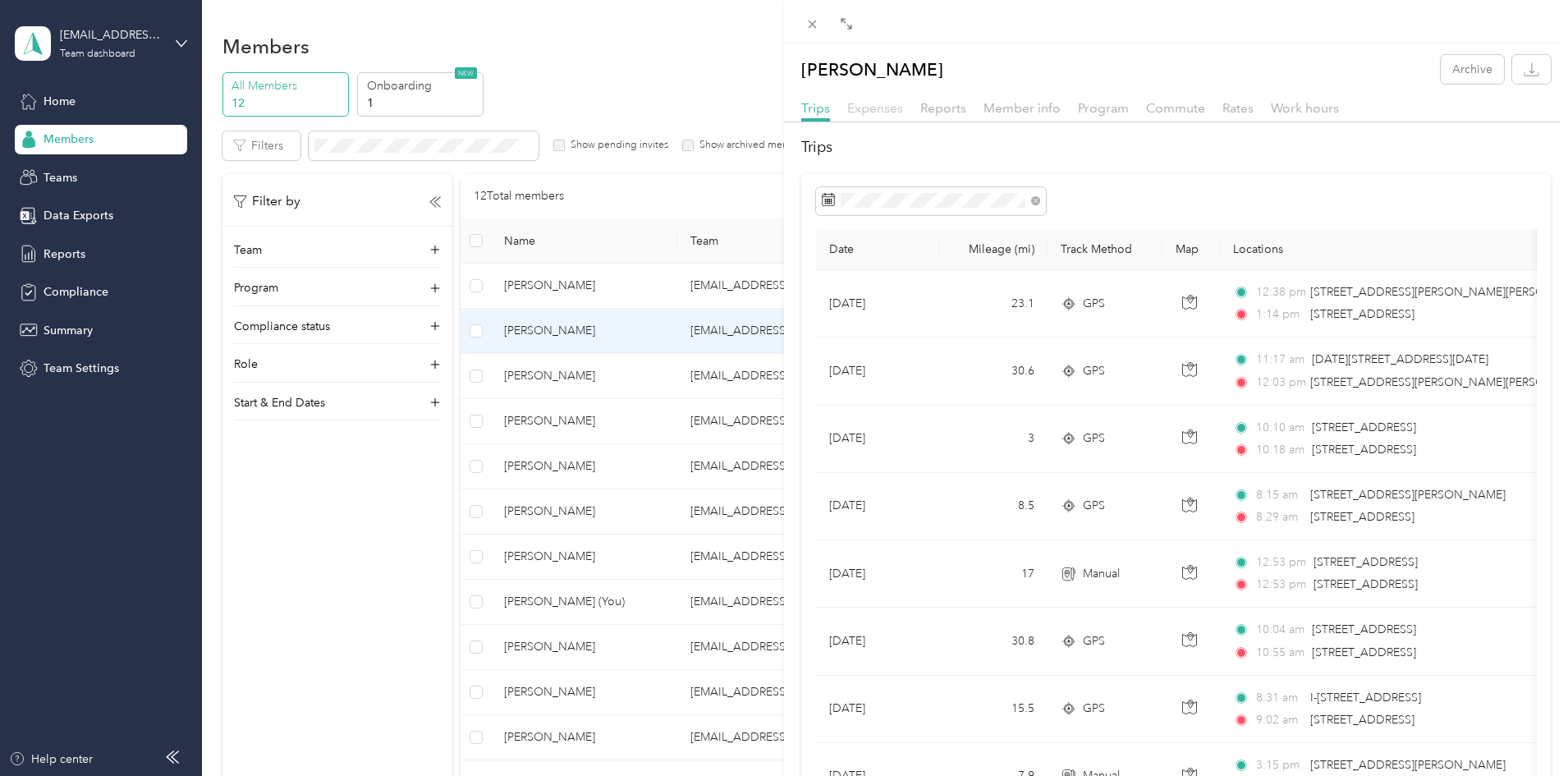
click at [877, 105] on span "Expenses" at bounding box center [875, 108] width 56 height 15
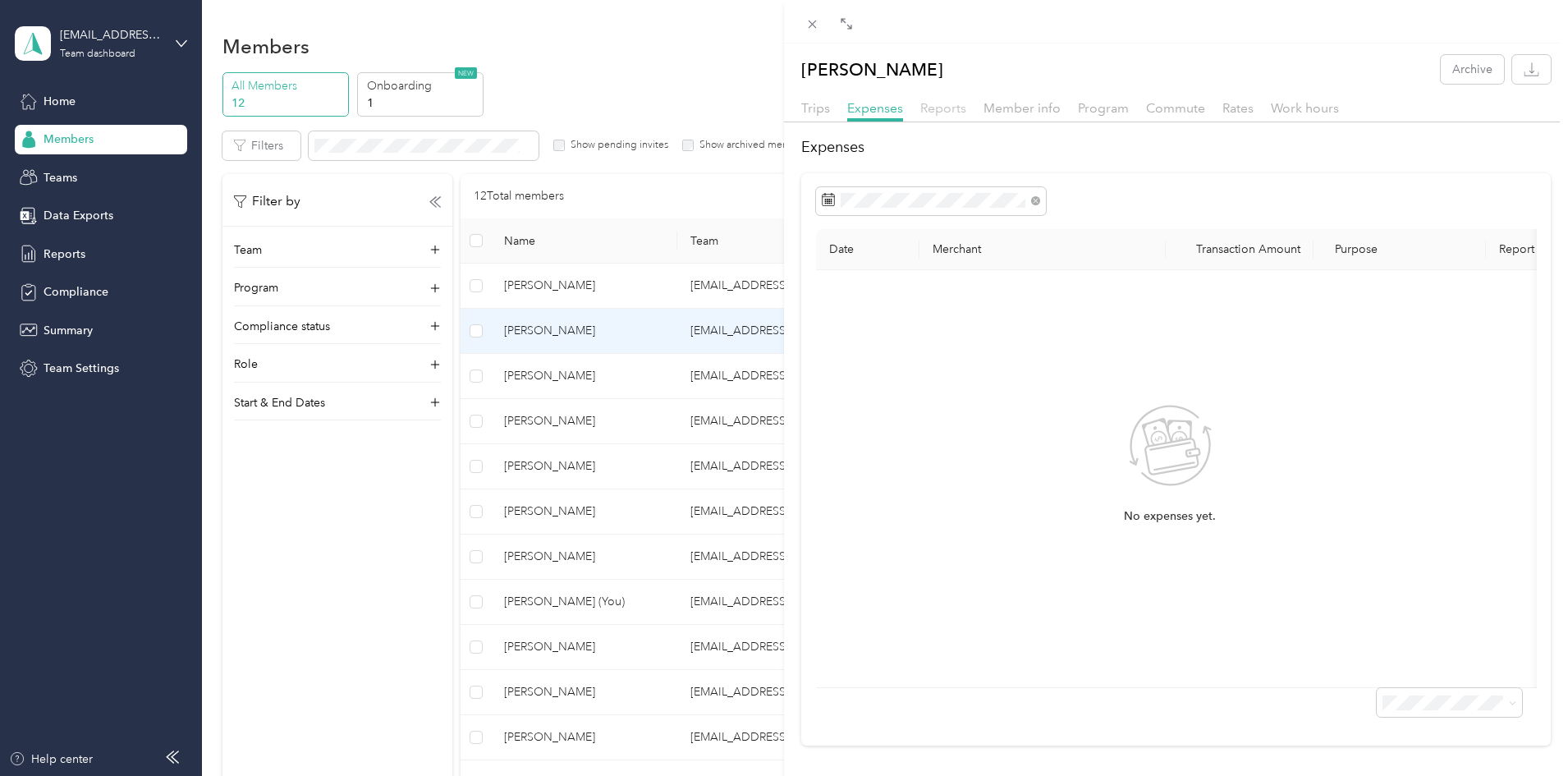
click at [943, 105] on span "Reports" at bounding box center [943, 108] width 46 height 15
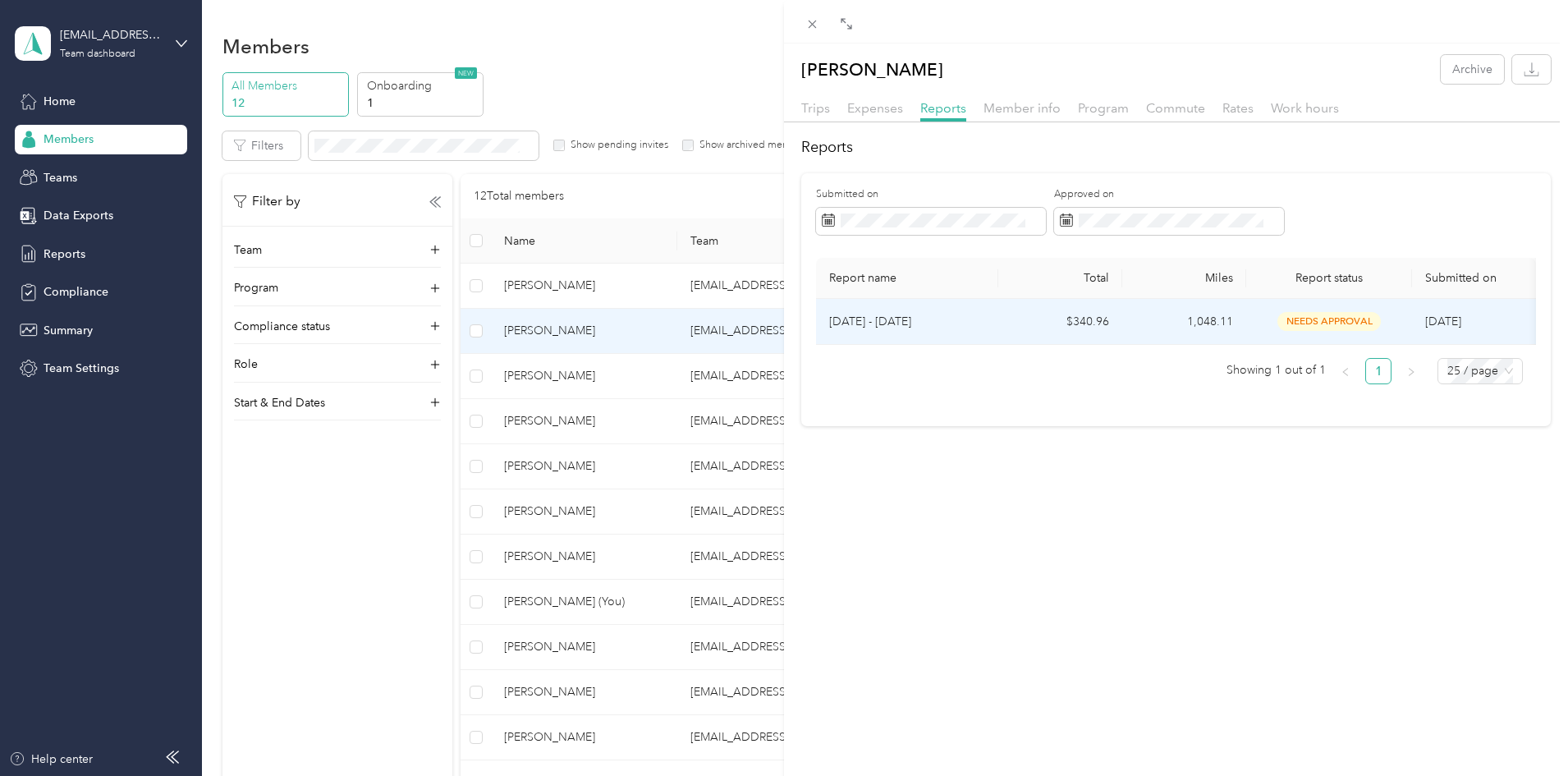
click at [870, 316] on p "[DATE] - [DATE]" at bounding box center [907, 322] width 156 height 18
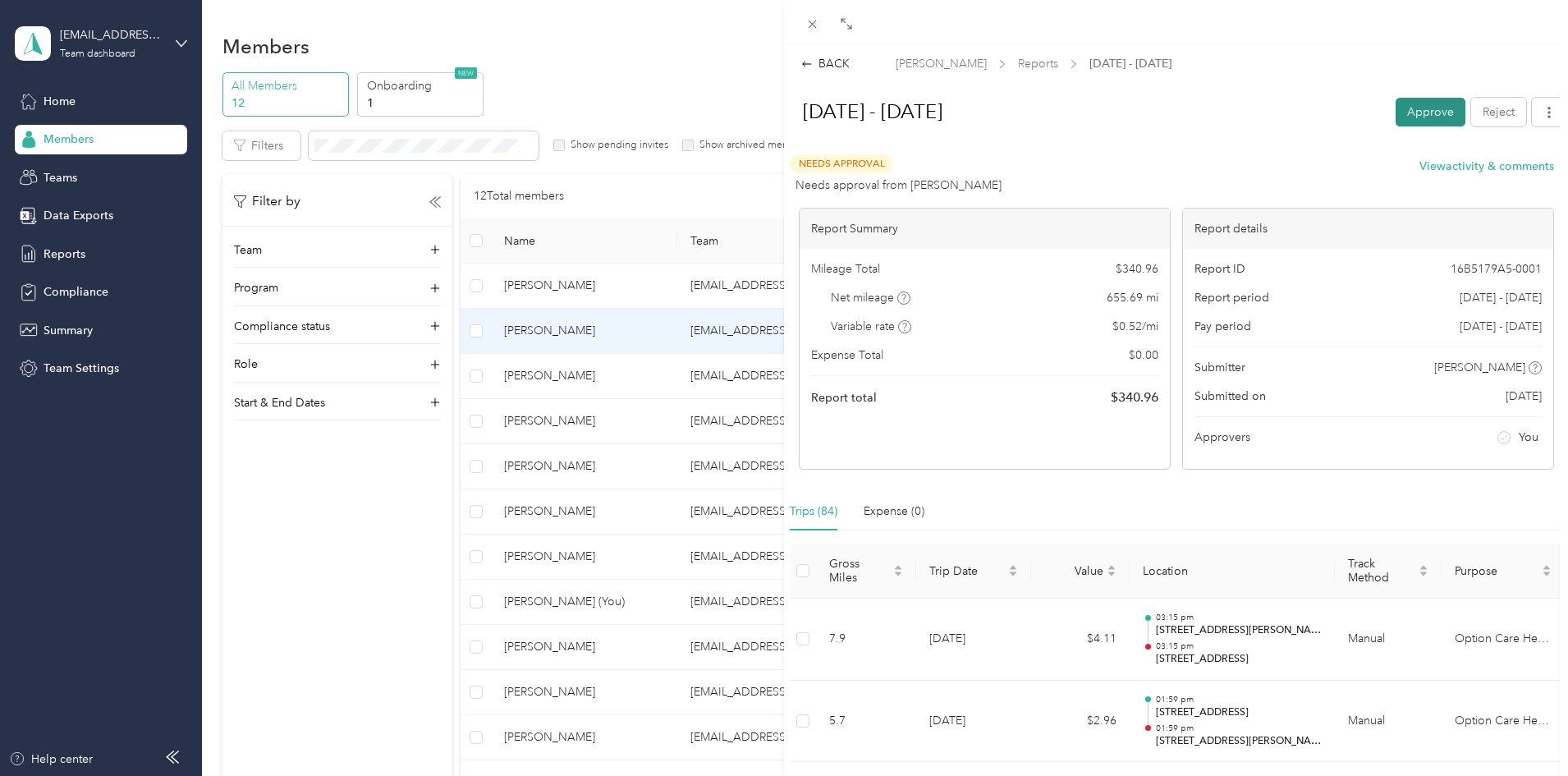
click at [1423, 115] on button "Approve" at bounding box center [1431, 112] width 70 height 29
click at [298, 547] on div "BACK [PERSON_NAME] Reports [DATE] - [DATE] [DATE] - [DATE] Unapprove Needs Paym…" at bounding box center [784, 388] width 1568 height 776
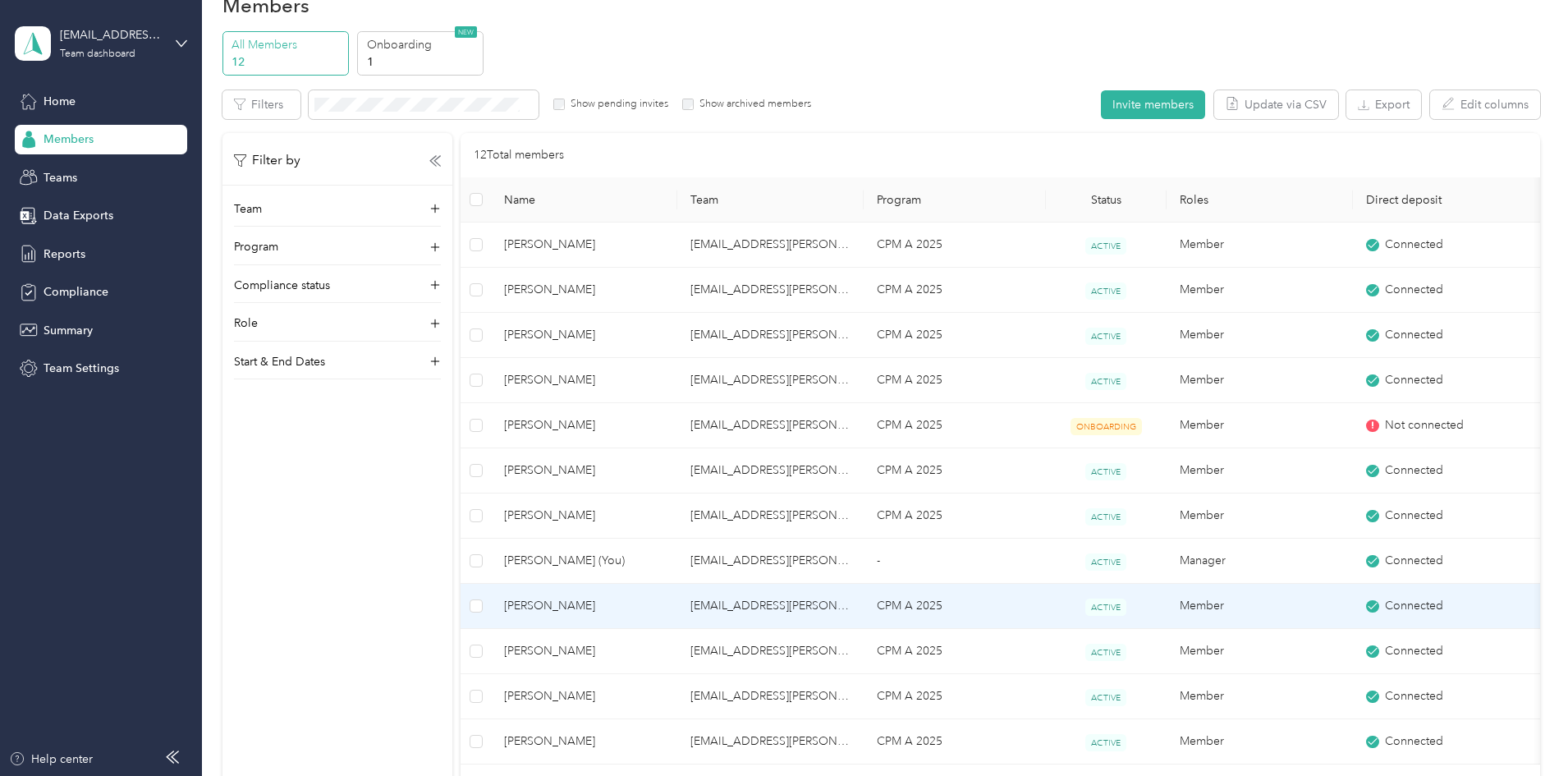
scroll to position [82, 0]
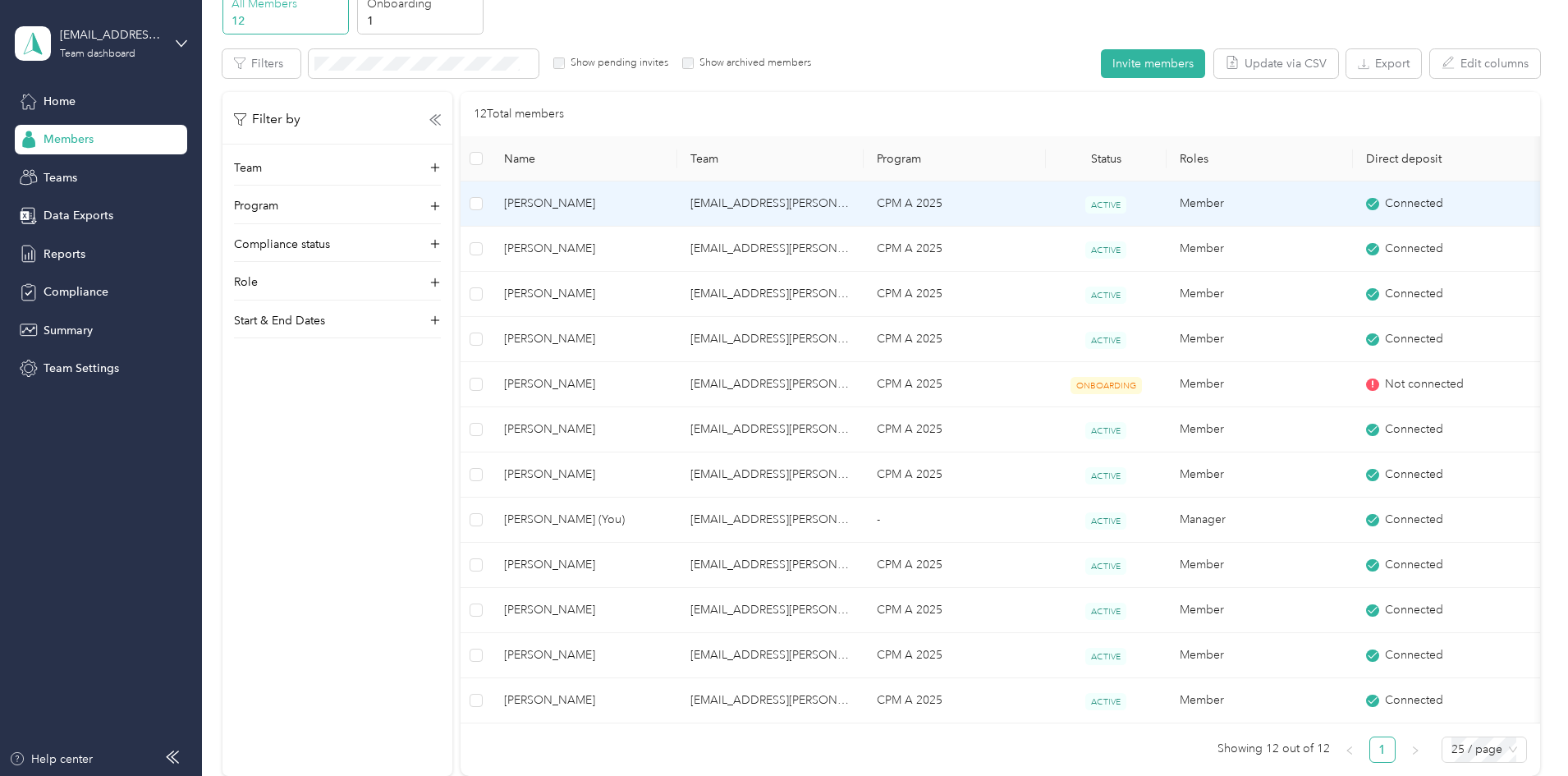
click at [665, 198] on span "[PERSON_NAME]" at bounding box center [584, 204] width 160 height 18
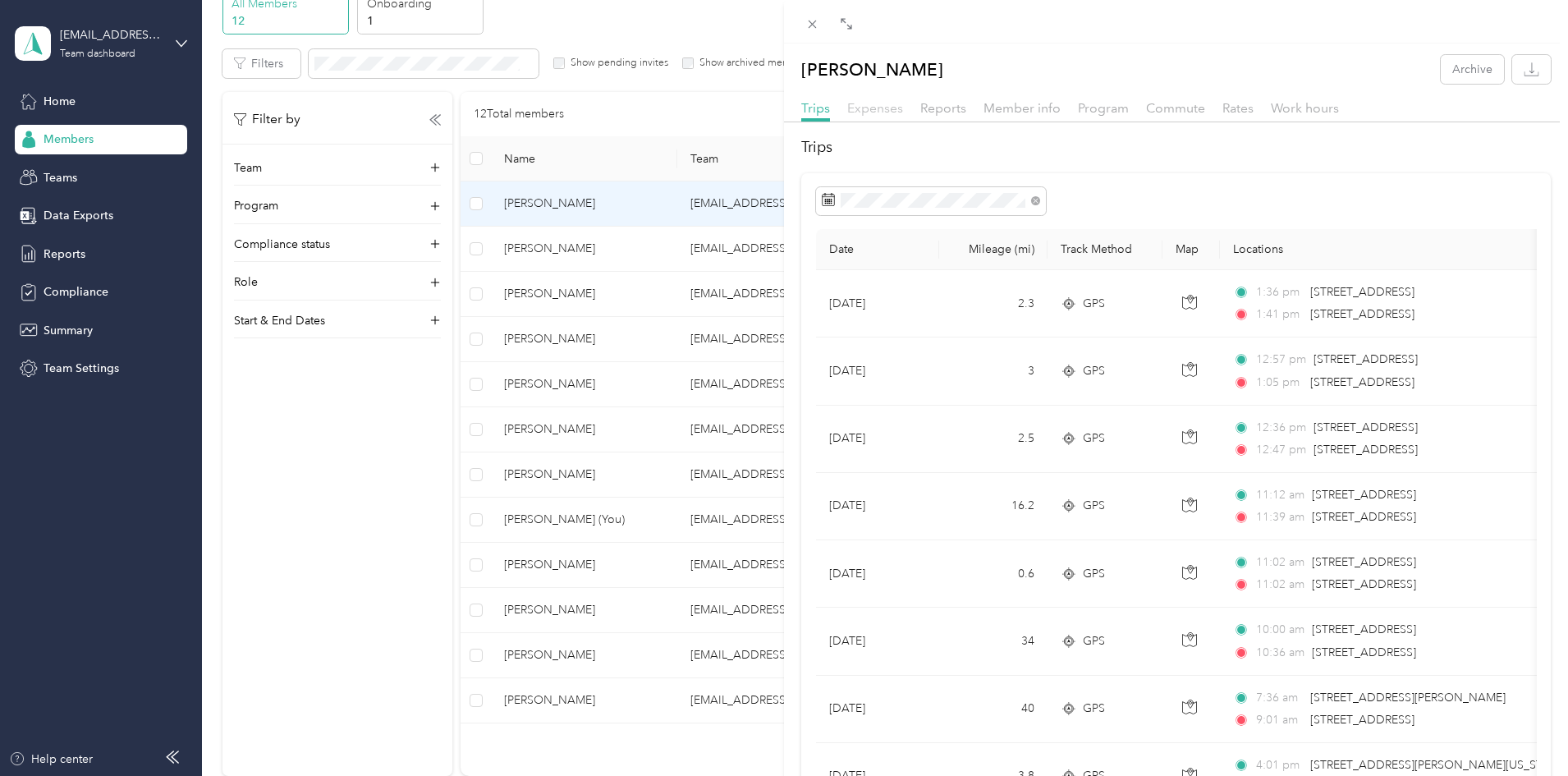
click at [866, 110] on span "Expenses" at bounding box center [875, 108] width 56 height 15
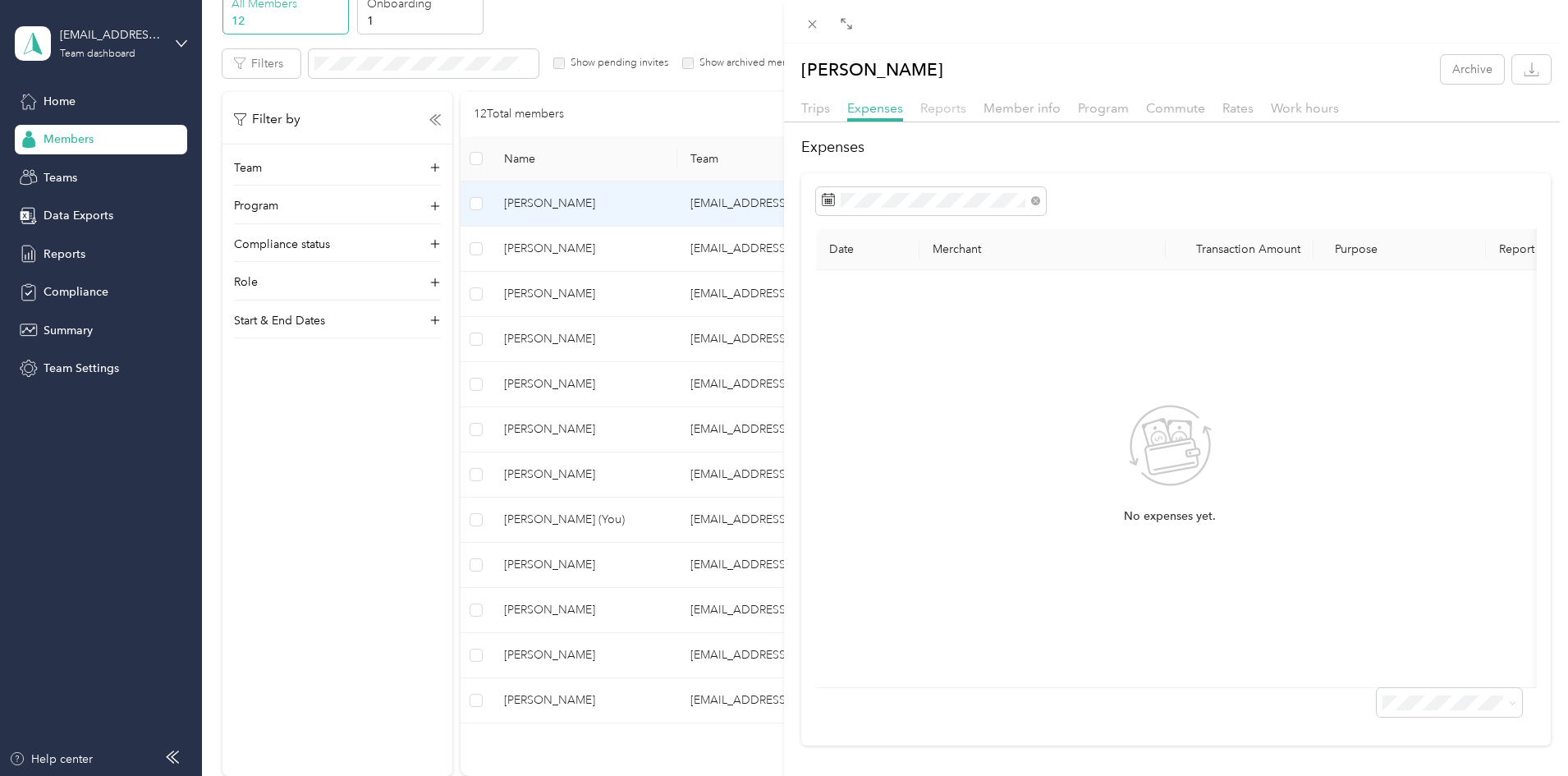
click at [942, 107] on span "Reports" at bounding box center [943, 108] width 46 height 15
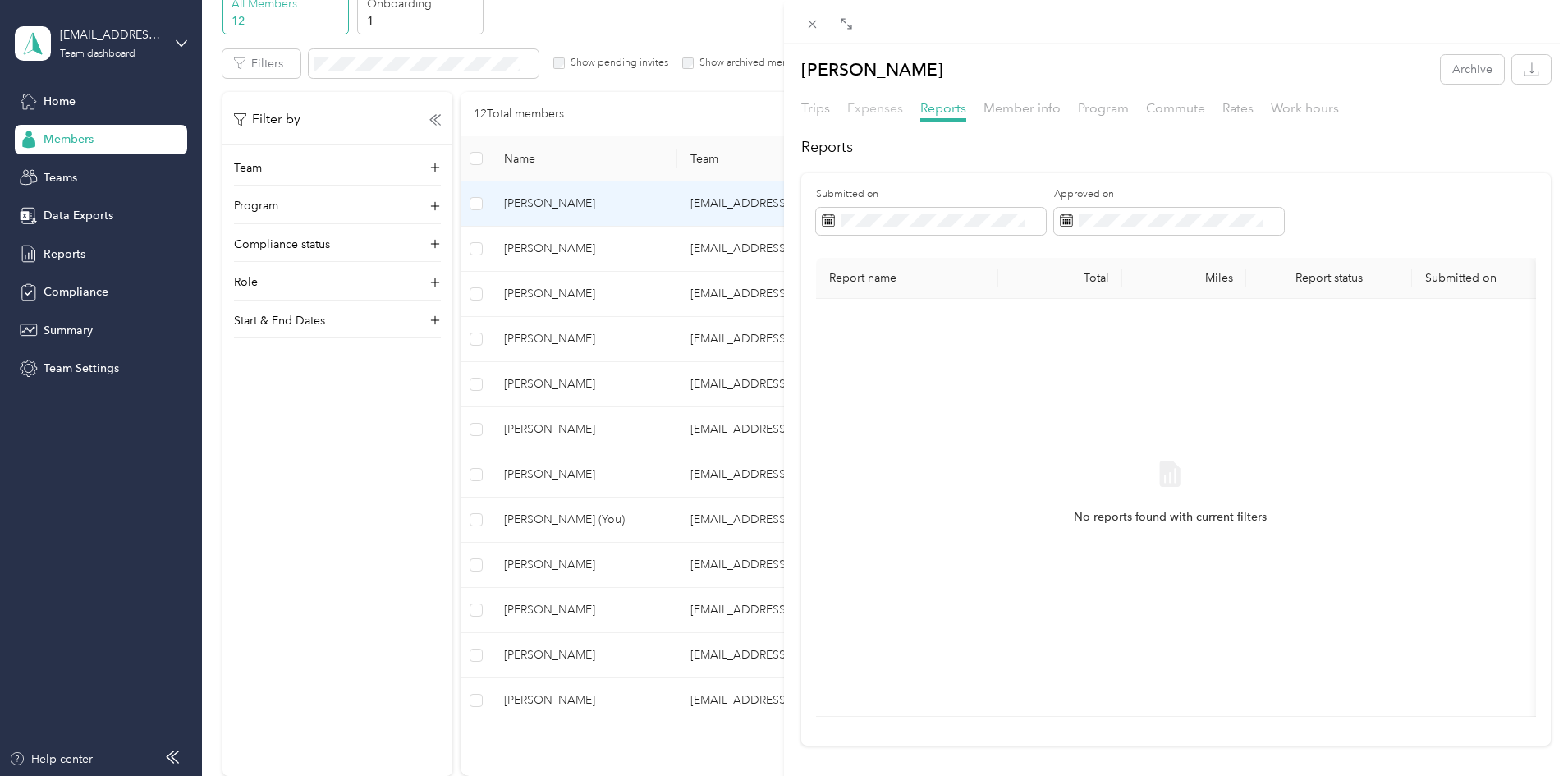
click at [871, 112] on span "Expenses" at bounding box center [875, 108] width 56 height 15
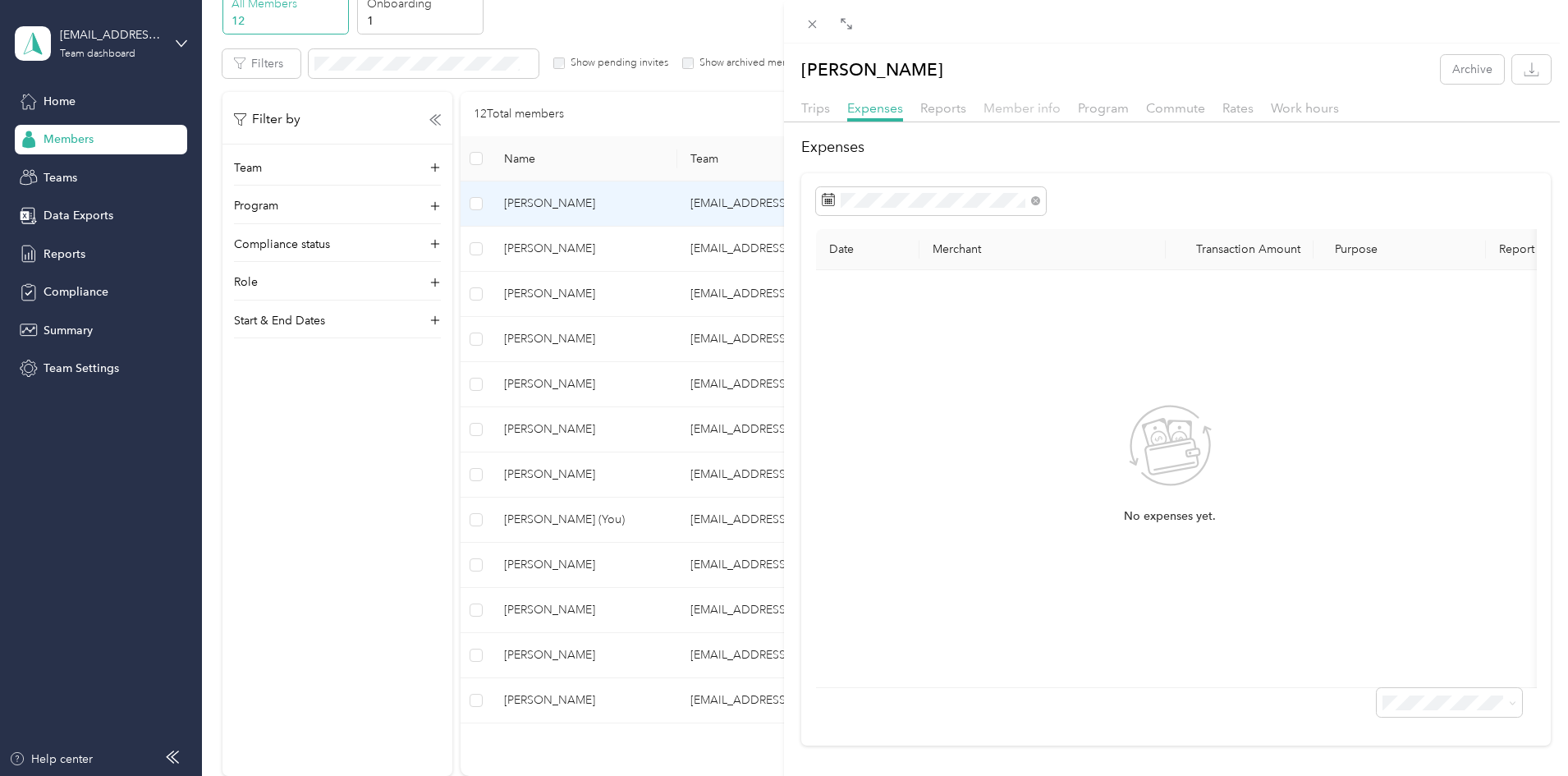
click at [1022, 105] on span "Member info" at bounding box center [1022, 108] width 77 height 15
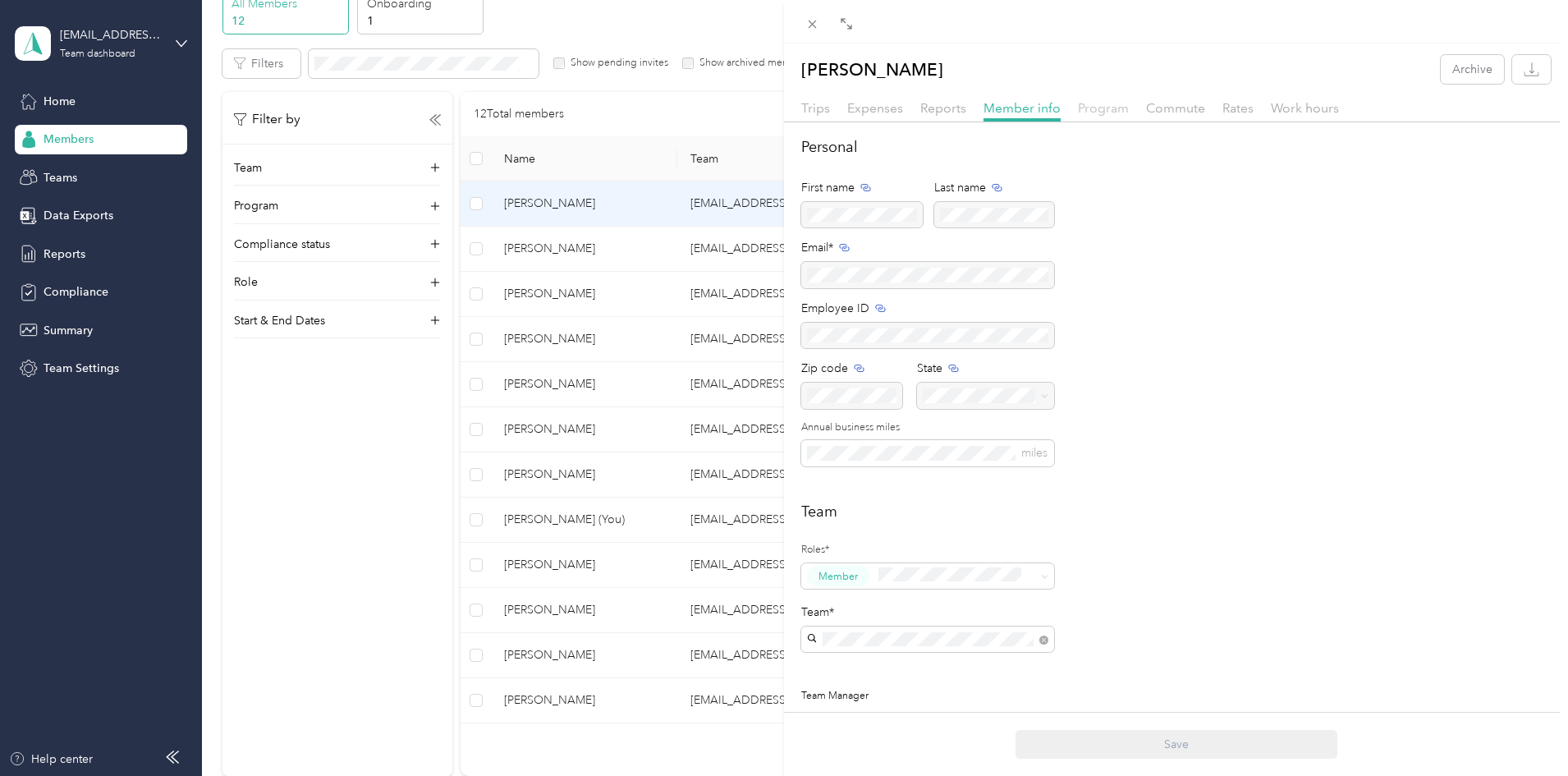
click at [1095, 111] on span "Program" at bounding box center [1103, 108] width 51 height 15
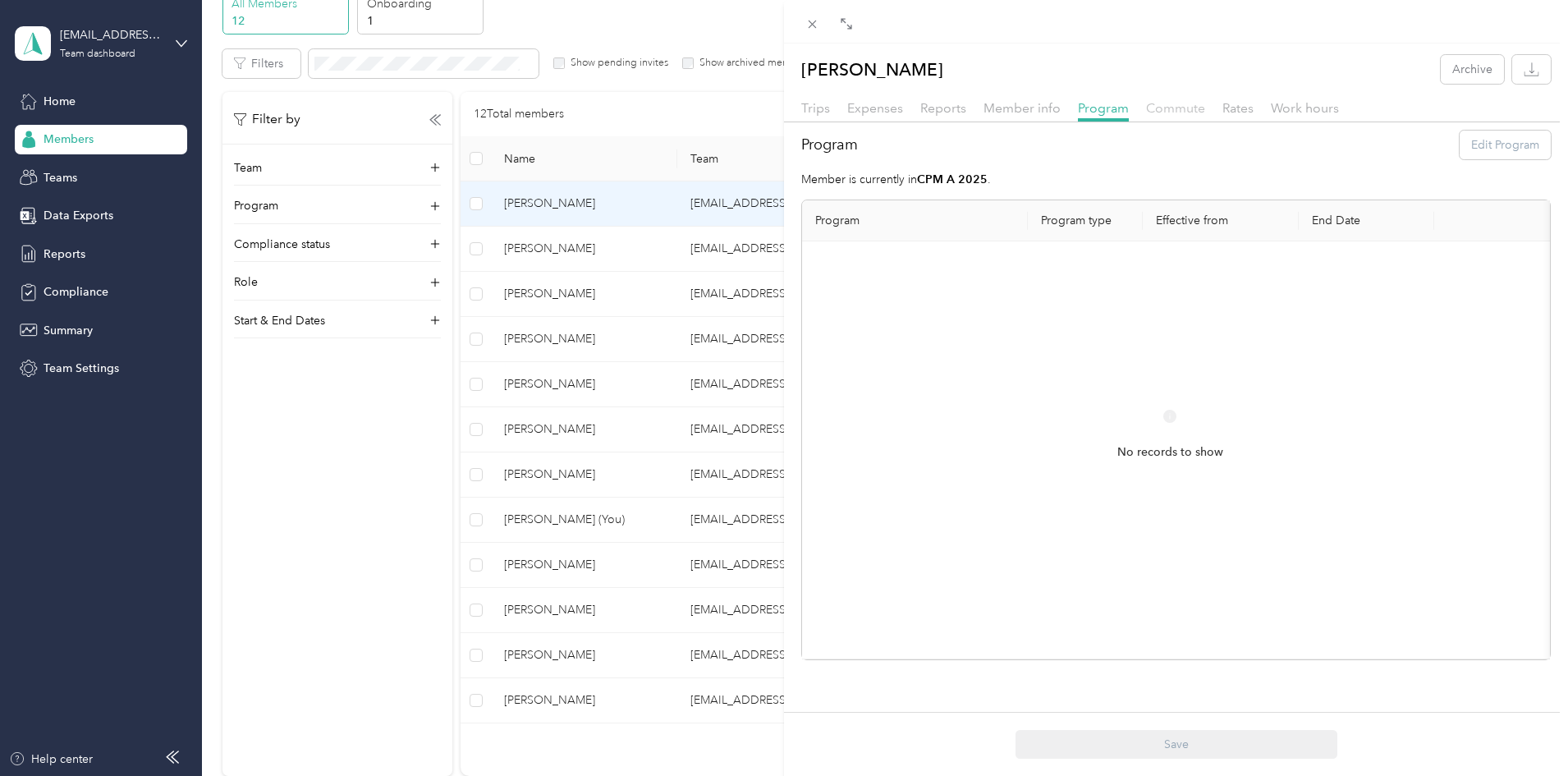
click at [1164, 108] on span "Commute" at bounding box center [1176, 108] width 59 height 15
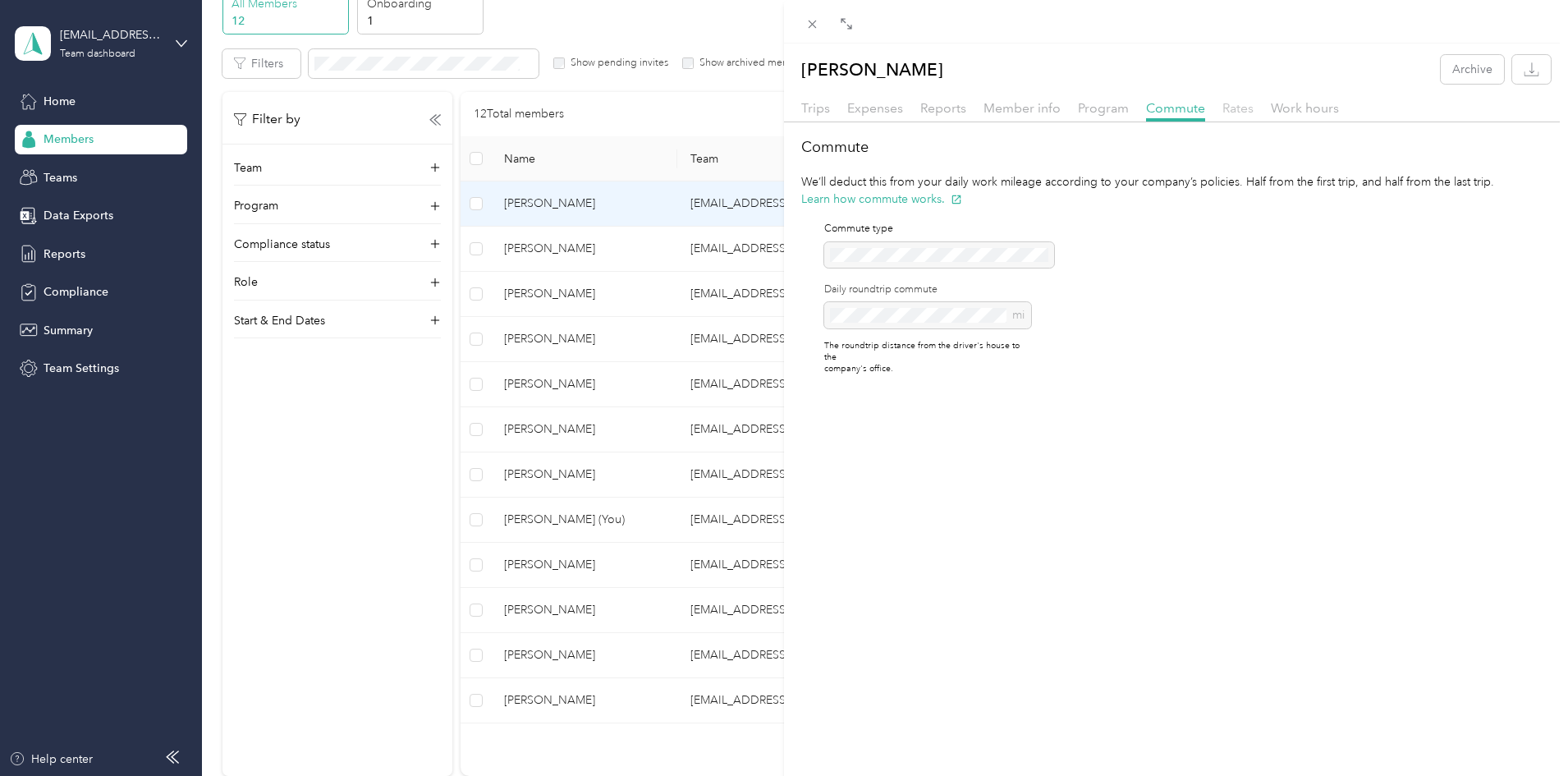
click at [1233, 107] on span "Rates" at bounding box center [1238, 108] width 31 height 15
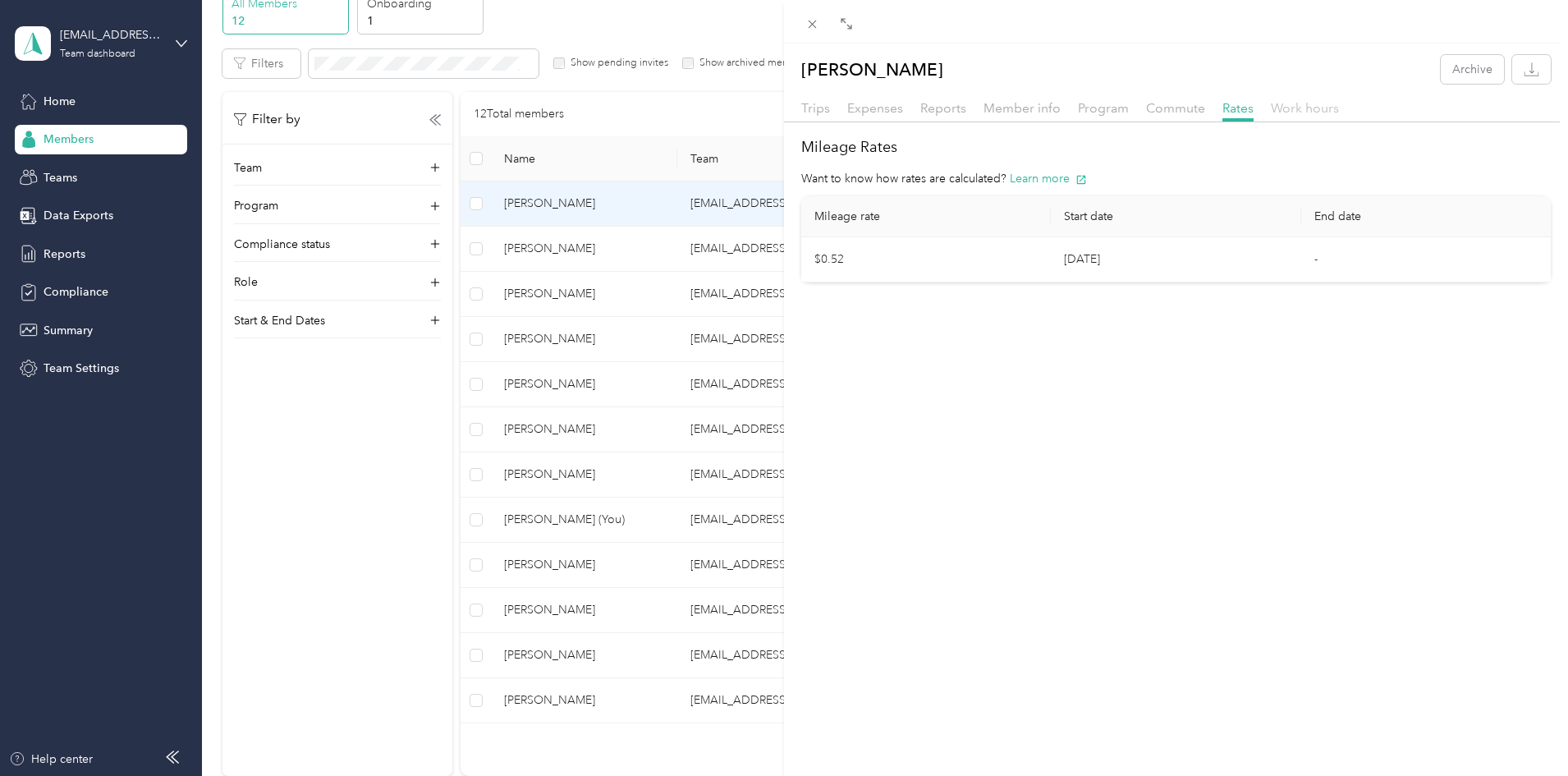
click at [1291, 105] on span "Work hours" at bounding box center [1305, 108] width 68 height 15
click at [54, 99] on div "[PERSON_NAME] Archive Trips Expenses Reports Member info Program Commute Rates …" at bounding box center [784, 388] width 1568 height 776
